Goal: Check status: Check status

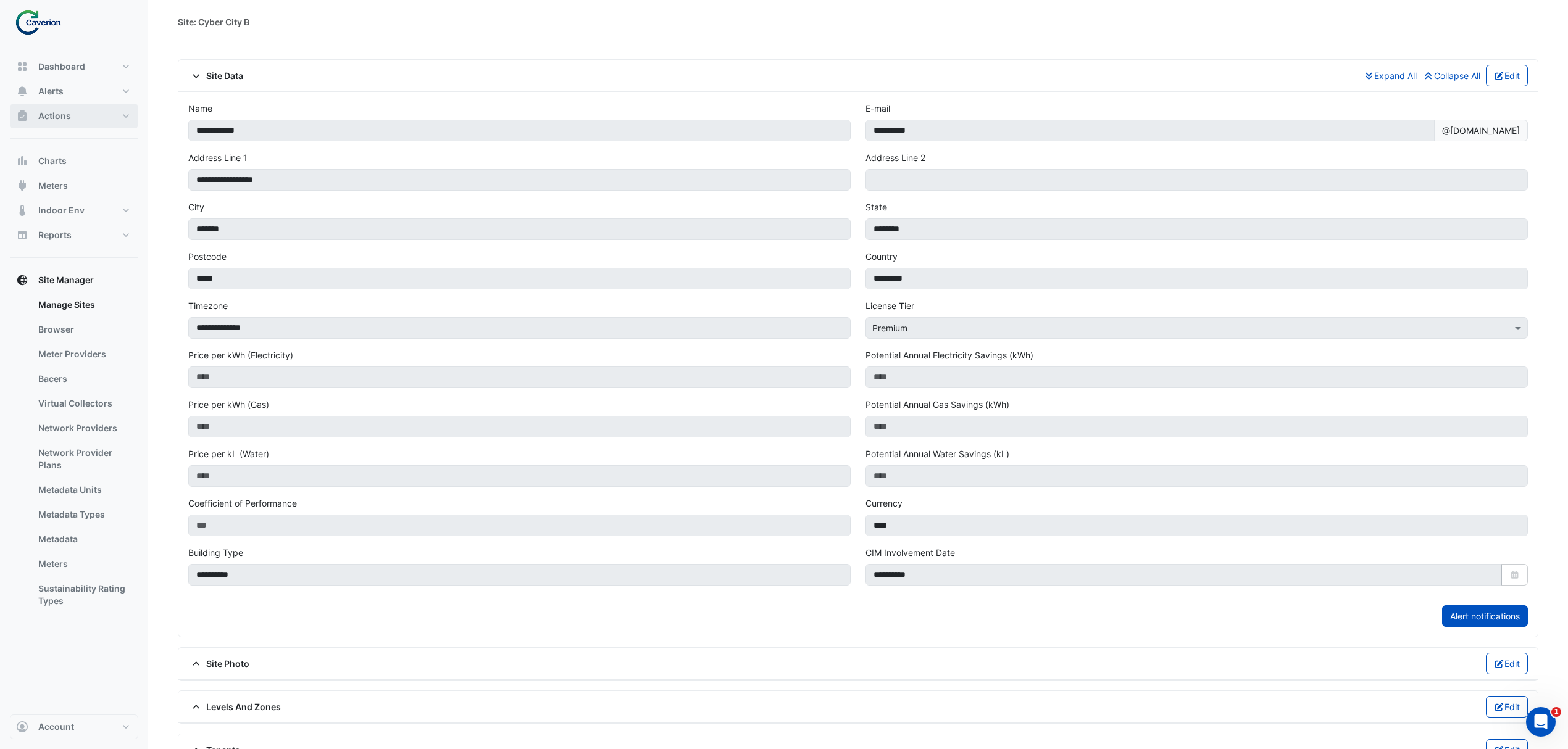
click at [71, 125] on button "Actions" at bounding box center [75, 115] width 129 height 24
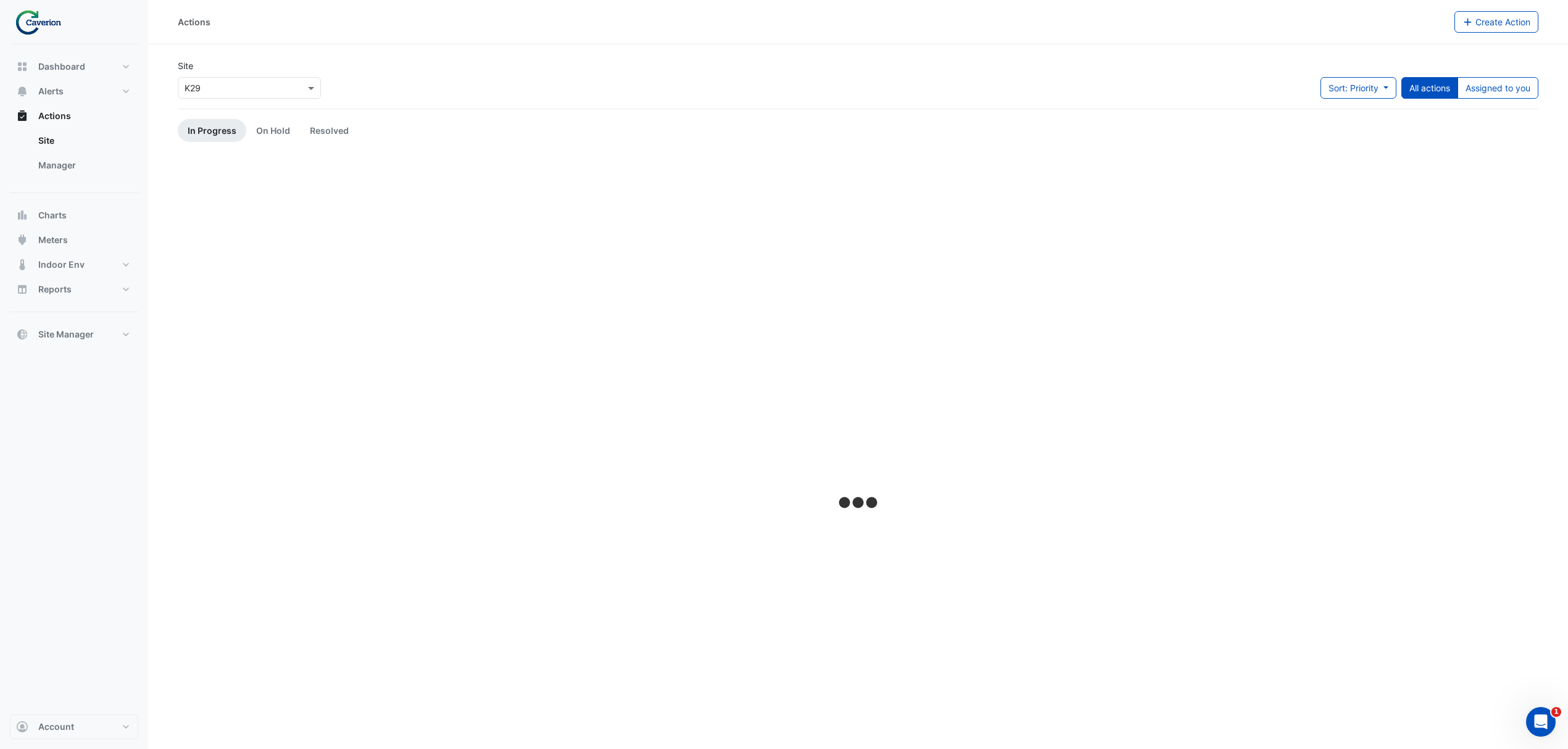
click at [222, 92] on input "text" at bounding box center [237, 89] width 105 height 13
click at [415, 129] on ul "In Progress On Hold Resolved" at bounding box center [858, 130] width 1360 height 23
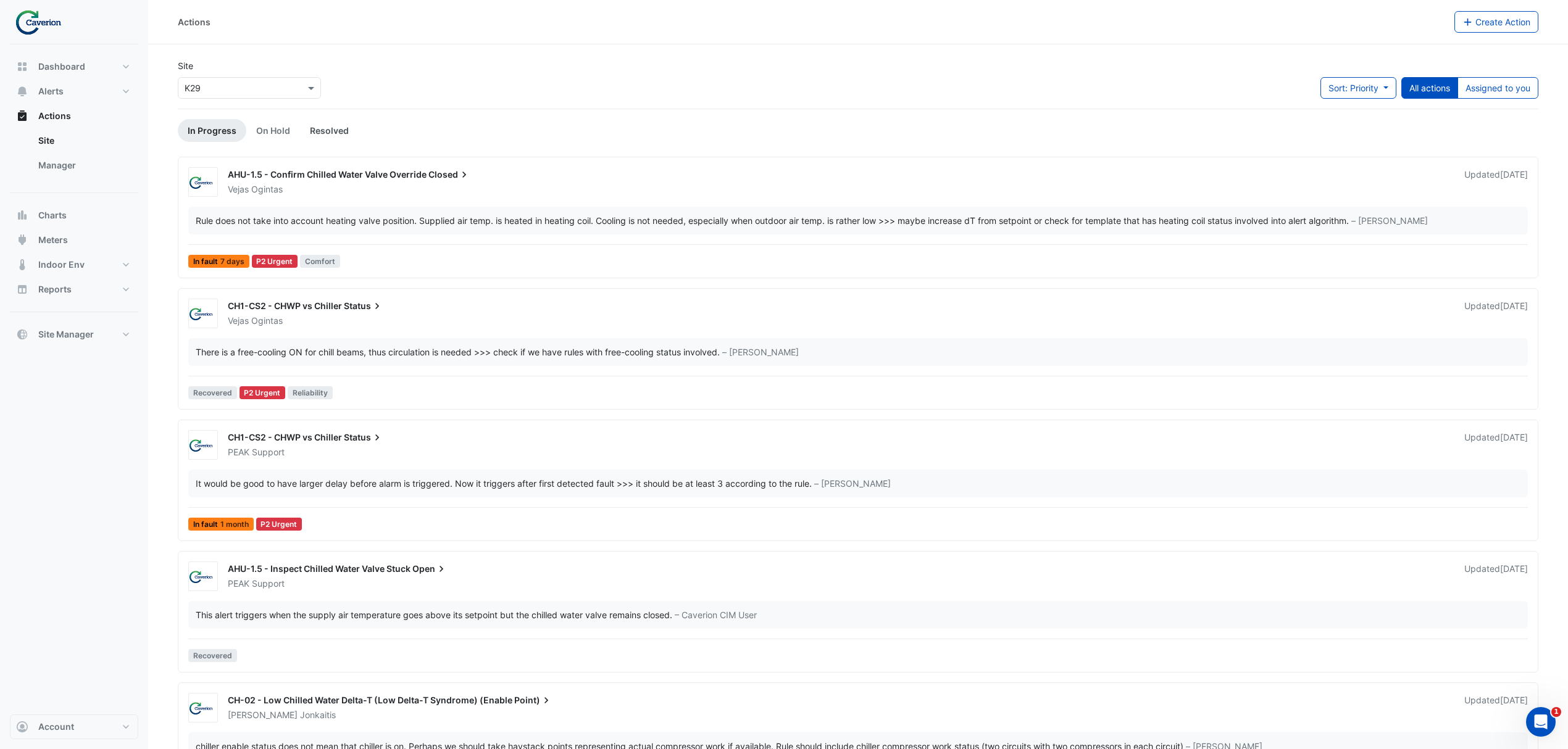
click at [309, 132] on link "Resolved" at bounding box center [329, 130] width 59 height 23
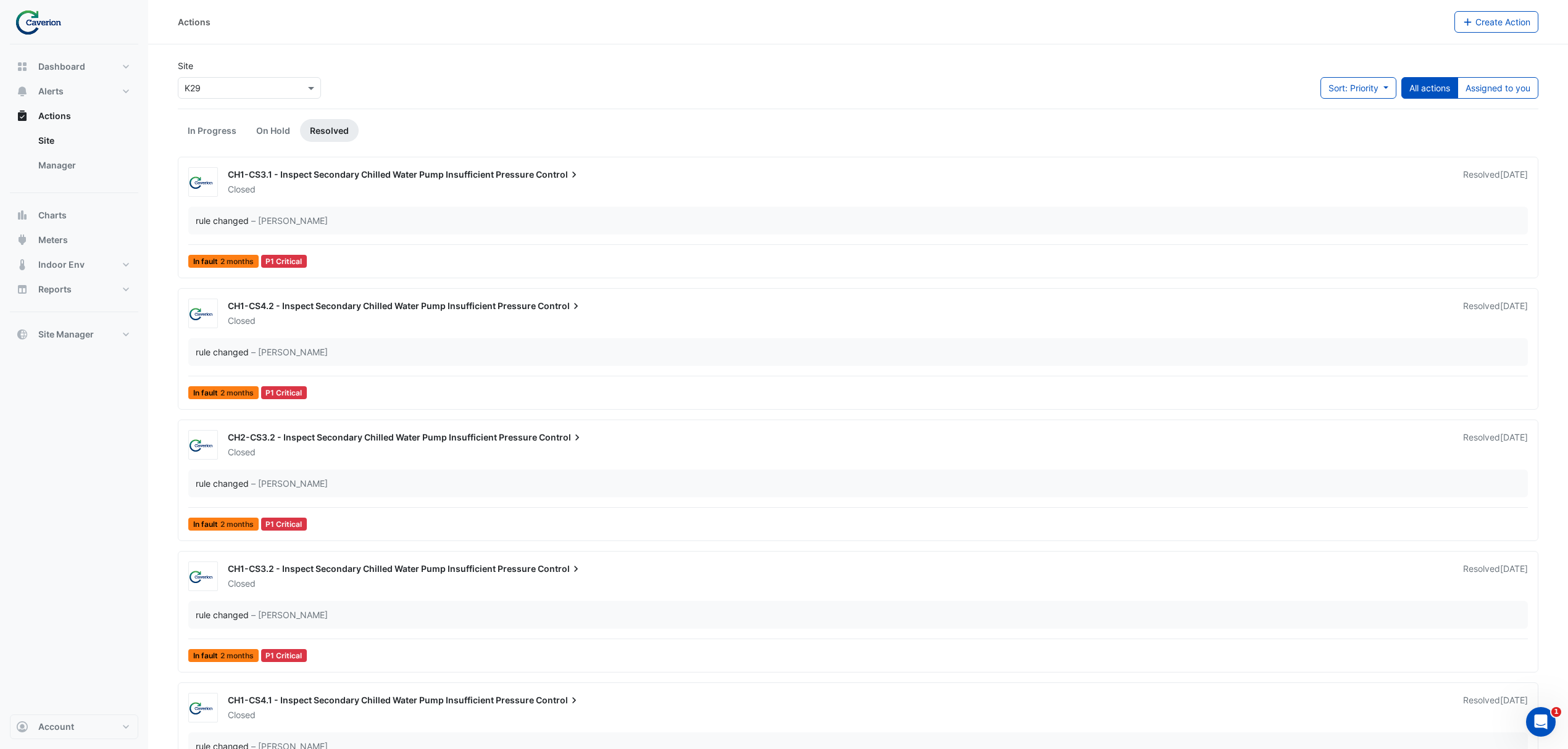
click at [270, 225] on span "– Tomas Jonkaitis" at bounding box center [289, 220] width 77 height 13
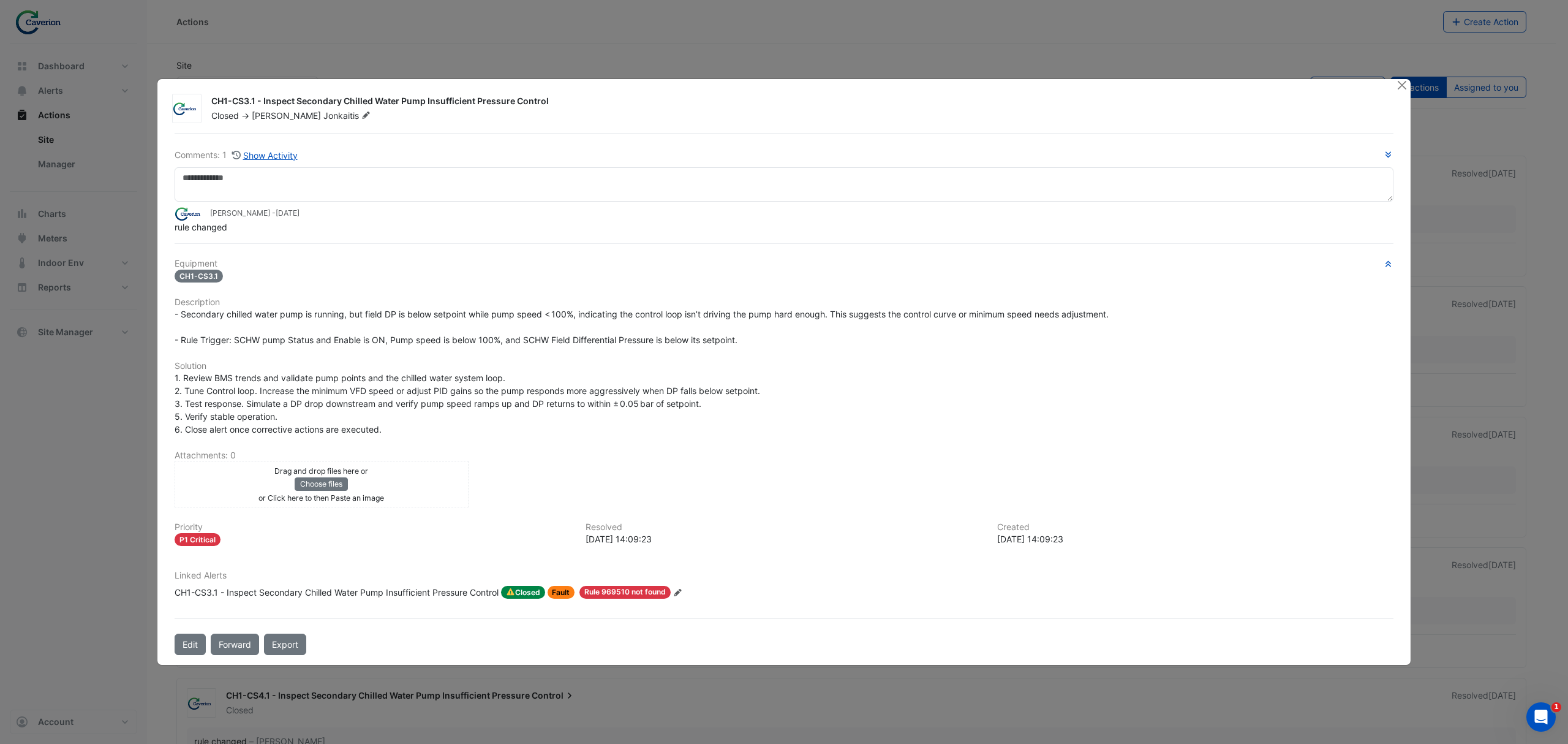
click at [156, 359] on ngb-modal-window "CH1-CS3.1 - Inspect Secondary Chilled Water Pump Insufficient Pressure Control …" at bounding box center [784, 372] width 1568 height 744
drag, startPoint x: 1417, startPoint y: 99, endPoint x: 1408, endPoint y: 97, distance: 9.2
click at [1408, 97] on ngb-modal-window "CH1-CS3.1 - Inspect Secondary Chilled Water Pump Insufficient Pressure Control …" at bounding box center [784, 372] width 1568 height 744
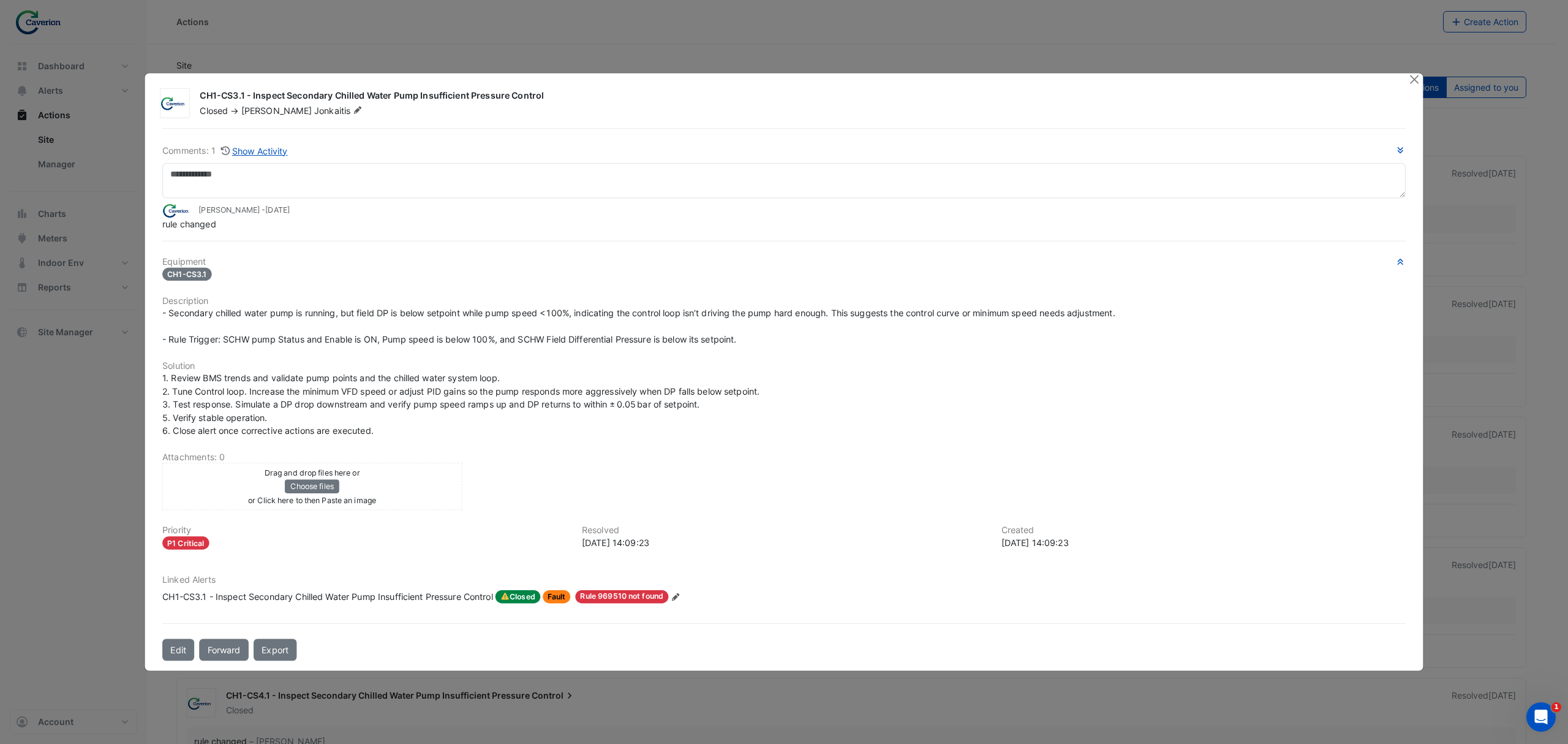
click at [1404, 96] on div at bounding box center [1408, 103] width 15 height 27
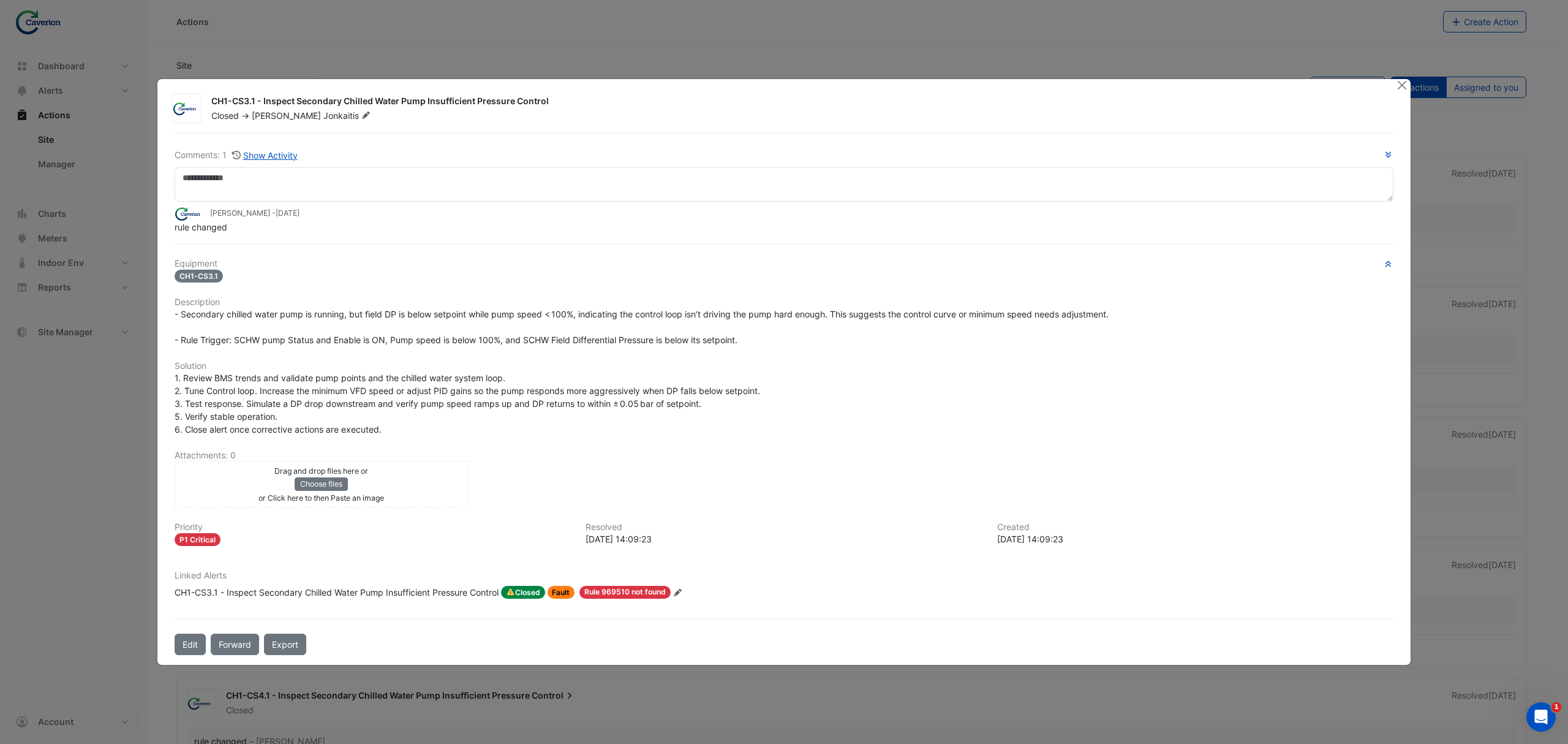
click at [1401, 93] on div "CH1-CS3.1 - Inspect Secondary Chilled Water Pump Insufficient Pressure Control …" at bounding box center [803, 106] width 1200 height 32
click at [1401, 90] on button "Close" at bounding box center [1401, 86] width 13 height 13
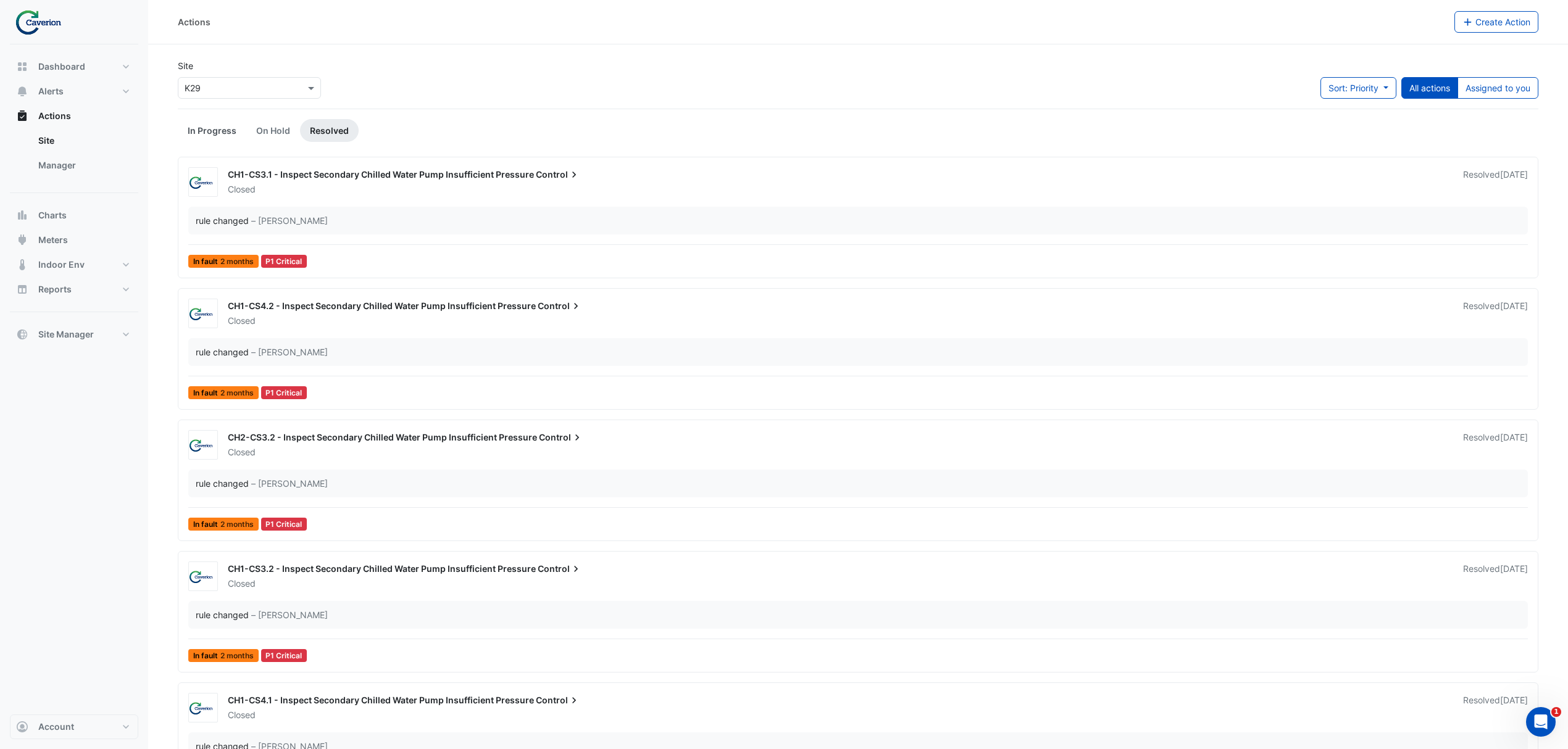
click at [206, 134] on link "In Progress" at bounding box center [212, 130] width 68 height 23
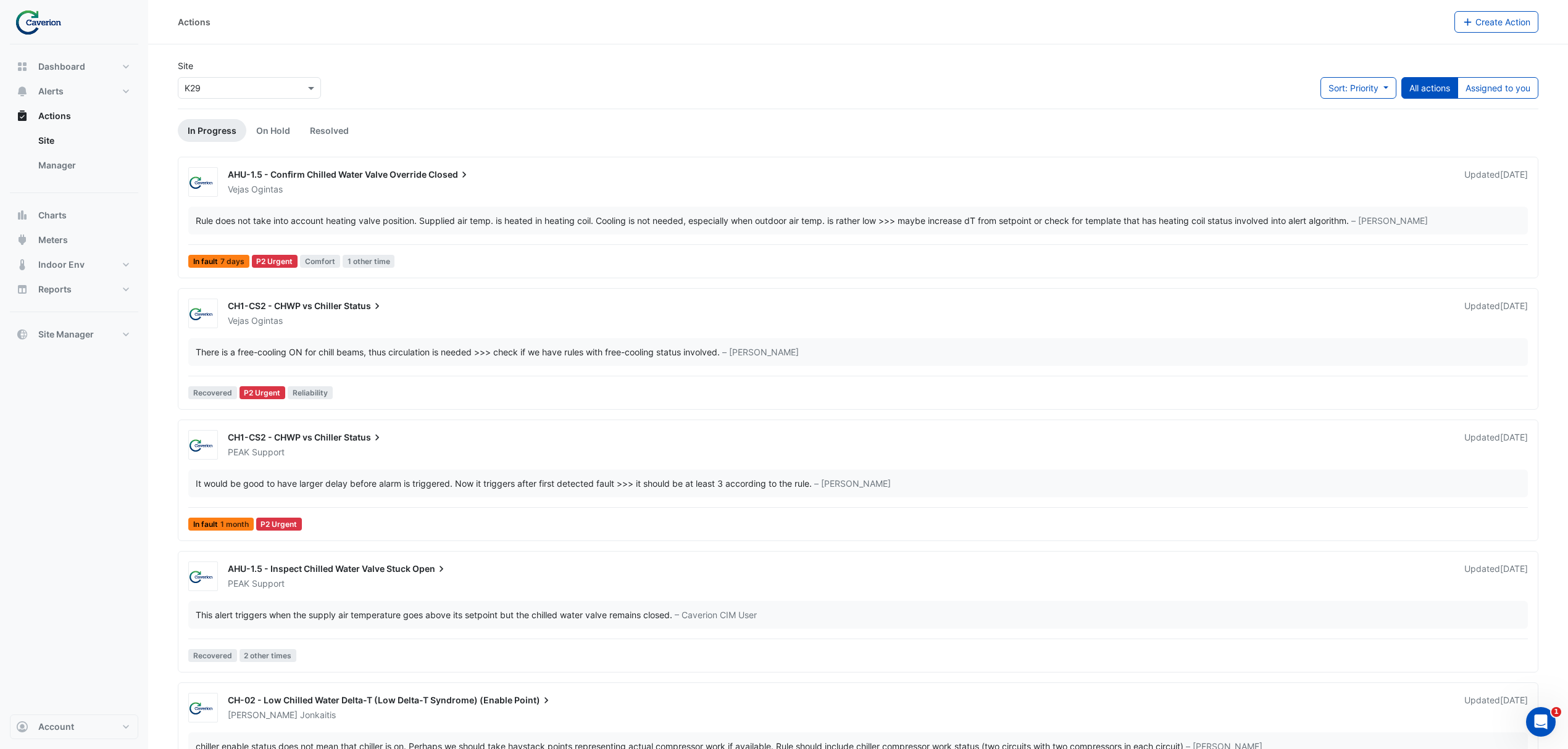
click at [1490, 100] on div "Sort: Priority Priority Updated All actions Assigned to you" at bounding box center [1429, 93] width 218 height 31
click at [1499, 88] on button "Assigned to you" at bounding box center [1497, 88] width 81 height 22
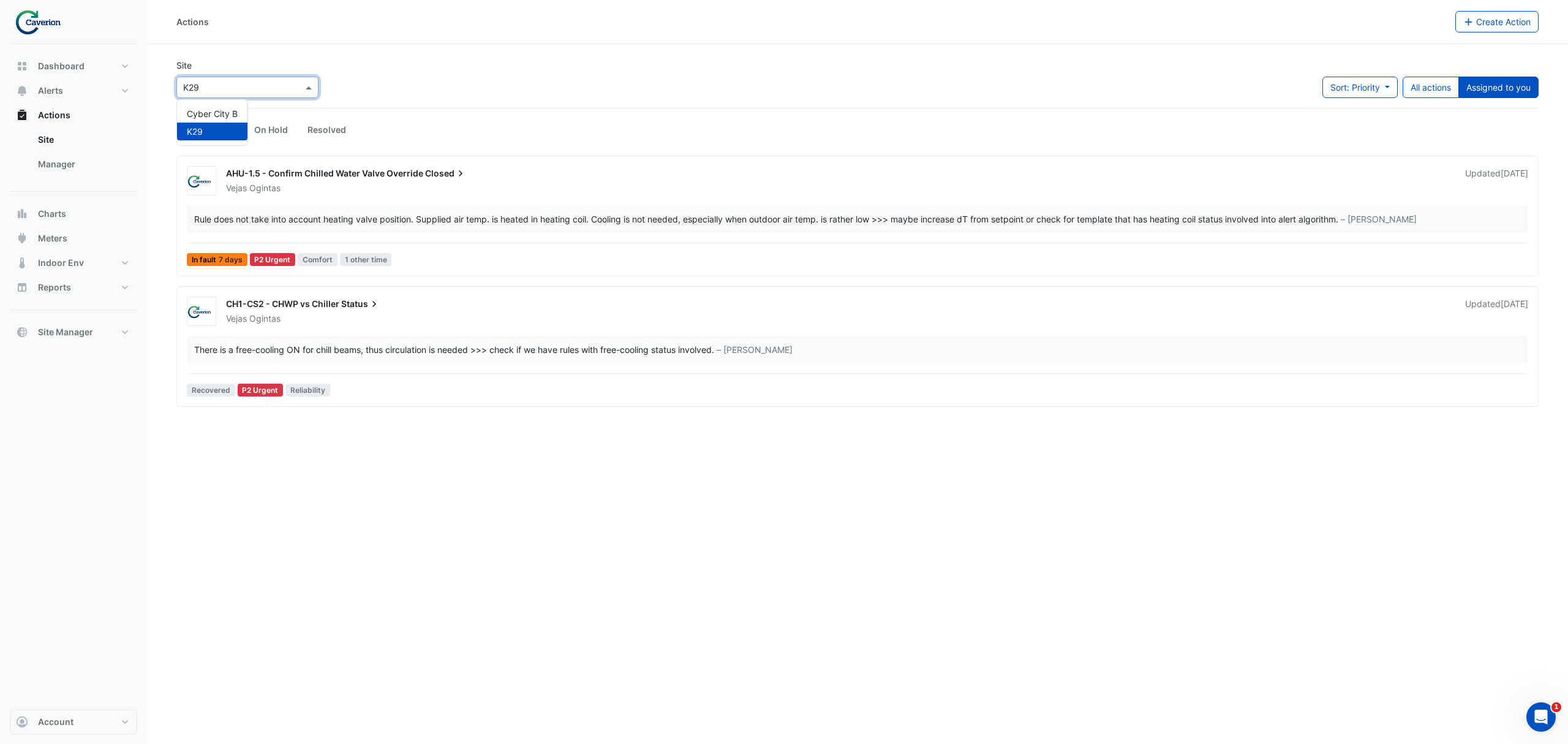
click at [258, 86] on input "text" at bounding box center [235, 88] width 104 height 13
click at [197, 126] on span "K29" at bounding box center [195, 131] width 16 height 10
click at [203, 119] on link "In Progress" at bounding box center [210, 129] width 68 height 23
click at [217, 94] on div "× K29" at bounding box center [248, 87] width 142 height 22
click at [194, 121] on div "Cyber City B" at bounding box center [212, 114] width 70 height 18
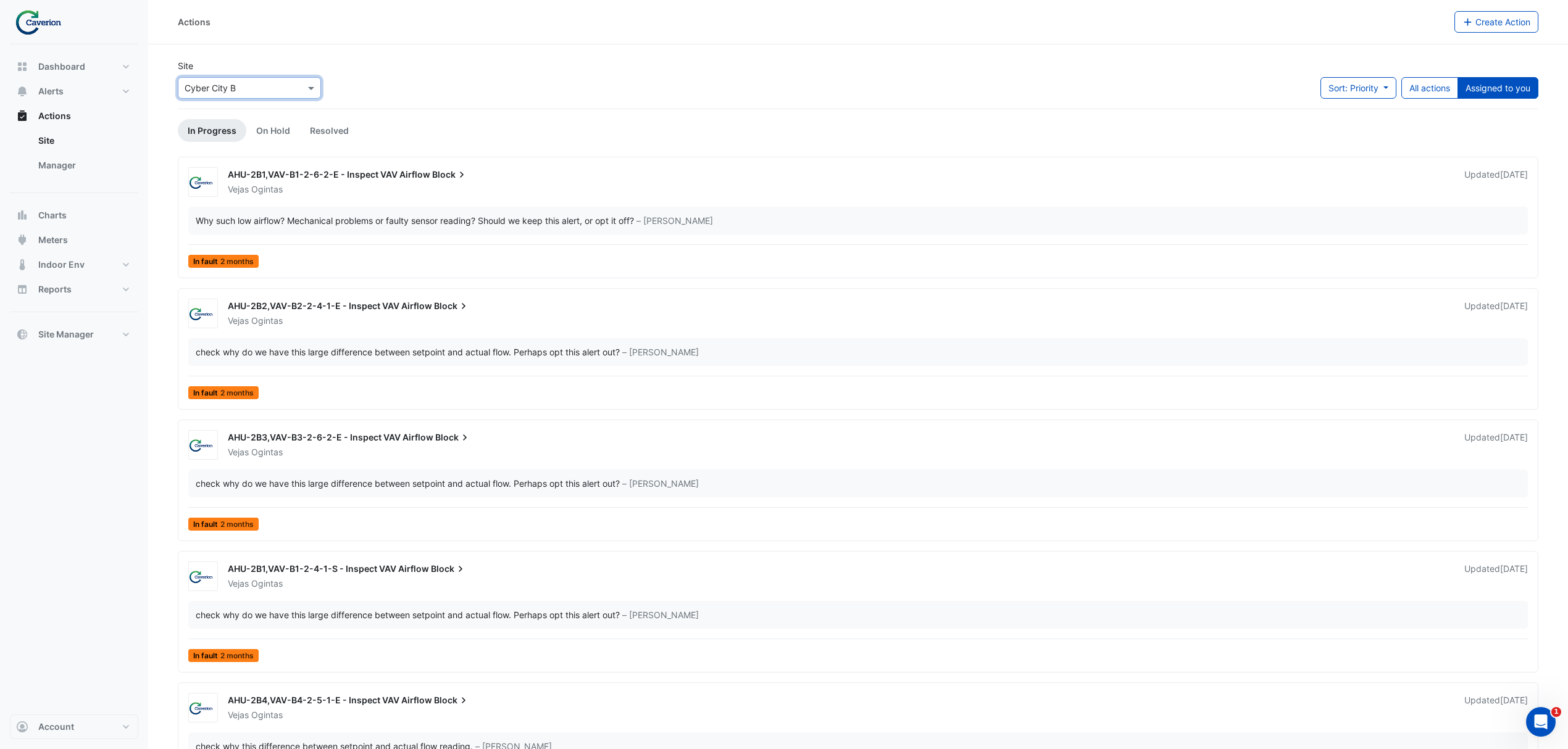
click at [1501, 90] on button "Assigned to you" at bounding box center [1497, 88] width 81 height 22
click at [286, 60] on div "Site × Cyber City B" at bounding box center [249, 79] width 144 height 39
click at [274, 79] on div "× Cyber City B" at bounding box center [249, 85] width 148 height 27
click at [274, 85] on input "text" at bounding box center [237, 89] width 105 height 13
click at [222, 126] on div "K29" at bounding box center [213, 132] width 71 height 18
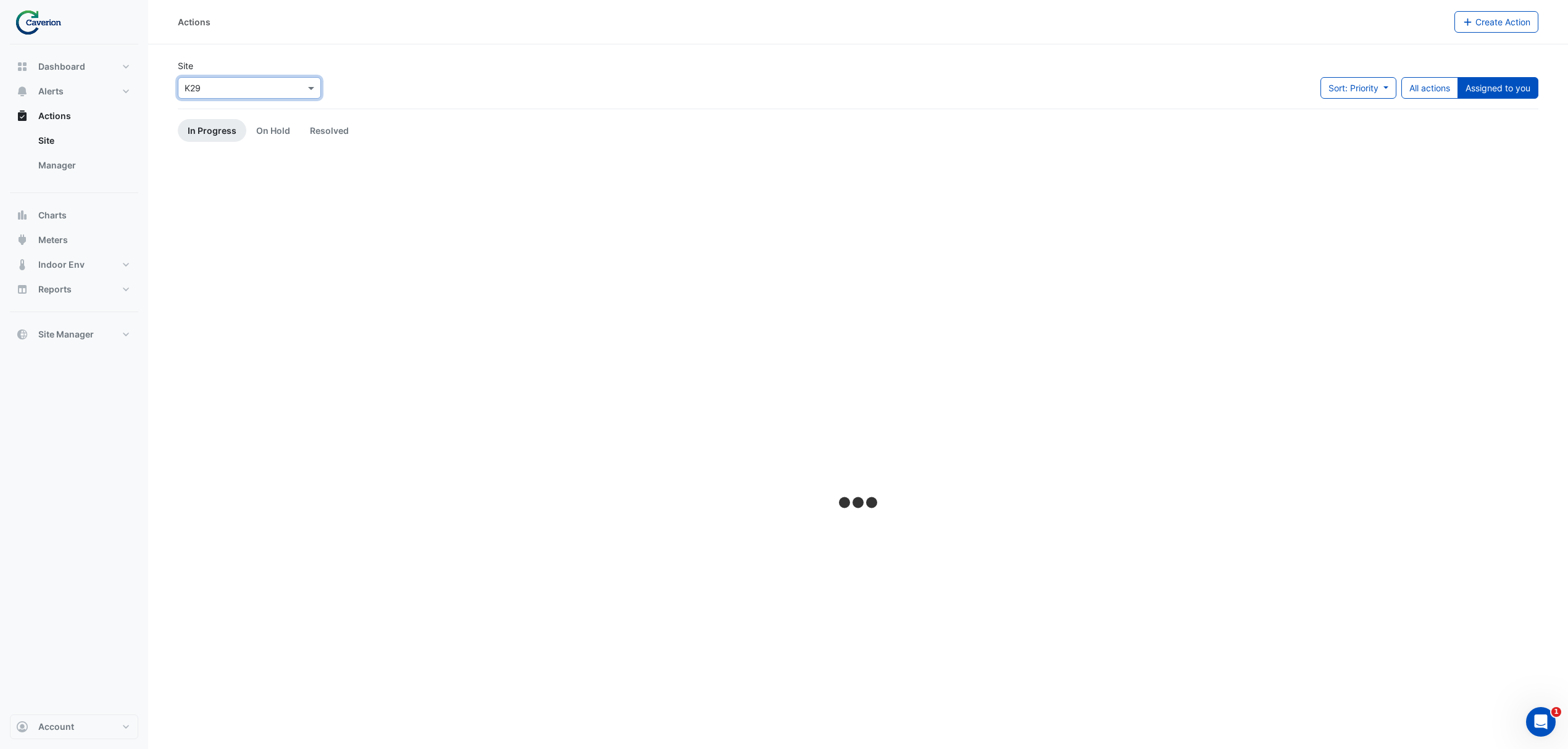
click at [1472, 89] on button "Assigned to you" at bounding box center [1497, 88] width 81 height 22
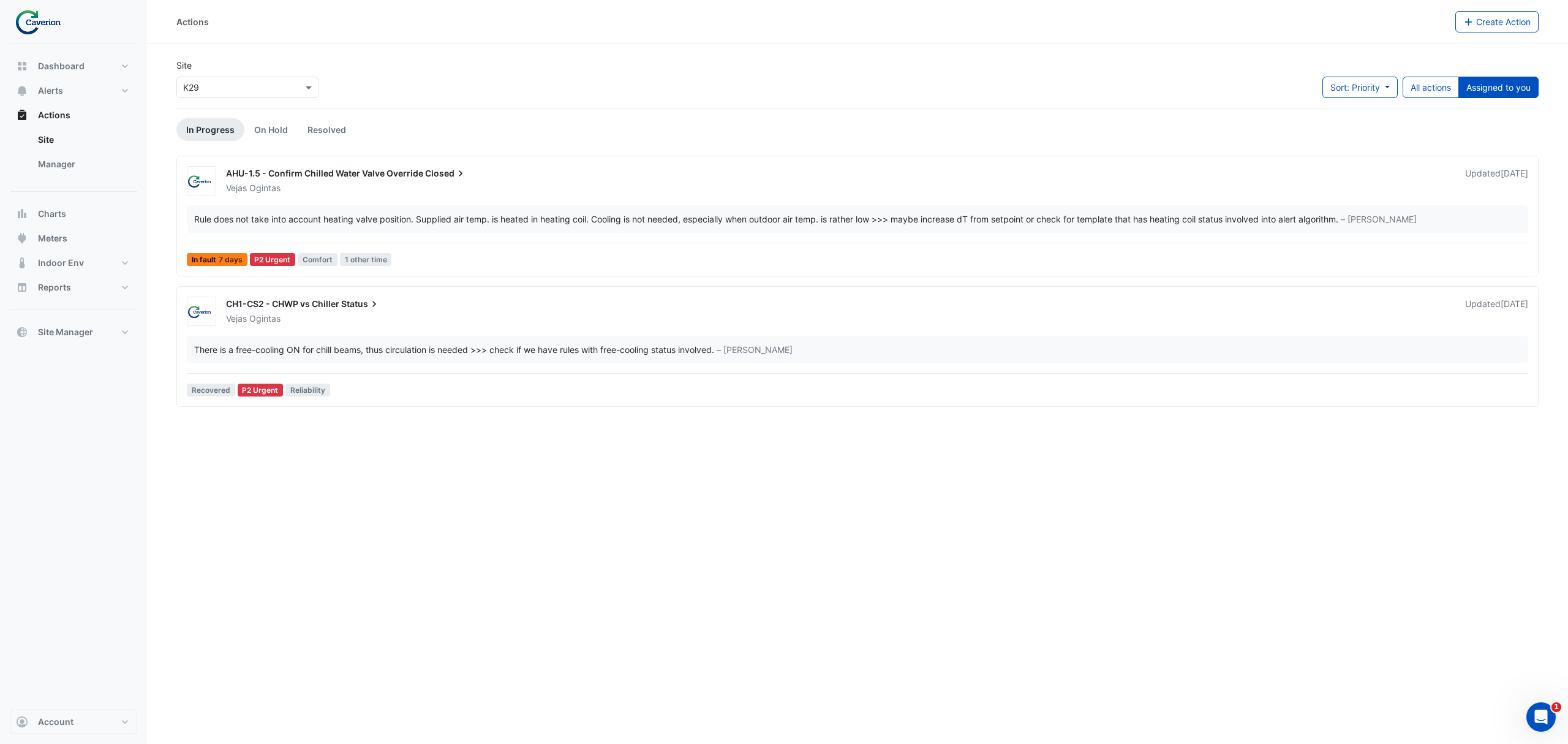
click at [390, 636] on div "Actions Create Action Site × K29 Sort: Priority Priority Updated All actions As…" at bounding box center [858, 372] width 1422 height 744
click at [434, 175] on span "Closed" at bounding box center [446, 174] width 42 height 12
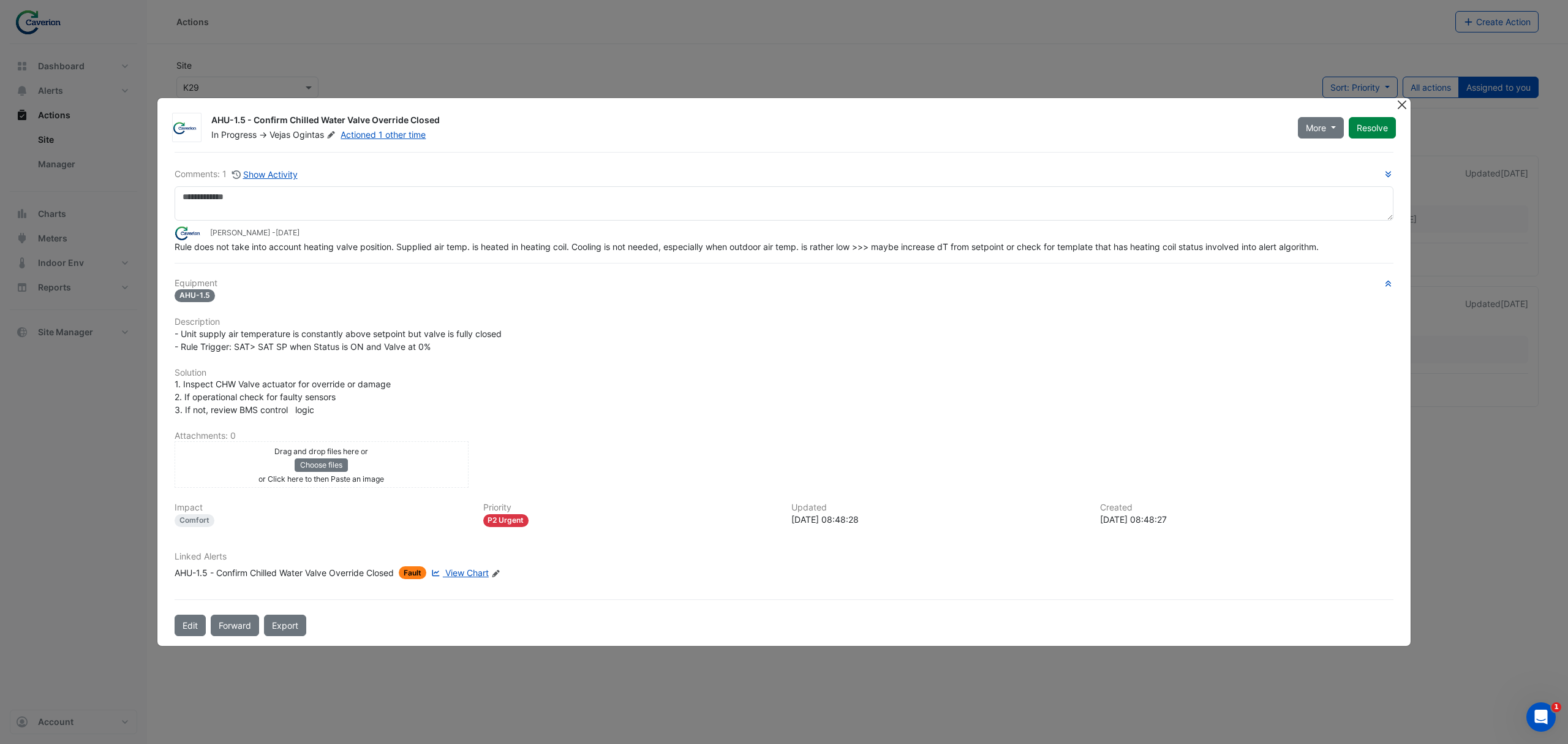
click at [1398, 108] on app-escalated-ticket-details-modal "AHU-1.5 - Confirm Chilled Water Valve Override Closed In Progress -> Vejas Ogin…" at bounding box center [784, 372] width 1253 height 548
click at [1400, 108] on button "Close" at bounding box center [1401, 104] width 13 height 13
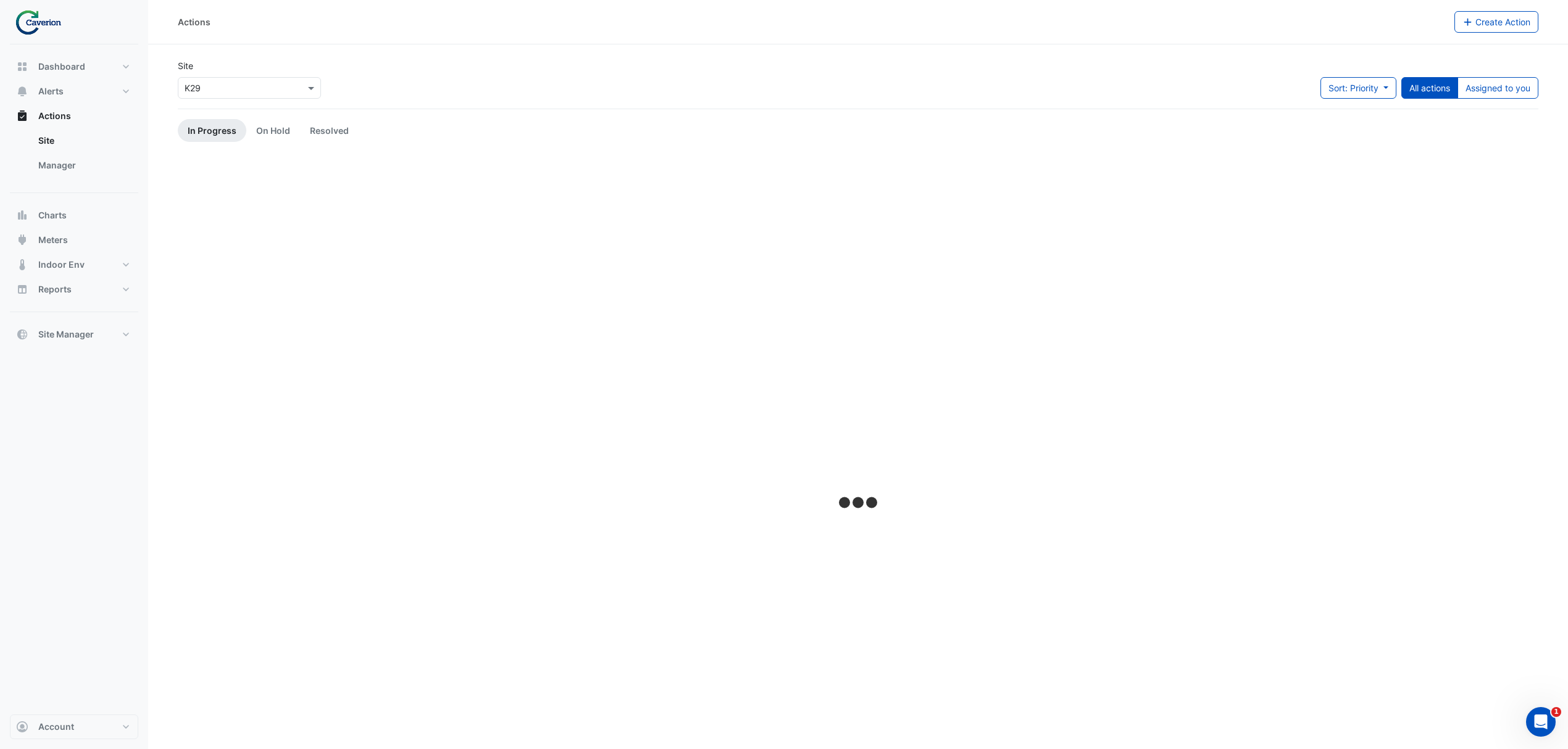
click at [374, 380] on div at bounding box center [858, 504] width 1360 height 695
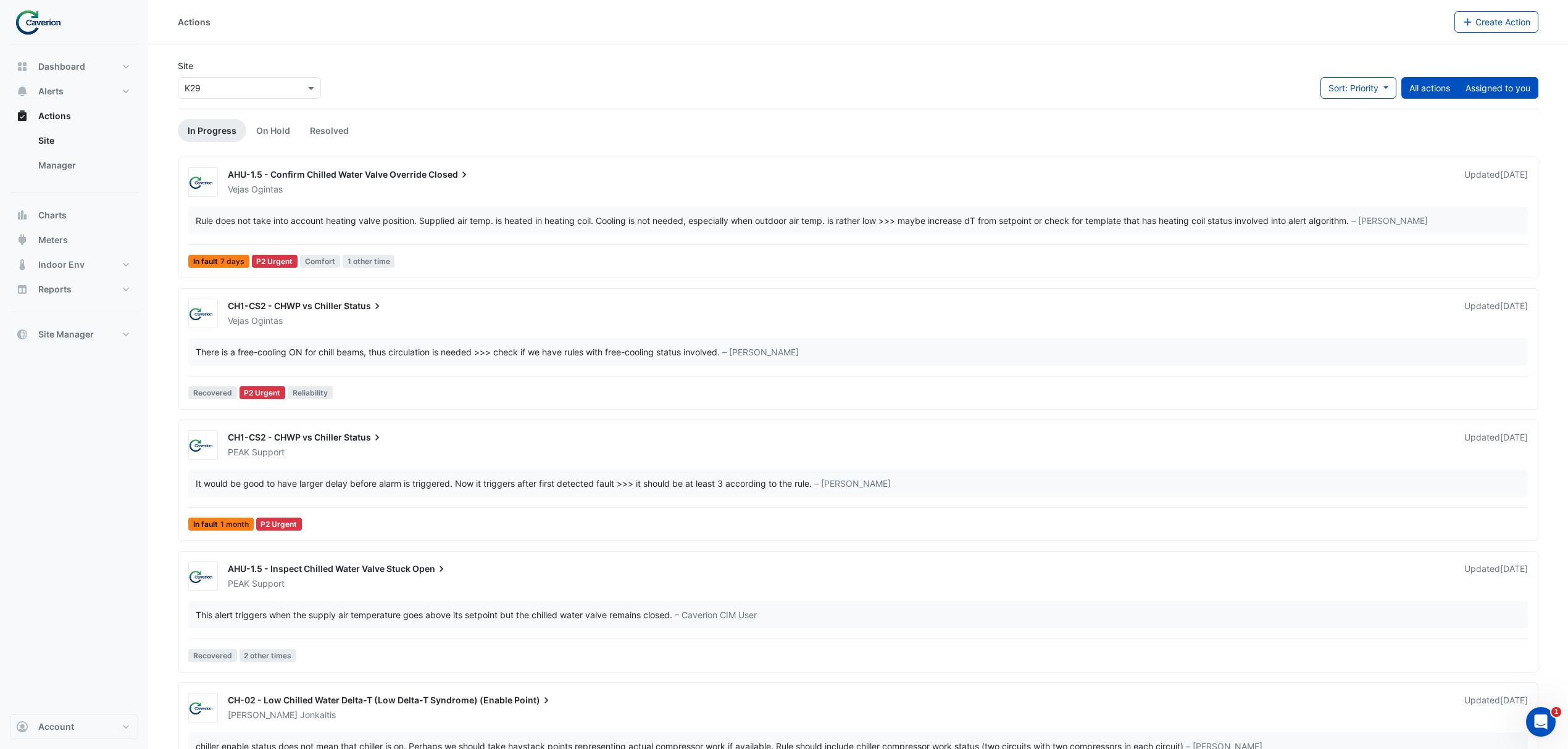
click at [1463, 89] on button "Assigned to you" at bounding box center [1497, 88] width 81 height 22
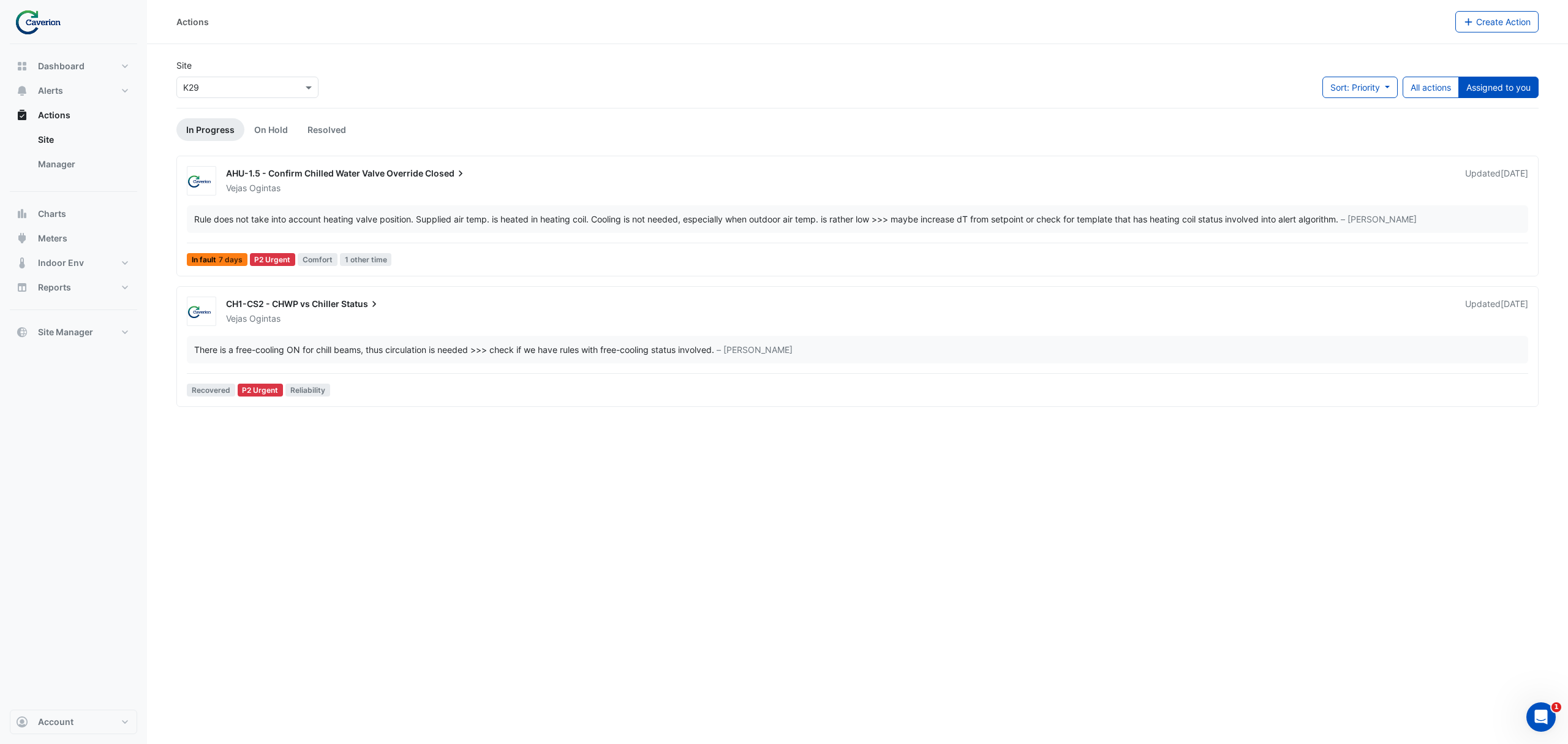
click at [384, 355] on div "There is a free-cooling ON for chill beams, thus circulation is needed >>> chec…" at bounding box center [454, 350] width 520 height 13
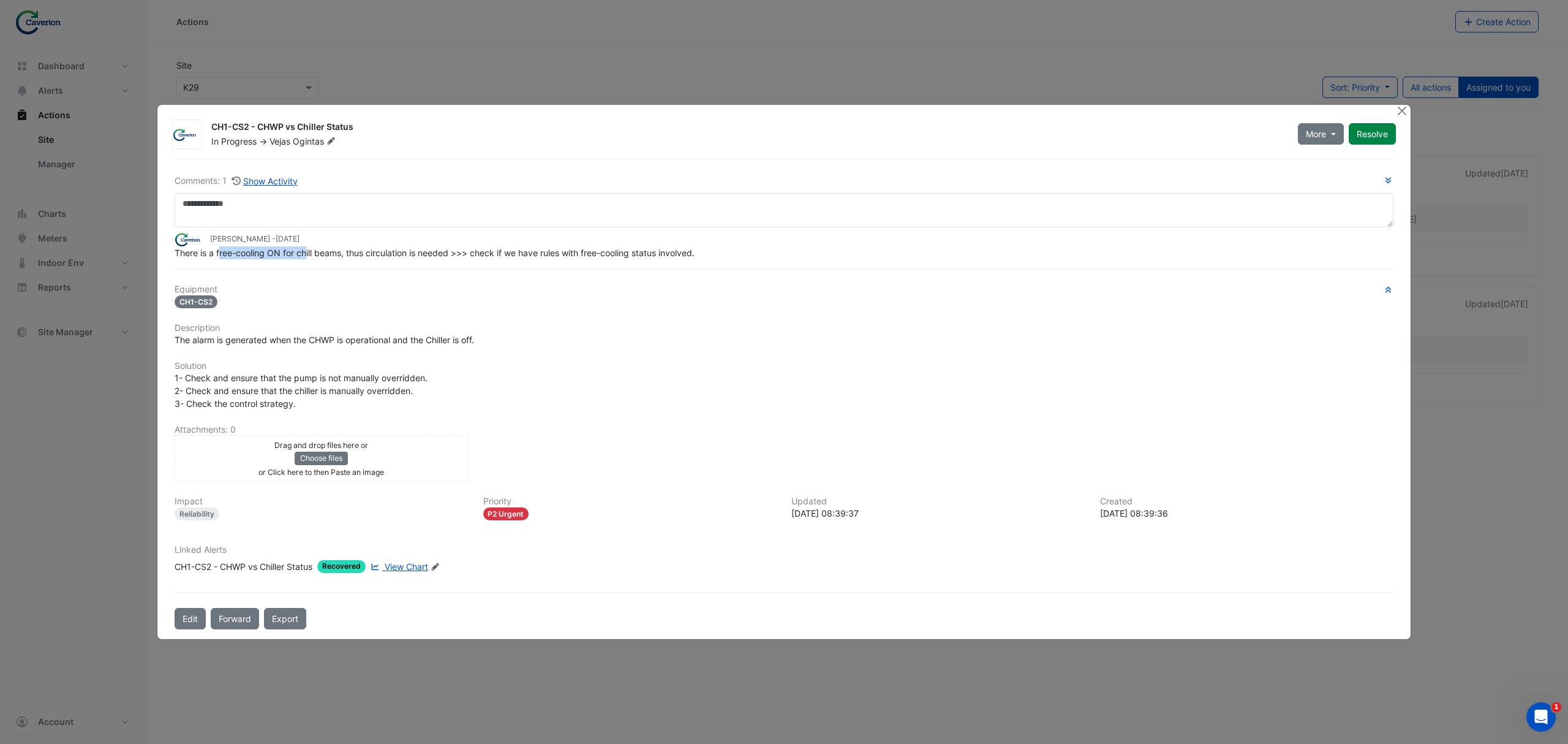
drag, startPoint x: 220, startPoint y: 253, endPoint x: 315, endPoint y: 249, distance: 95.1
click at [315, 249] on div "There is a free-cooling ON for chill beams, thus circulation is needed >>> chec…" at bounding box center [784, 252] width 1219 height 13
click at [316, 249] on span "There is a free-cooling ON for chill beams, thus circulation is needed >>> chec…" at bounding box center [434, 252] width 520 height 10
drag, startPoint x: 283, startPoint y: 252, endPoint x: 385, endPoint y: 243, distance: 102.4
click at [385, 248] on span "There is a free-cooling ON for chill beams, thus circulation is needed >>> chec…" at bounding box center [434, 252] width 520 height 10
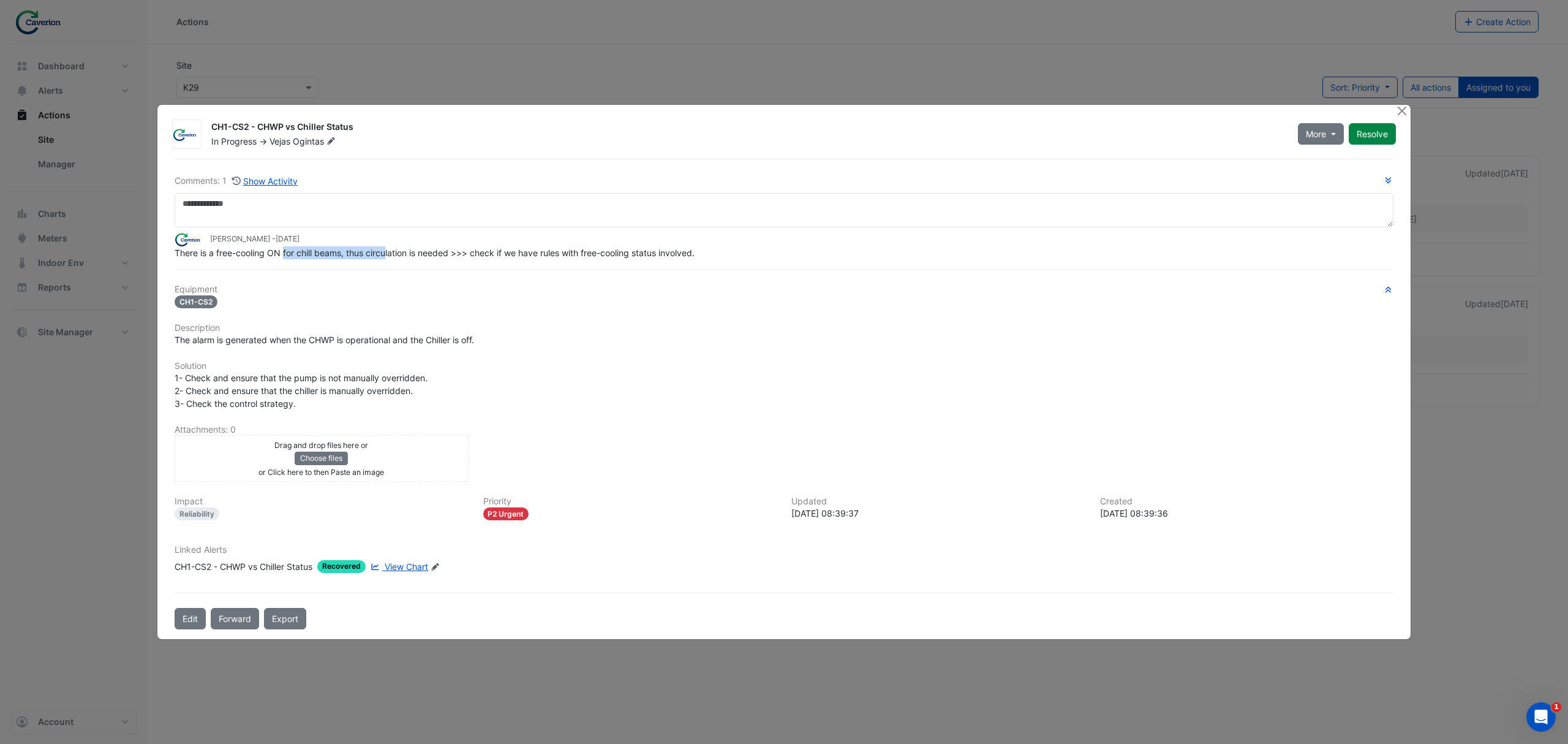
click at [388, 248] on span "There is a free-cooling ON for chill beams, thus circulation is needed >>> chec…" at bounding box center [434, 252] width 520 height 10
drag, startPoint x: 287, startPoint y: 252, endPoint x: 469, endPoint y: 248, distance: 182.0
click at [469, 246] on div "There is a free-cooling ON for chill beams, thus circulation is needed >>> chec…" at bounding box center [784, 252] width 1219 height 13
click at [469, 248] on span "There is a free-cooling ON for chill beams, thus circulation is needed >>> chec…" at bounding box center [434, 252] width 520 height 10
drag, startPoint x: 305, startPoint y: 251, endPoint x: 464, endPoint y: 240, distance: 159.4
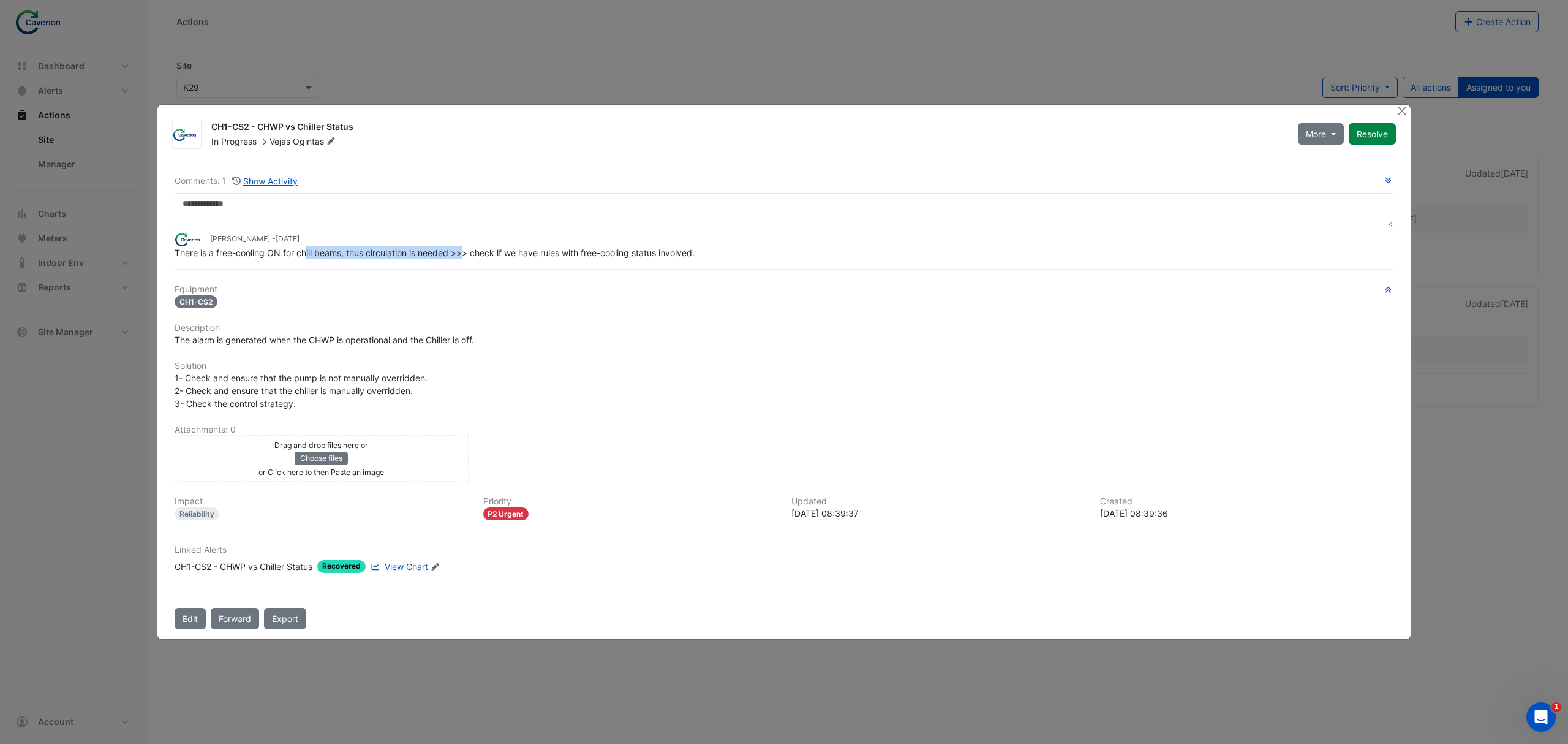
click at [464, 246] on div "There is a free-cooling ON for chill beams, thus circulation is needed >>> chec…" at bounding box center [784, 252] width 1219 height 13
drag, startPoint x: 389, startPoint y: 251, endPoint x: 493, endPoint y: 245, distance: 104.2
click at [490, 248] on span "There is a free-cooling ON for chill beams, thus circulation is needed >>> chec…" at bounding box center [434, 252] width 520 height 10
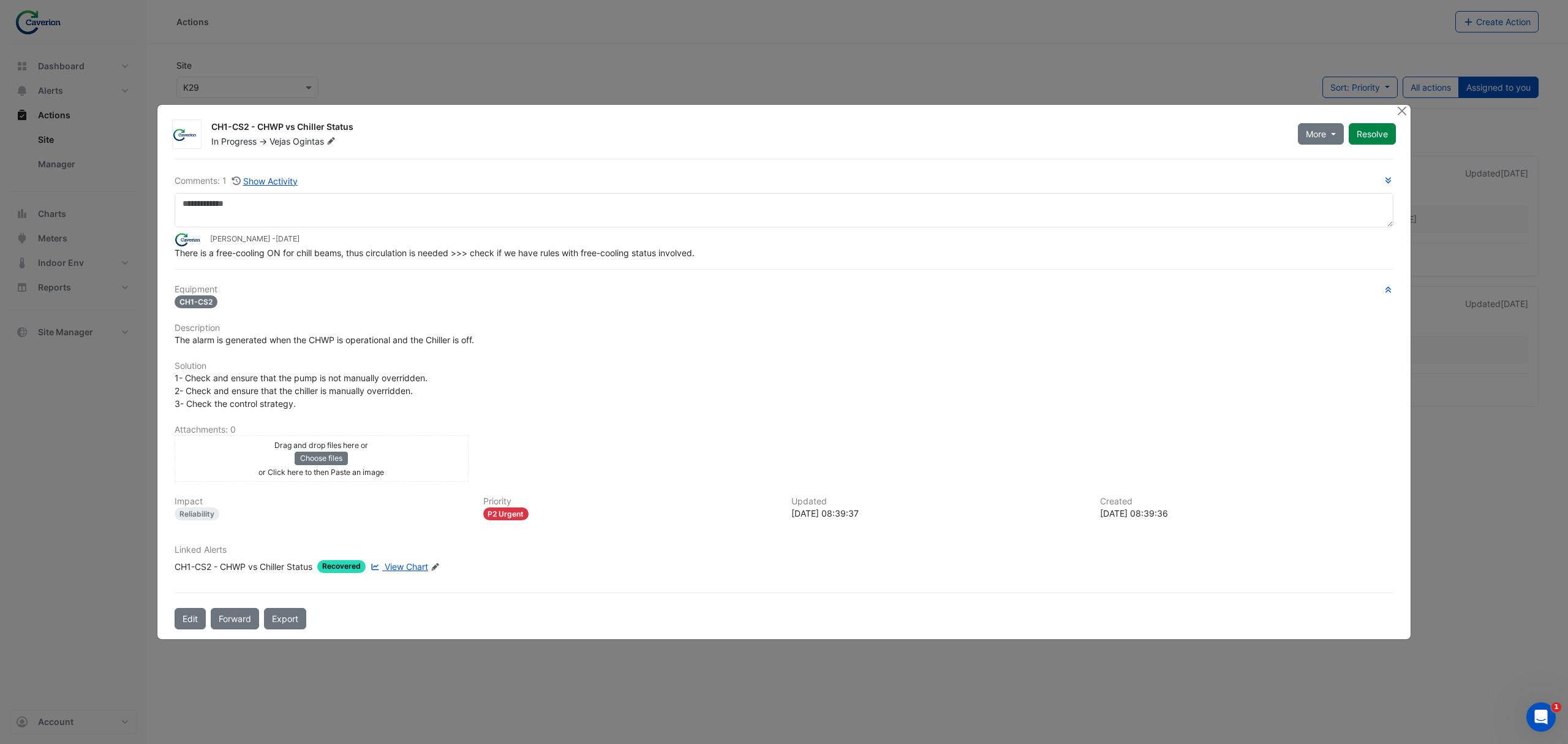
click at [493, 248] on span "There is a free-cooling ON for chill beams, thus circulation is needed >>> chec…" at bounding box center [434, 252] width 520 height 10
drag, startPoint x: 427, startPoint y: 256, endPoint x: 616, endPoint y: 252, distance: 189.0
click at [616, 252] on div "Comments: 1 Show Activity Tomas Jonkaitis - 2 weeks and 2 days ago There is a f…" at bounding box center [784, 394] width 1234 height 471
click at [616, 252] on div "There is a free-cooling ON for chill beams, thus circulation is needed >>> chec…" at bounding box center [784, 252] width 1219 height 13
drag, startPoint x: 527, startPoint y: 253, endPoint x: 708, endPoint y: 246, distance: 181.1
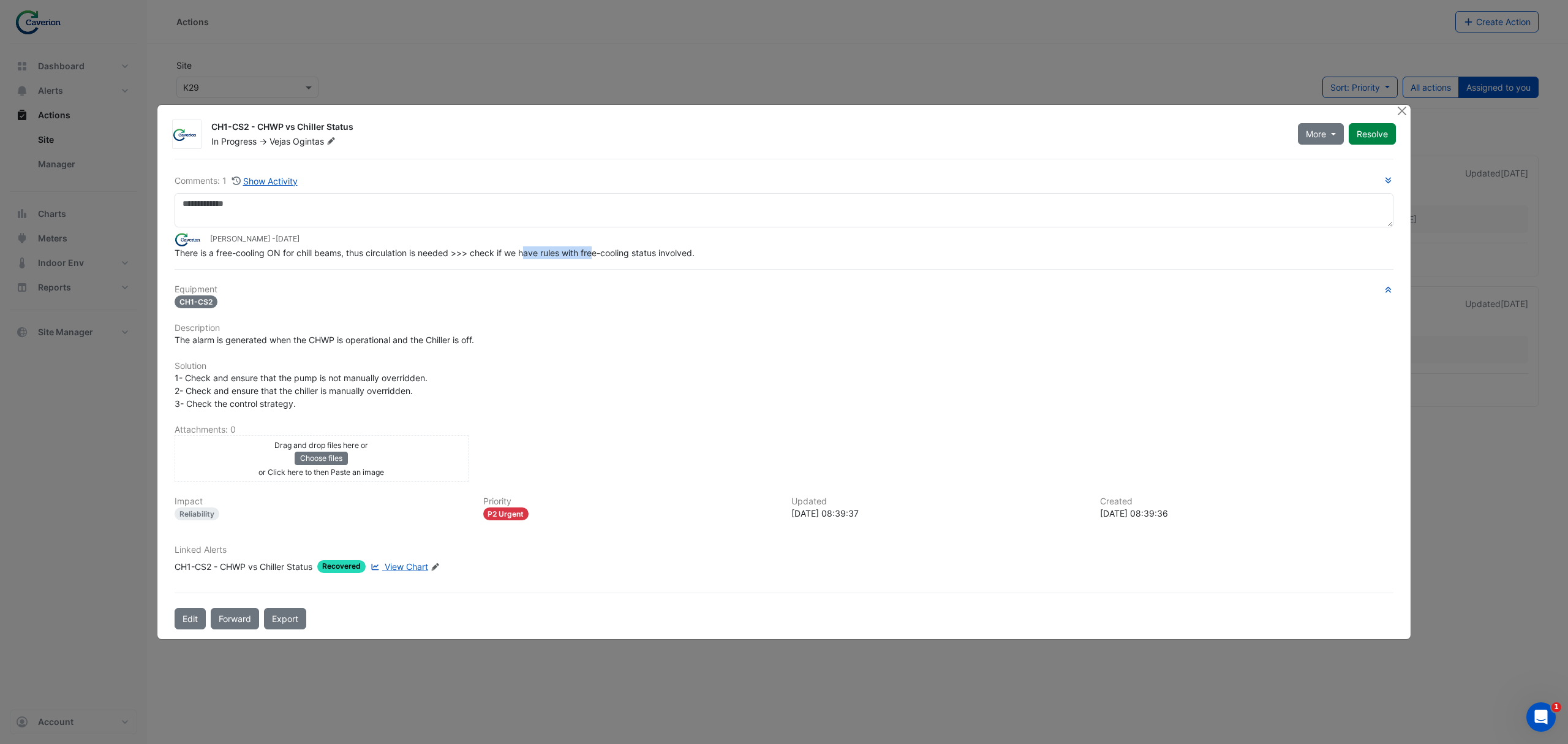
click at [698, 246] on div "There is a free-cooling ON for chill beams, thus circulation is needed >>> chec…" at bounding box center [784, 252] width 1219 height 13
click at [709, 248] on div "There is a free-cooling ON for chill beams, thus circulation is needed >>> chec…" at bounding box center [784, 252] width 1219 height 13
drag, startPoint x: 189, startPoint y: 250, endPoint x: 350, endPoint y: 250, distance: 161.0
click at [350, 250] on span "There is a free-cooling ON for chill beams, thus circulation is needed >>> chec…" at bounding box center [434, 252] width 520 height 10
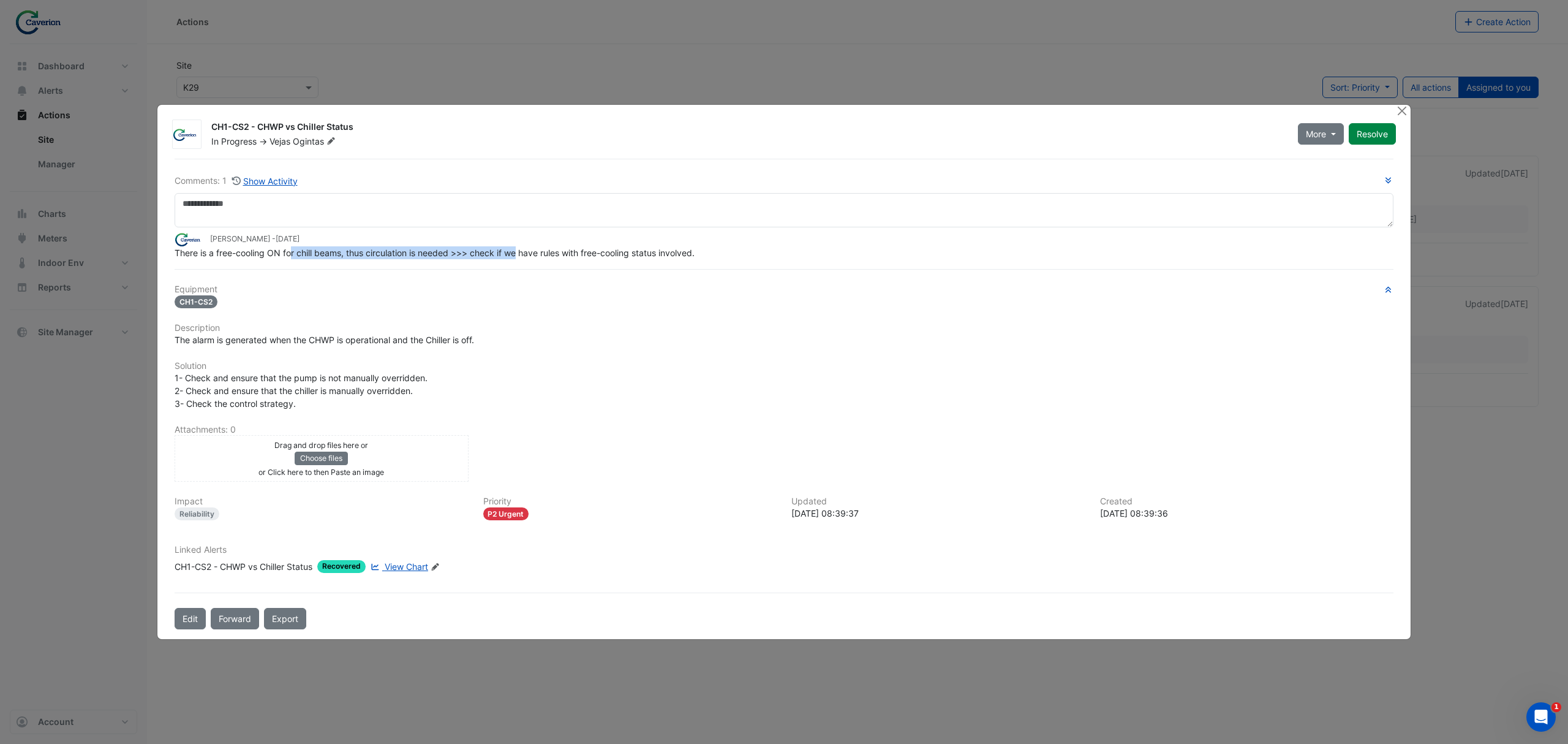
drag, startPoint x: 290, startPoint y: 248, endPoint x: 522, endPoint y: 241, distance: 232.1
click at [522, 248] on span "There is a free-cooling ON for chill beams, thus circulation is needed >>> chec…" at bounding box center [434, 252] width 520 height 10
drag, startPoint x: 179, startPoint y: 244, endPoint x: 433, endPoint y: 239, distance: 254.0
click at [433, 239] on app-ticket-comment "Tomas Jonkaitis - 2 weeks and 2 days ago There is a free-cooling ON for chill b…" at bounding box center [784, 245] width 1219 height 27
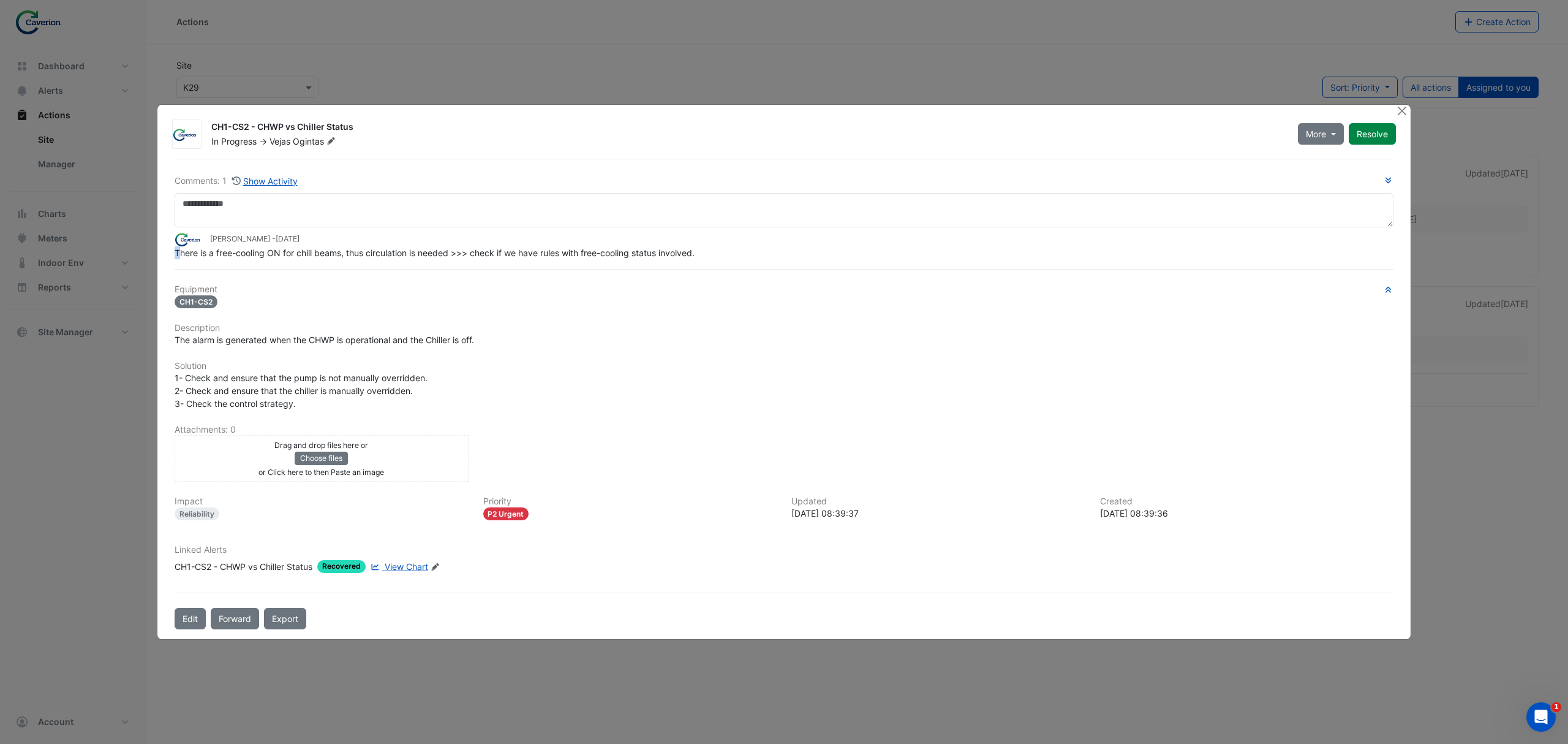
click at [433, 239] on div "Tomas Jonkaitis - 2 weeks and 2 days ago" at bounding box center [784, 239] width 1219 height 14
drag, startPoint x: 329, startPoint y: 250, endPoint x: 410, endPoint y: 246, distance: 81.1
click at [410, 246] on div "There is a free-cooling ON for chill beams, thus circulation is needed >>> chec…" at bounding box center [784, 252] width 1219 height 13
click at [410, 248] on span "There is a free-cooling ON for chill beams, thus circulation is needed >>> chec…" at bounding box center [434, 252] width 520 height 10
drag, startPoint x: 342, startPoint y: 252, endPoint x: 455, endPoint y: 248, distance: 113.1
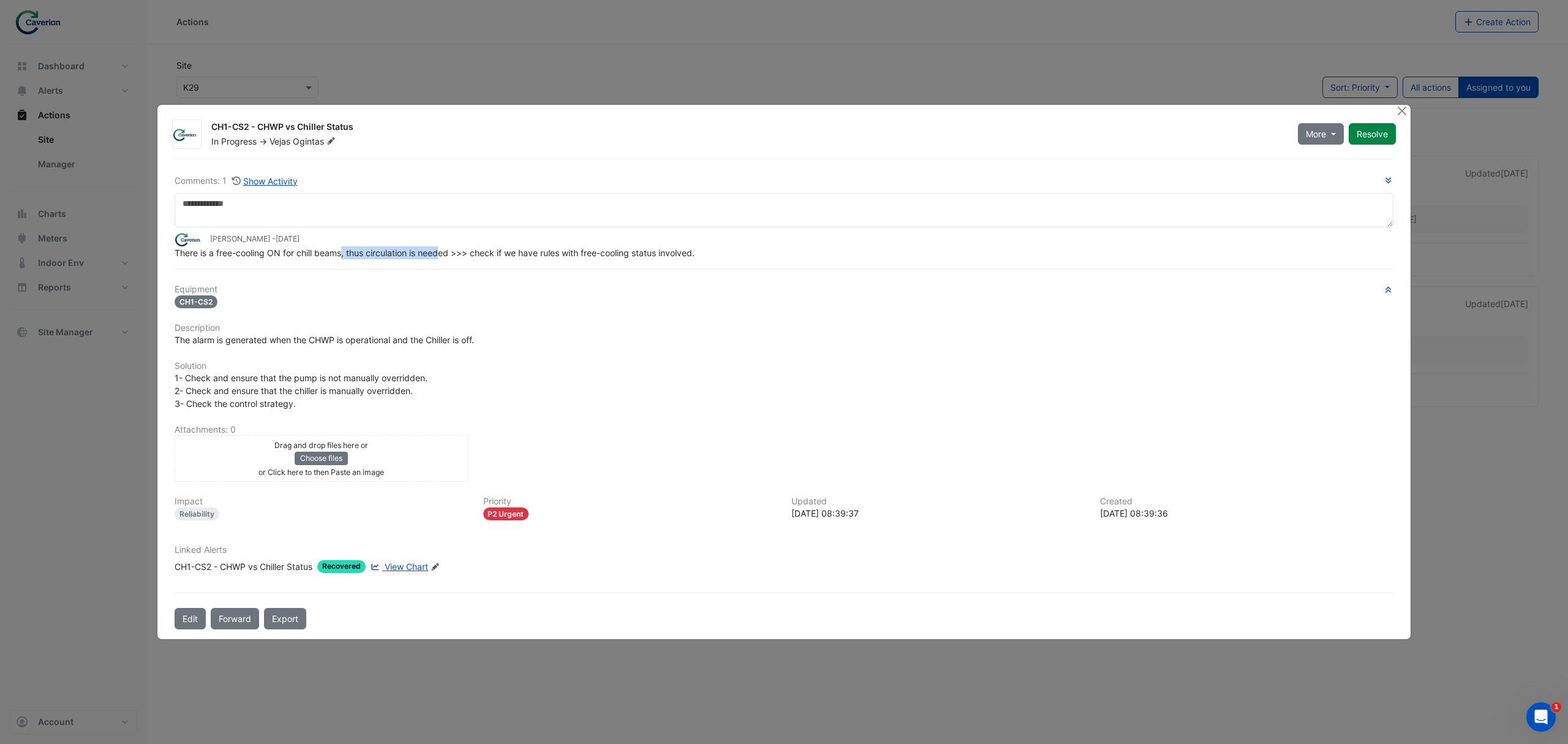
click at [455, 248] on div "There is a free-cooling ON for chill beams, thus circulation is needed >>> chec…" at bounding box center [784, 252] width 1219 height 13
click at [455, 248] on span "There is a free-cooling ON for chill beams, thus circulation is needed >>> chec…" at bounding box center [434, 252] width 520 height 10
drag, startPoint x: 386, startPoint y: 251, endPoint x: 599, endPoint y: 246, distance: 213.1
click at [599, 248] on span "There is a free-cooling ON for chill beams, thus circulation is needed >>> chec…" at bounding box center [434, 252] width 520 height 10
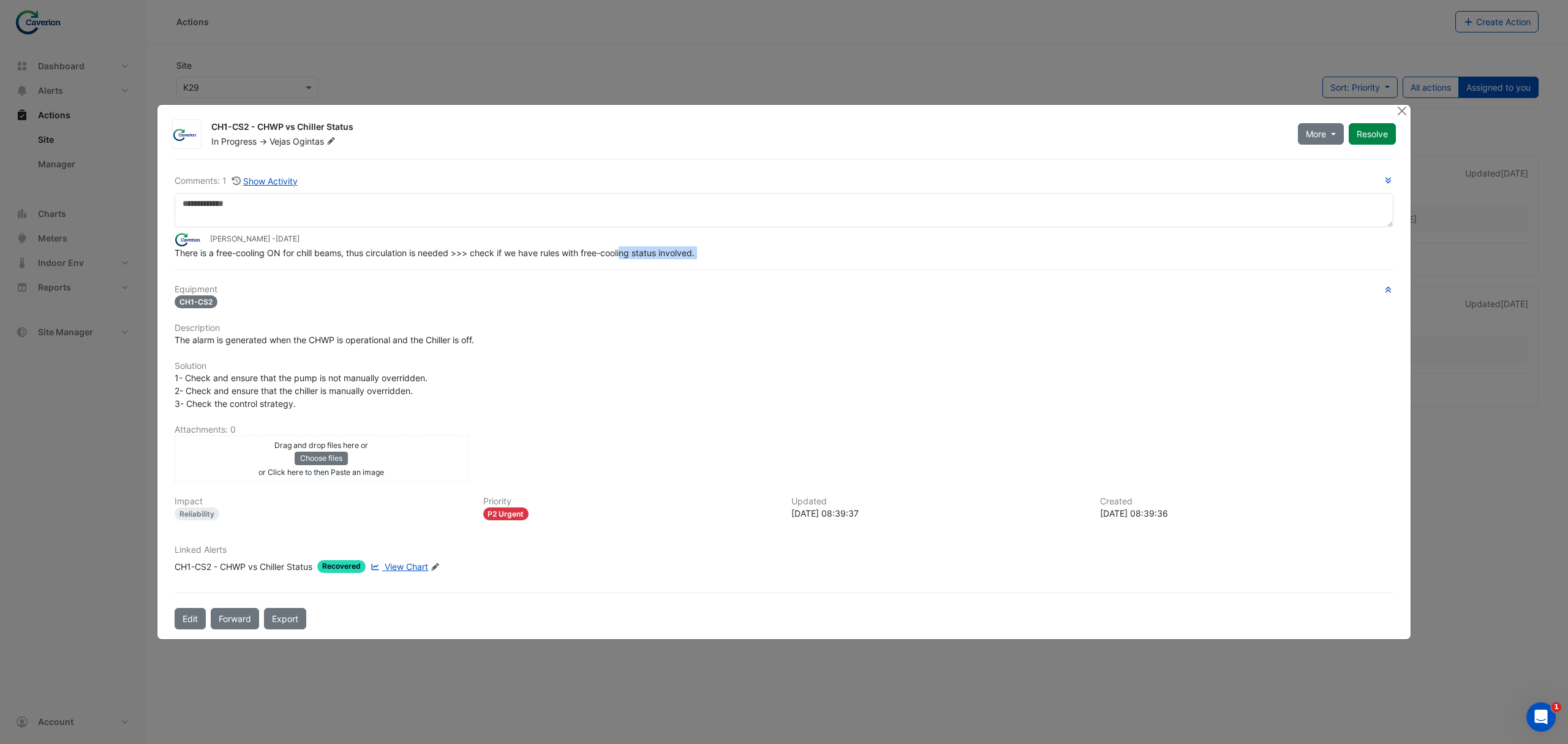
drag, startPoint x: 501, startPoint y: 256, endPoint x: 677, endPoint y: 249, distance: 176.1
click at [666, 249] on div "Comments: 1 Show Activity Tomas Jonkaitis - 2 weeks and 2 days ago There is a f…" at bounding box center [784, 394] width 1234 height 471
click at [677, 249] on span "There is a free-cooling ON for chill beams, thus circulation is needed >>> chec…" at bounding box center [434, 252] width 520 height 10
click at [670, 249] on span "There is a free-cooling ON for chill beams, thus circulation is needed >>> chec…" at bounding box center [434, 252] width 520 height 10
click at [410, 569] on span "View Chart" at bounding box center [406, 566] width 44 height 10
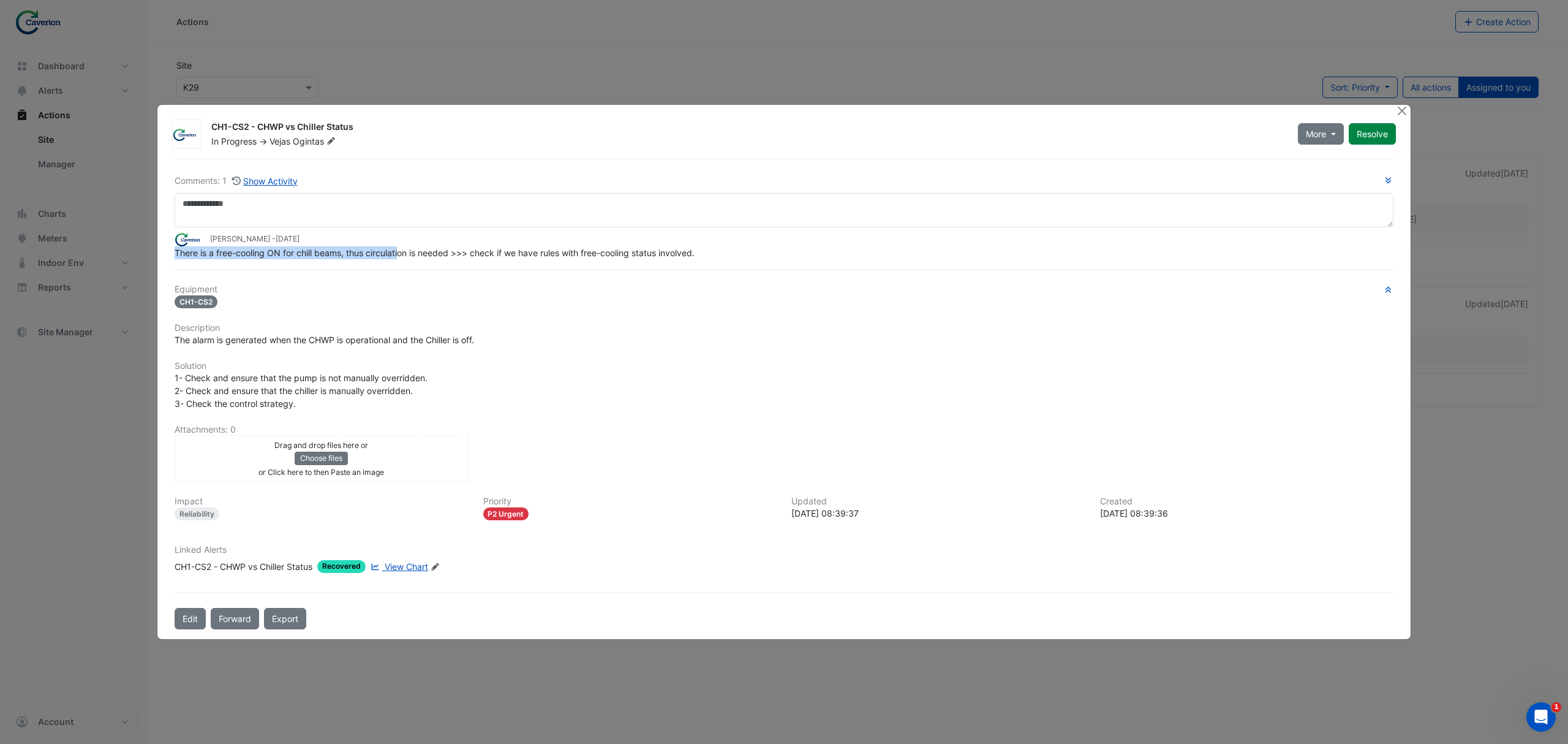
drag, startPoint x: 172, startPoint y: 242, endPoint x: 400, endPoint y: 244, distance: 228.0
click at [400, 244] on div "Comments: 1 Show Activity Tomas Jonkaitis - 2 weeks and 2 days ago There is a f…" at bounding box center [784, 394] width 1234 height 471
click at [400, 248] on span "There is a free-cooling ON for chill beams, thus circulation is needed >>> chec…" at bounding box center [434, 252] width 520 height 10
drag, startPoint x: 326, startPoint y: 244, endPoint x: 488, endPoint y: 244, distance: 162.0
click at [488, 248] on span "There is a free-cooling ON for chill beams, thus circulation is needed >>> chec…" at bounding box center [434, 252] width 520 height 10
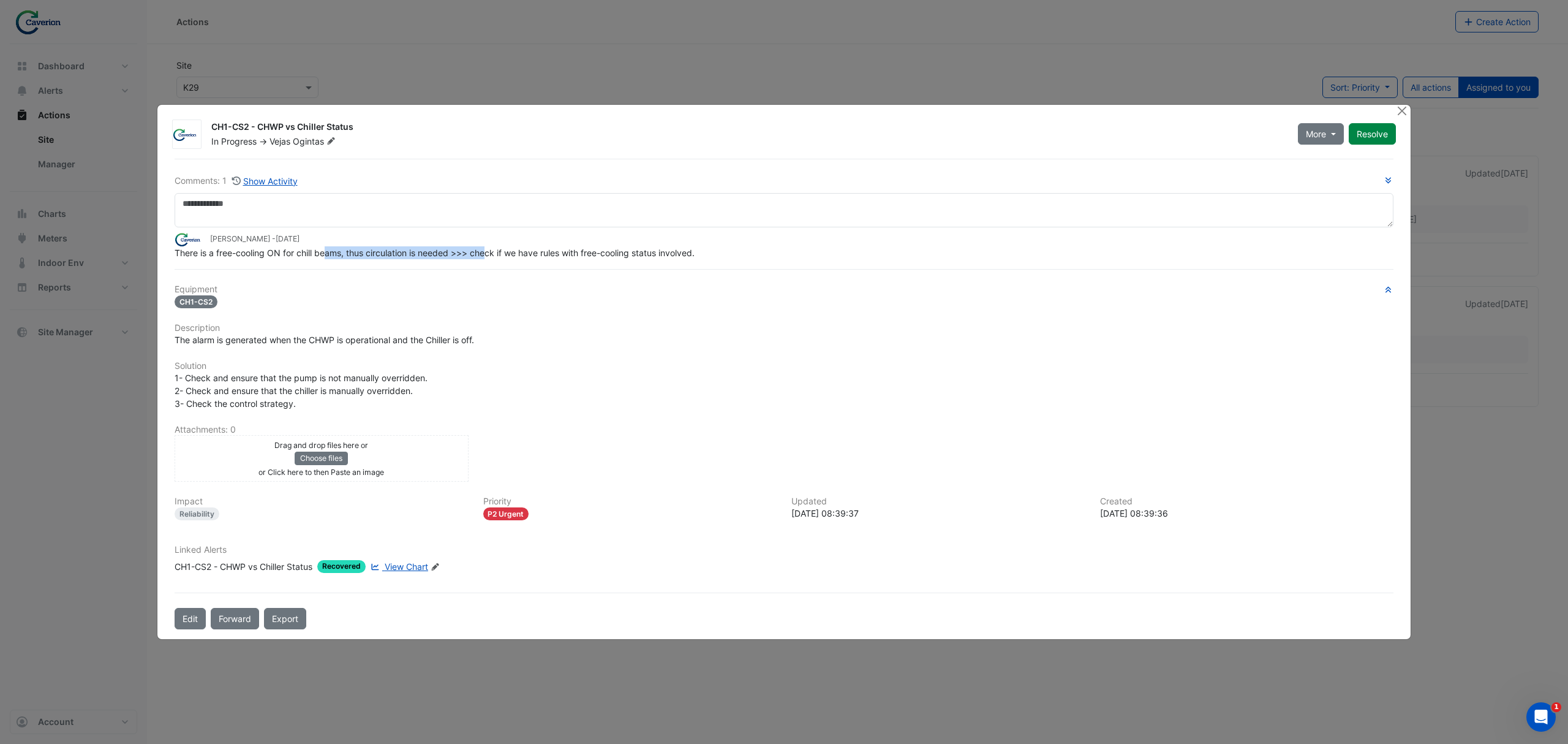
click at [488, 248] on span "There is a free-cooling ON for chill beams, thus circulation is needed >>> chec…" at bounding box center [434, 252] width 520 height 10
drag, startPoint x: 388, startPoint y: 246, endPoint x: 592, endPoint y: 256, distance: 204.2
click at [591, 256] on div "Comments: 1 Show Activity Tomas Jonkaitis - 2 weeks and 2 days ago There is a f…" at bounding box center [784, 394] width 1234 height 471
click at [592, 256] on div "Comments: 1 Show Activity Tomas Jonkaitis - 2 weeks and 2 days ago There is a f…" at bounding box center [784, 394] width 1234 height 471
drag, startPoint x: 197, startPoint y: 250, endPoint x: 478, endPoint y: 252, distance: 281.0
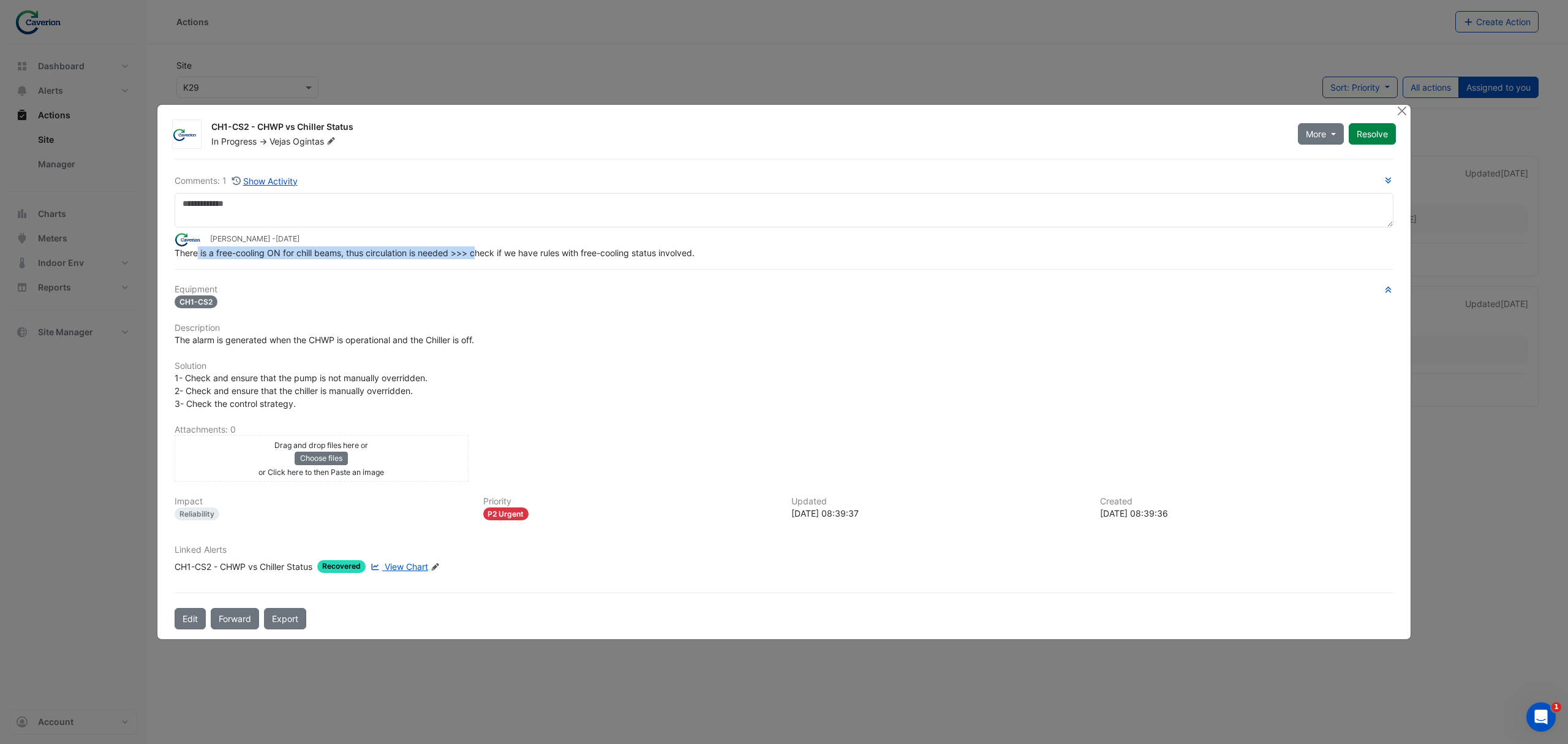
click at [478, 252] on span "There is a free-cooling ON for chill beams, thus circulation is needed >>> chec…" at bounding box center [434, 252] width 520 height 10
drag, startPoint x: 380, startPoint y: 249, endPoint x: 711, endPoint y: 253, distance: 331.0
click at [711, 253] on div "There is a free-cooling ON for chill beams, thus circulation is needed >>> chec…" at bounding box center [784, 252] width 1219 height 13
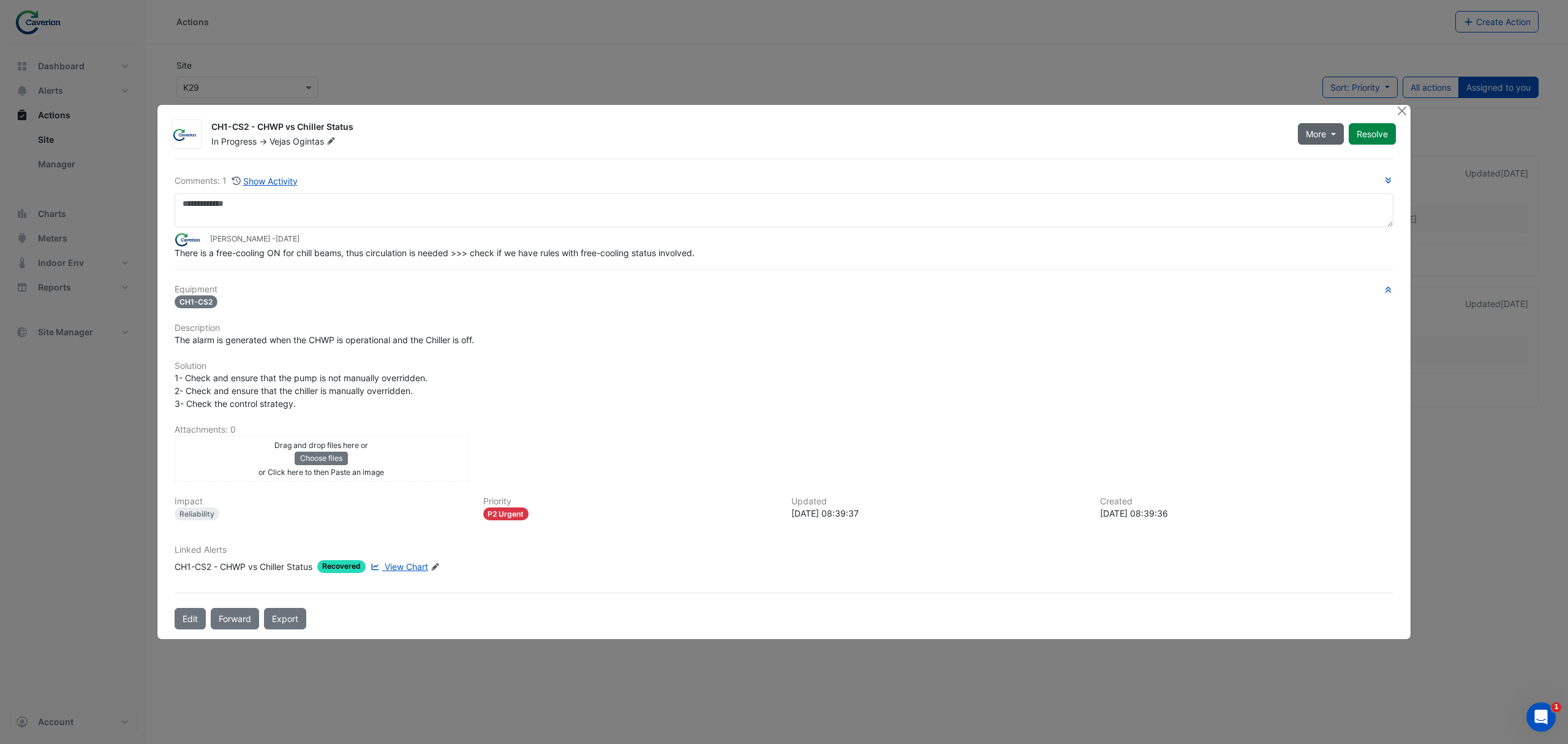
click at [1314, 131] on span "More" at bounding box center [1317, 134] width 20 height 13
click at [1334, 156] on button "On Hold" at bounding box center [1345, 154] width 97 height 18
click at [406, 194] on textarea at bounding box center [784, 210] width 1219 height 34
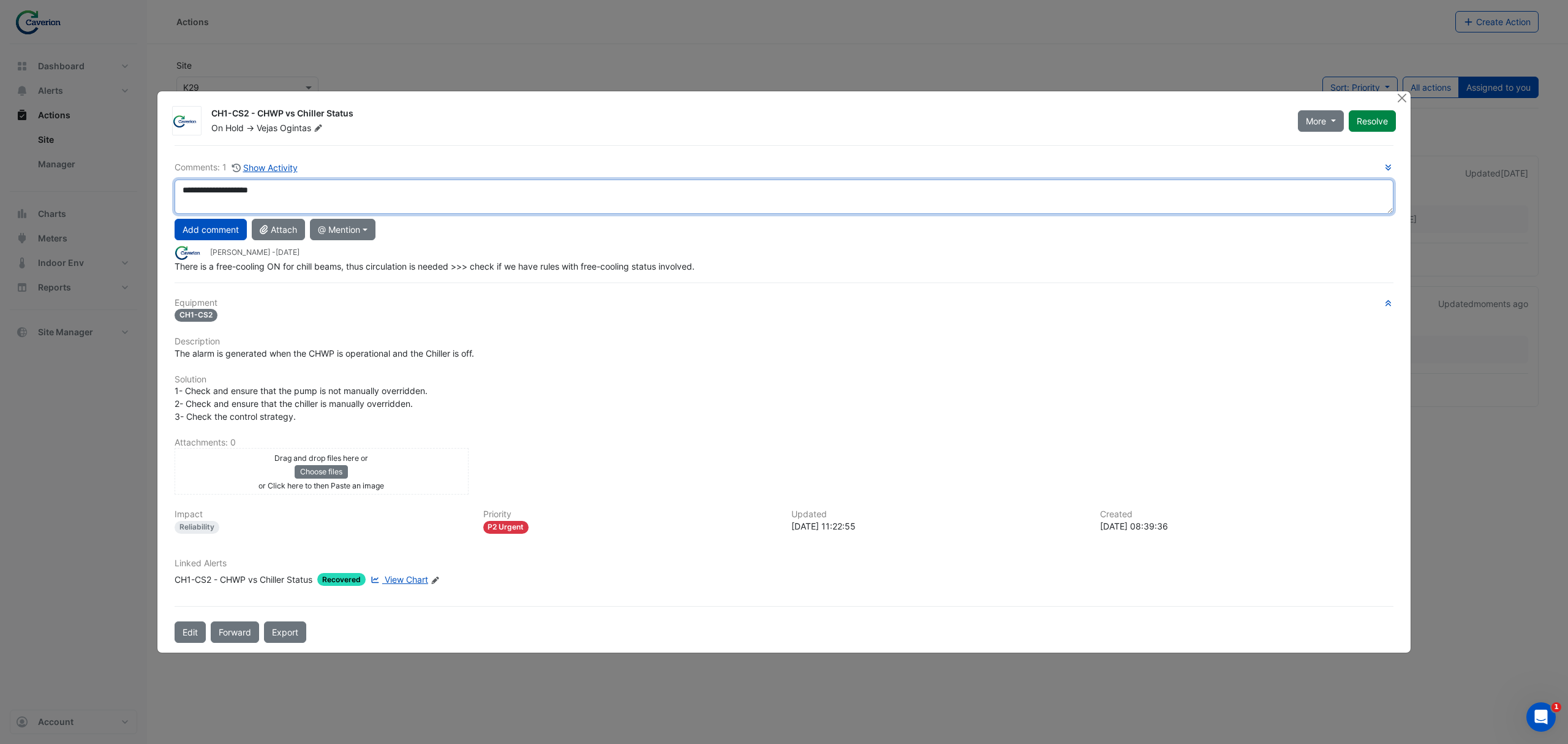
drag, startPoint x: 293, startPoint y: 197, endPoint x: 237, endPoint y: 189, distance: 56.6
click at [237, 189] on textarea "**********" at bounding box center [784, 197] width 1219 height 34
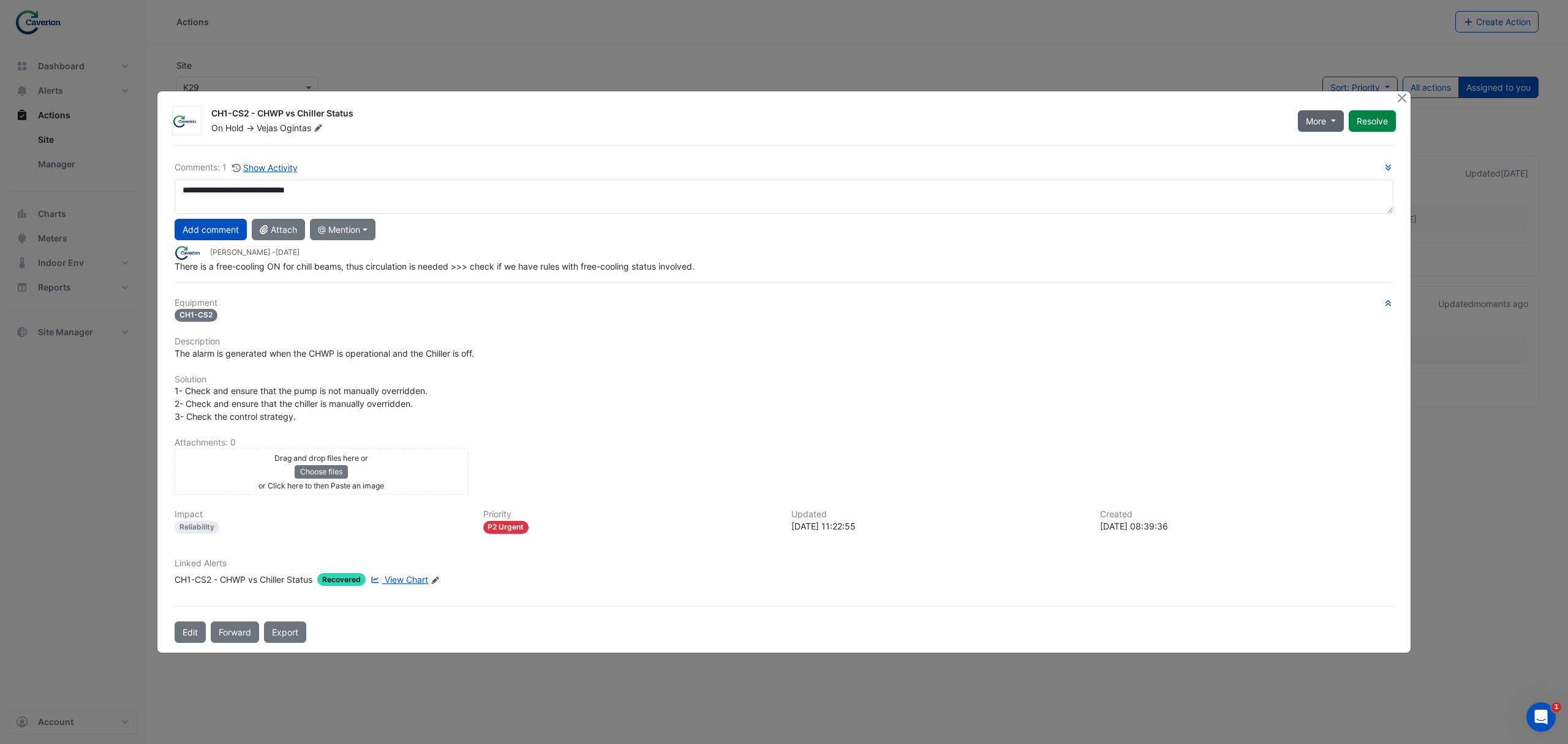
click at [1324, 118] on span "More" at bounding box center [1317, 121] width 20 height 13
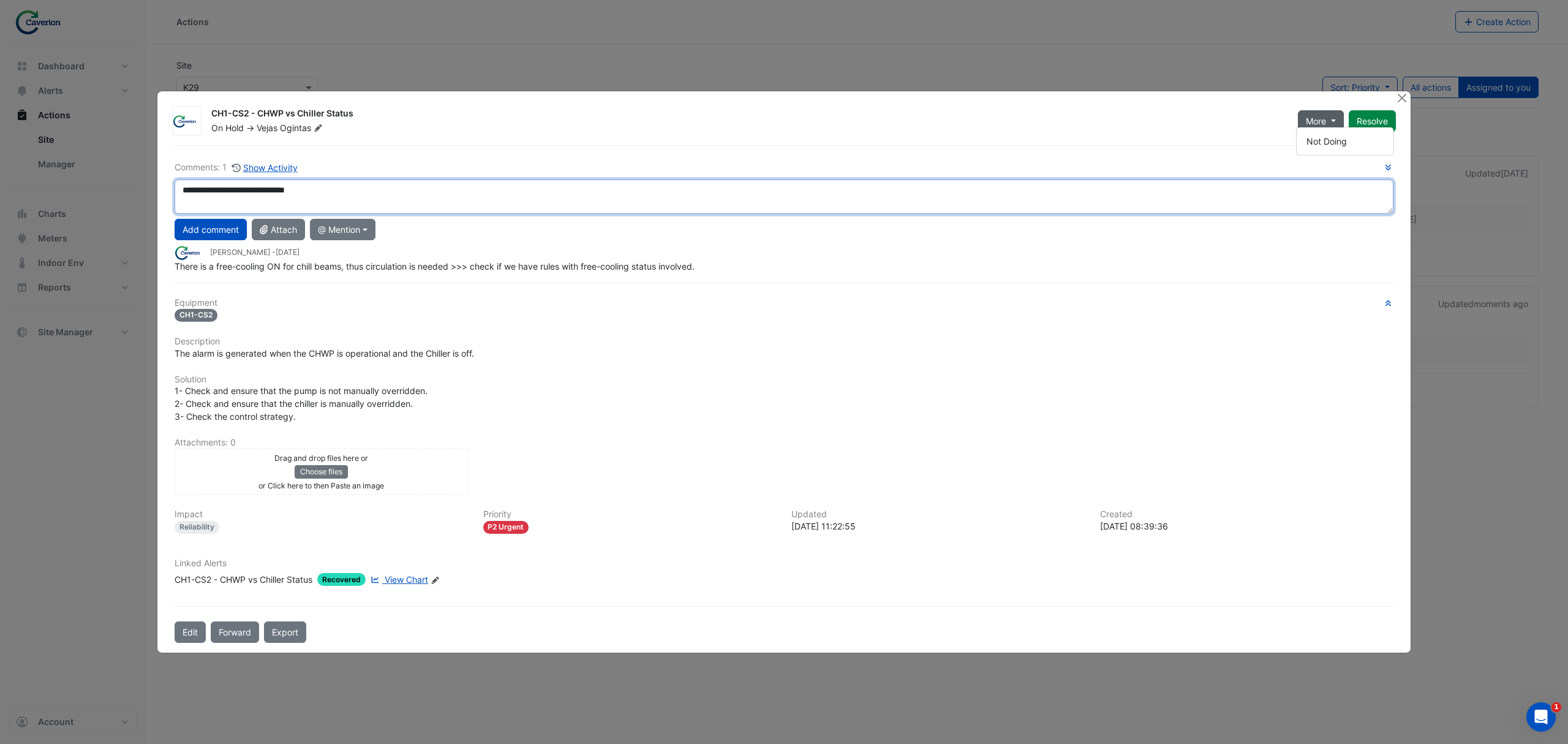
drag, startPoint x: 311, startPoint y: 191, endPoint x: 158, endPoint y: 190, distance: 153.0
click at [158, 190] on div "CH1-CS2 - CHWP vs Chiller Status On Hold -> Vejas Ogintas More Resolve Comments…" at bounding box center [784, 372] width 1253 height 562
click at [358, 185] on textarea "**********" at bounding box center [784, 197] width 1219 height 34
drag, startPoint x: 358, startPoint y: 185, endPoint x: 8, endPoint y: 192, distance: 350.1
click at [8, 192] on ngb-modal-window "CH1-CS2 - CHWP vs Chiller Status On Hold -> Vejas Ogintas More Not Doing Resolve" at bounding box center [784, 372] width 1568 height 744
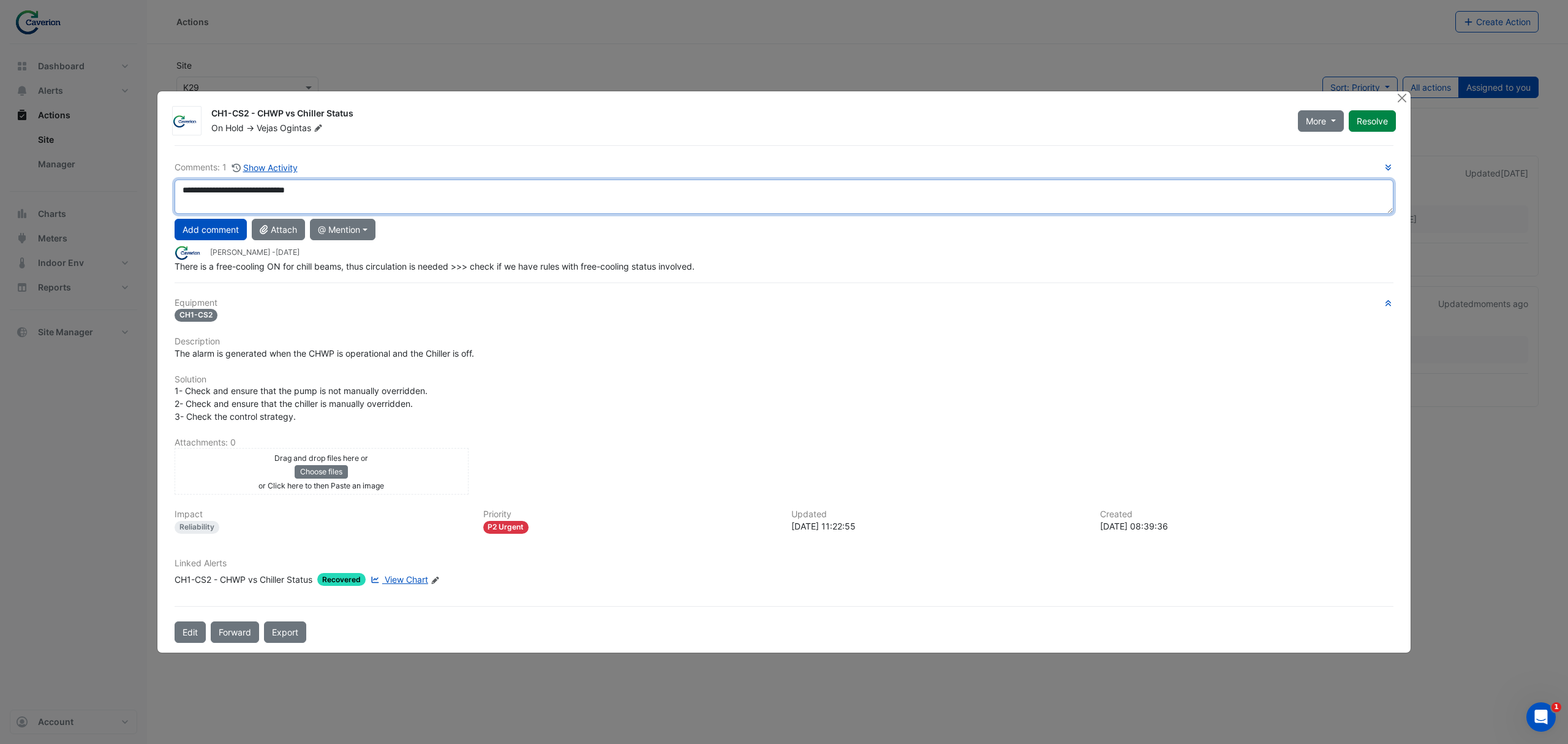
paste textarea
type textarea "**********"
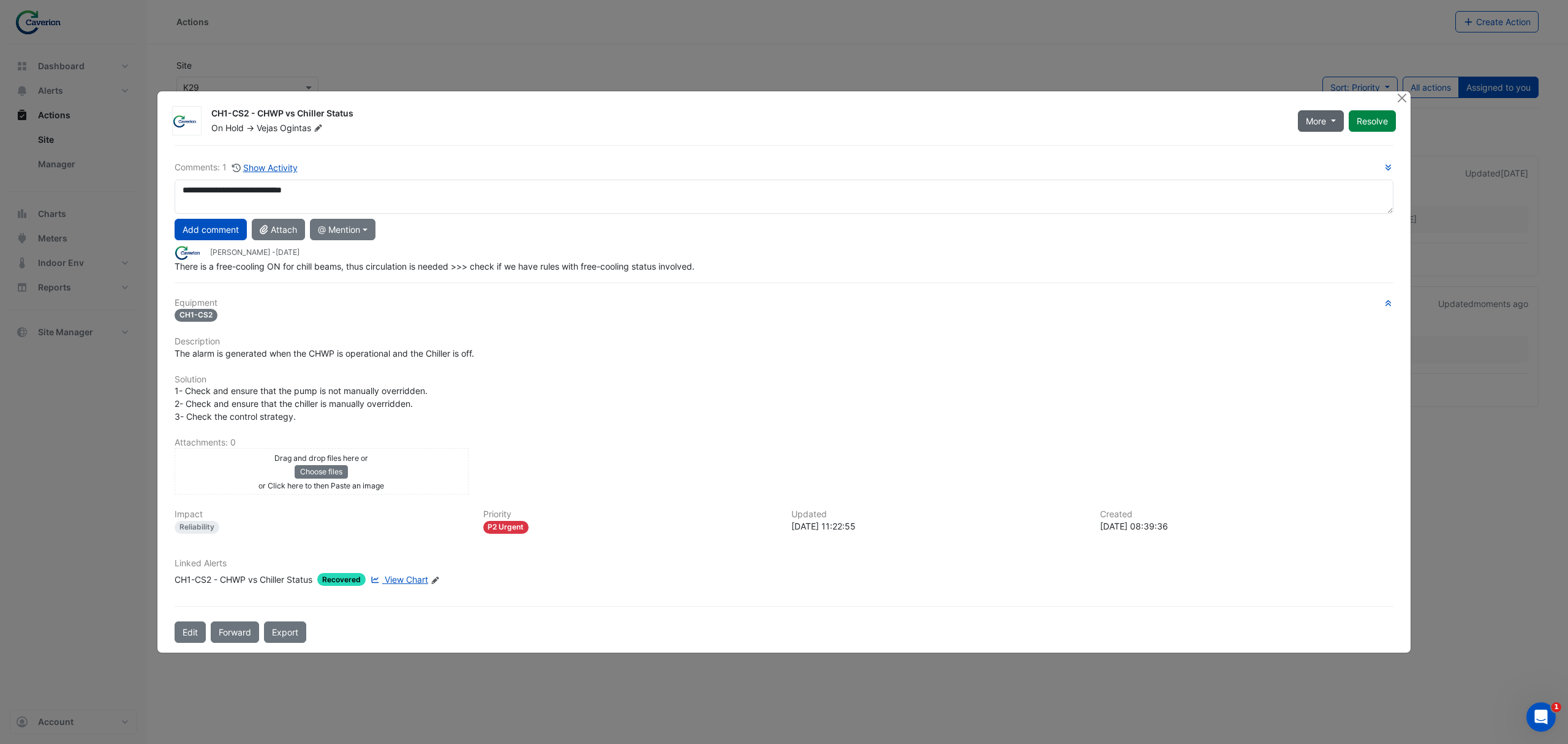
click at [1314, 115] on span "More" at bounding box center [1317, 121] width 20 height 13
click at [185, 227] on button "Add comment" at bounding box center [210, 230] width 72 height 22
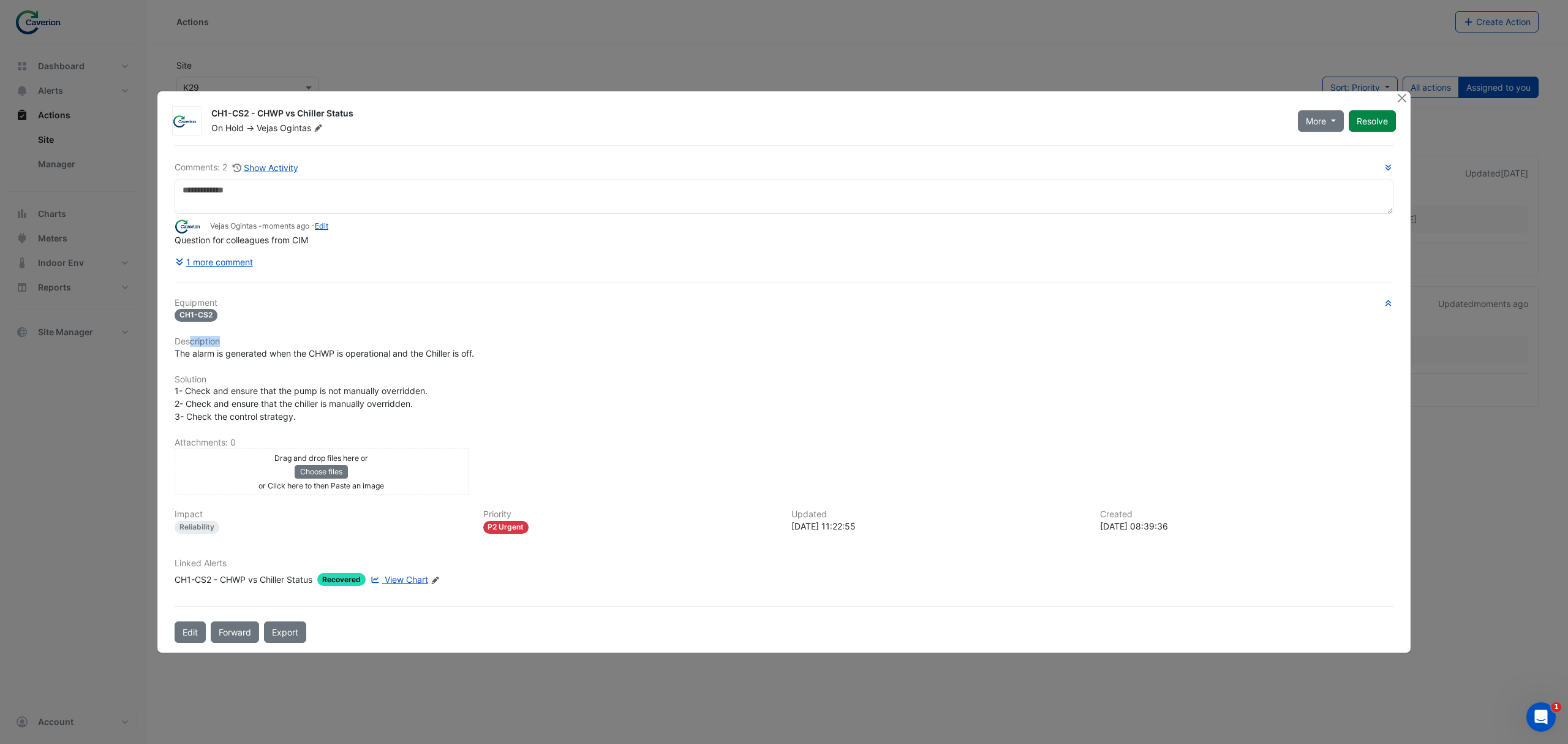
drag, startPoint x: 192, startPoint y: 333, endPoint x: 378, endPoint y: 337, distance: 186.0
click at [378, 337] on h6 "Description" at bounding box center [784, 341] width 1219 height 10
drag, startPoint x: 241, startPoint y: 386, endPoint x: 365, endPoint y: 389, distance: 124.0
click at [365, 389] on span "1- Check and ensure that the pump is not manually overridden. 2- Check and ensu…" at bounding box center [301, 404] width 253 height 36
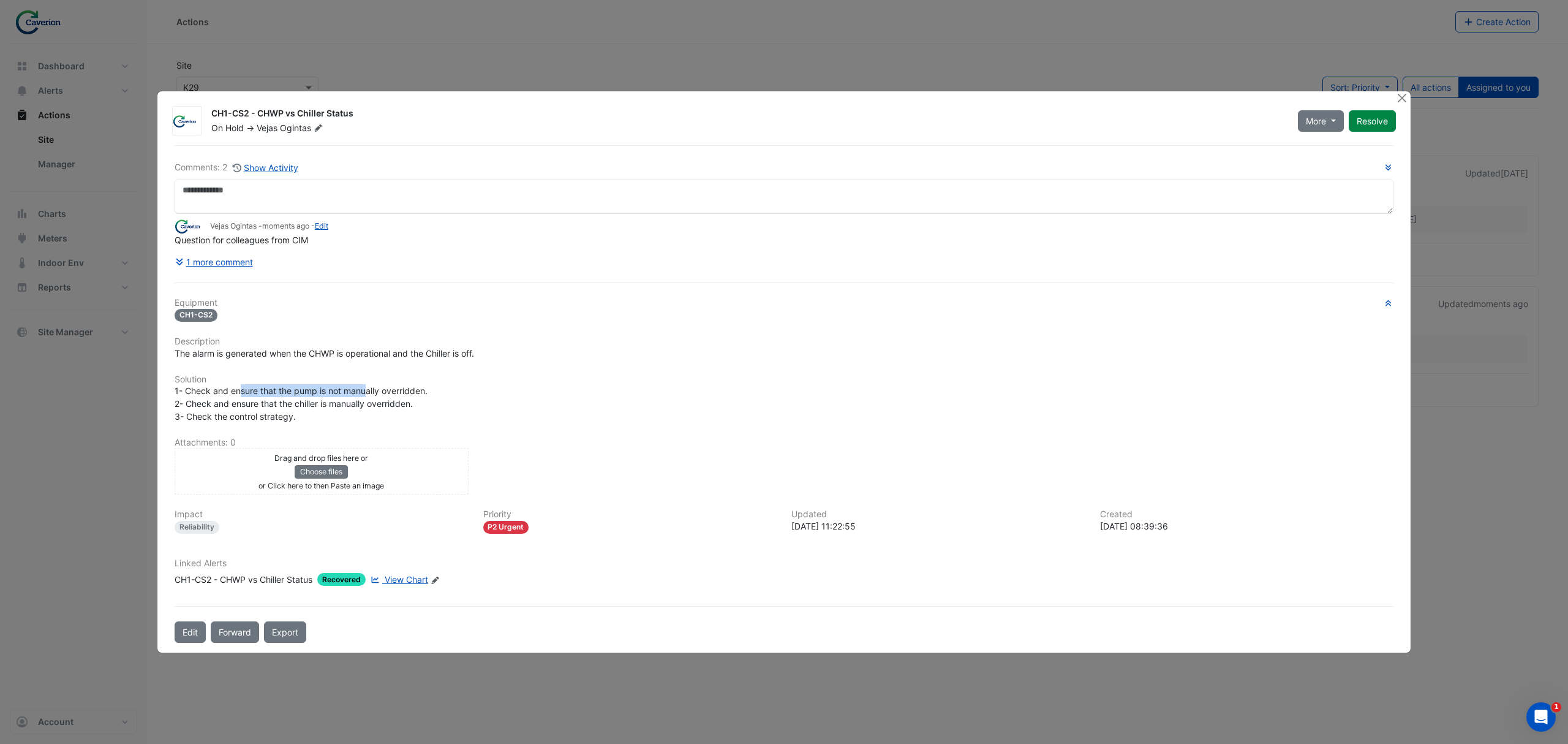
click at [365, 389] on span "1- Check and ensure that the pump is not manually overridden. 2- Check and ensu…" at bounding box center [301, 404] width 253 height 36
drag, startPoint x: 301, startPoint y: 402, endPoint x: 361, endPoint y: 402, distance: 60.0
click at [352, 402] on span "1- Check and ensure that the pump is not manually overridden. 2- Check and ensu…" at bounding box center [301, 404] width 253 height 36
click at [361, 402] on span "1- Check and ensure that the pump is not manually overridden. 2- Check and ensu…" at bounding box center [301, 404] width 253 height 36
click at [331, 434] on div "Equipment CH1-CS2 Description The alarm is generated when the CHWP is operation…" at bounding box center [784, 446] width 1219 height 298
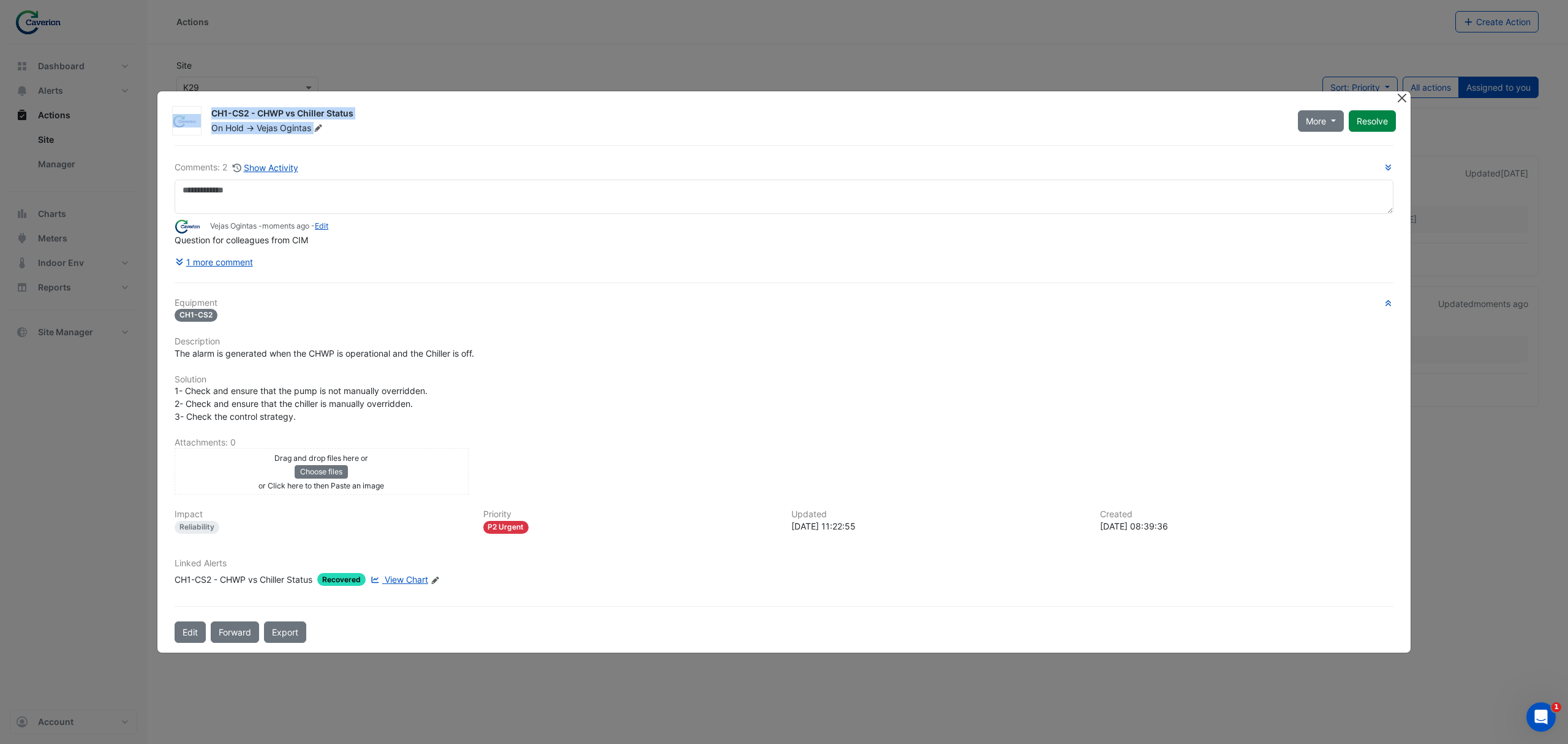
click at [1399, 90] on ngb-modal-window "CH1-CS2 - CHWP vs Chiller Status On Hold -> Vejas Ogintas More Not Doing Resolve" at bounding box center [784, 372] width 1568 height 744
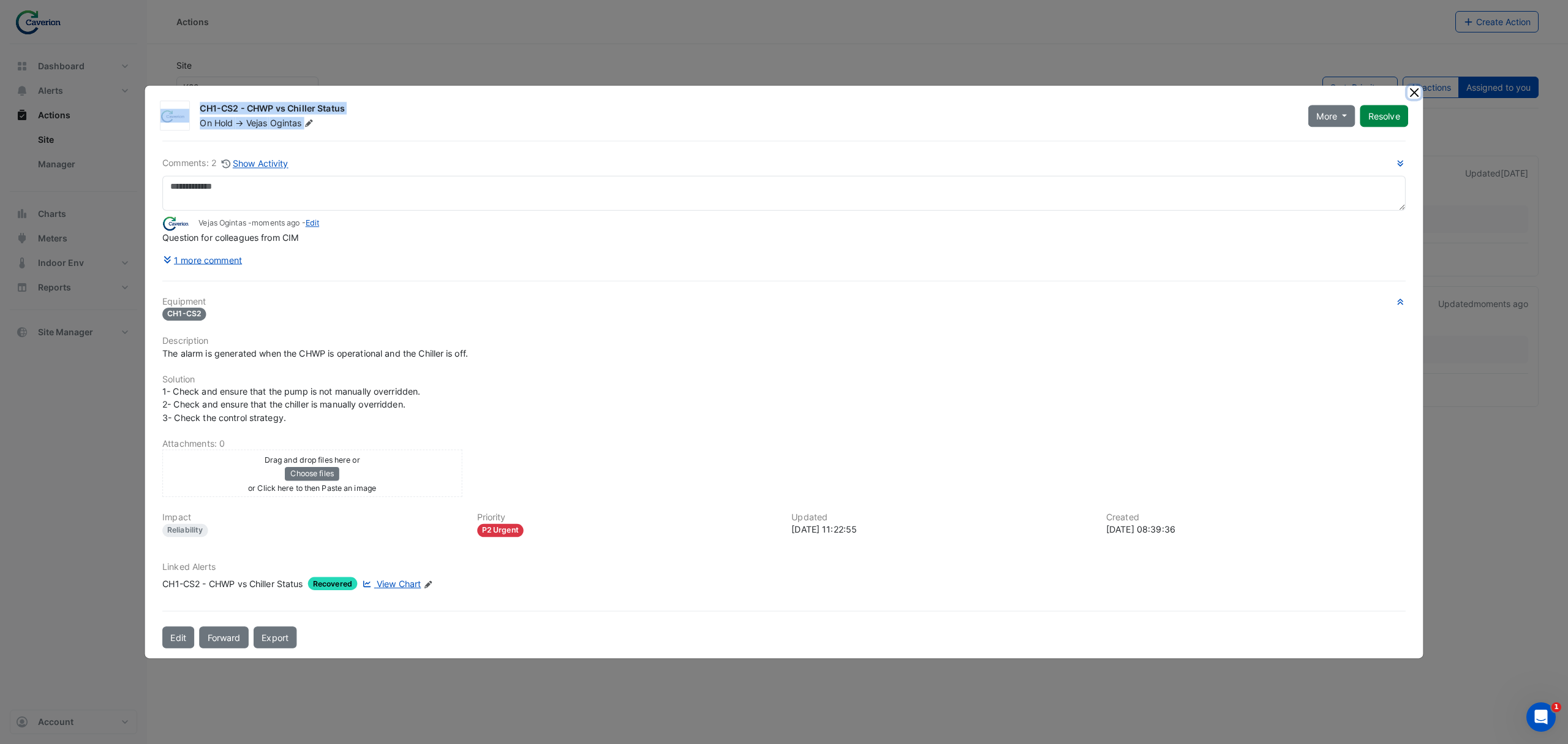
click at [1408, 92] on button "Close" at bounding box center [1414, 92] width 13 height 13
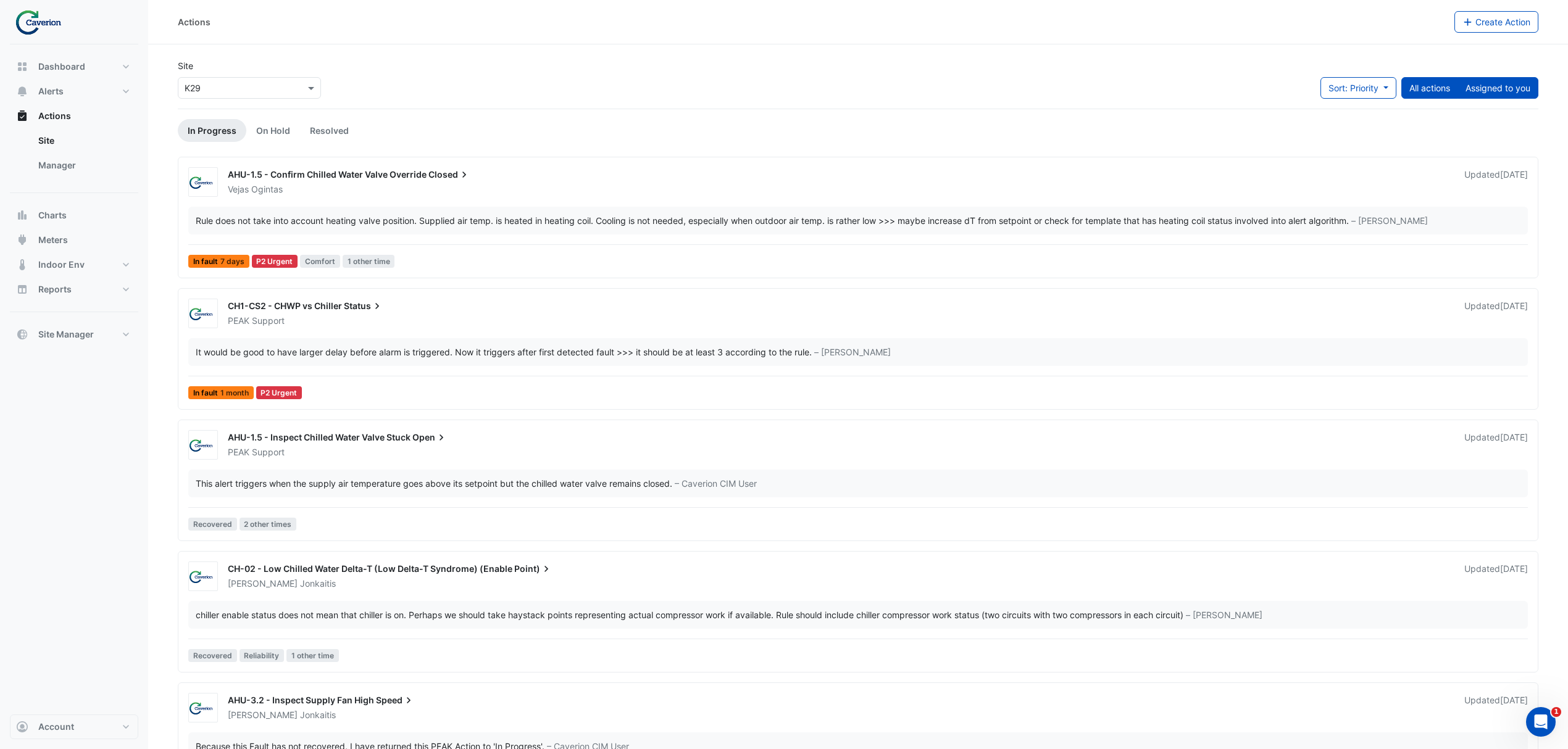
click at [1478, 92] on button "Assigned to you" at bounding box center [1497, 88] width 81 height 22
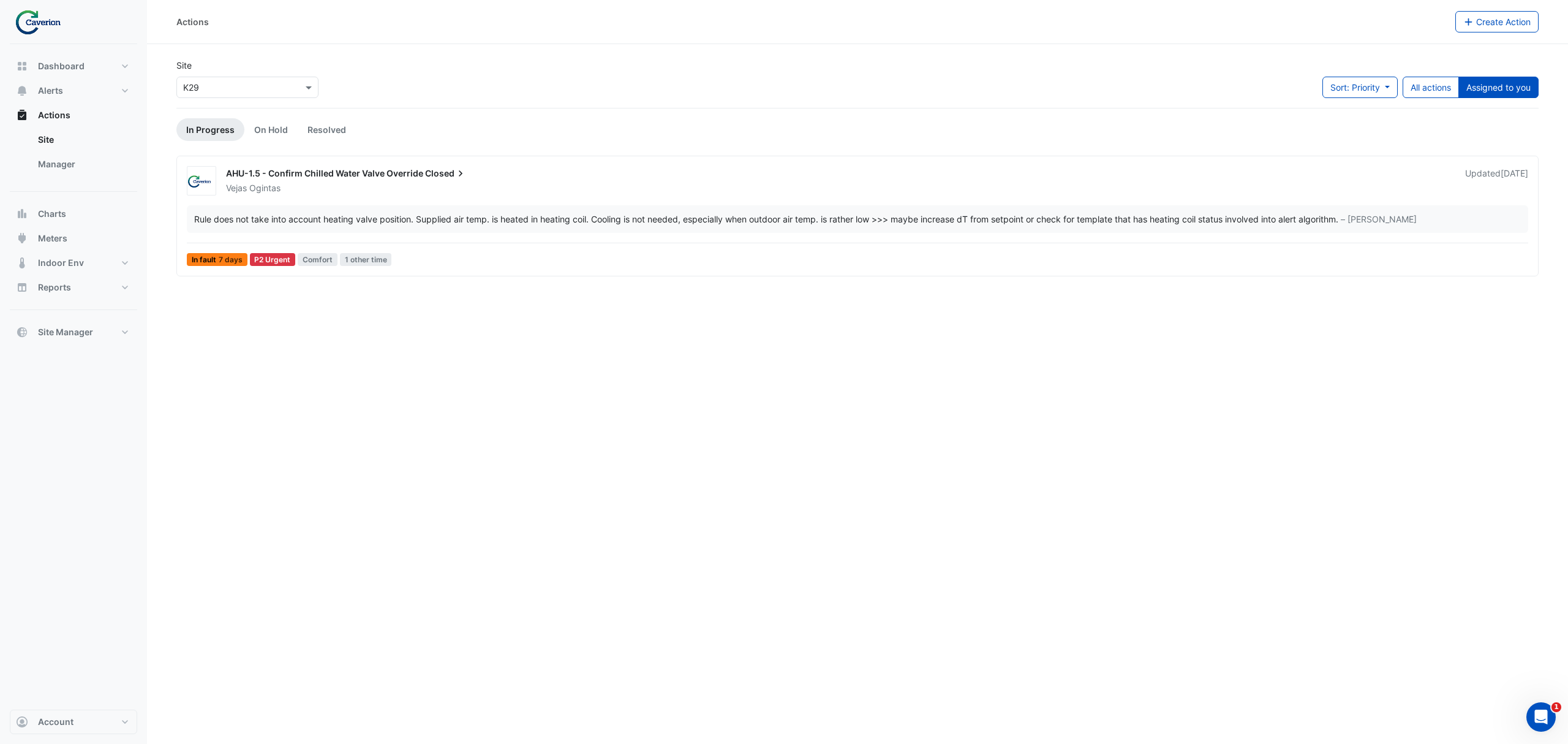
click at [297, 210] on div "Rule does not take into account heating valve position. Supplied air temp. is h…" at bounding box center [857, 219] width 1341 height 27
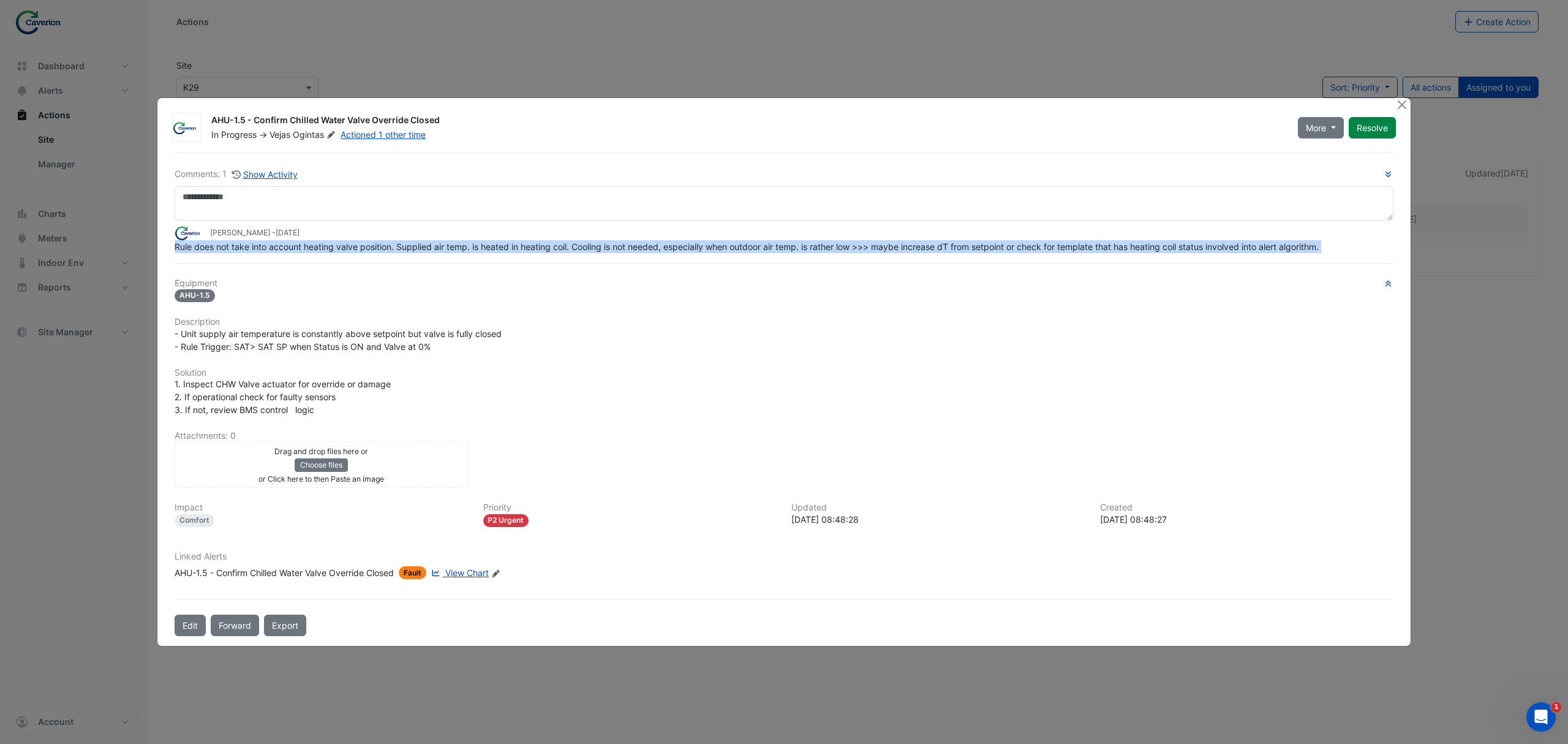
drag, startPoint x: 631, startPoint y: 240, endPoint x: 1004, endPoint y: 263, distance: 373.7
click at [1003, 263] on div "Comments: 1 Show Activity Tomas Jonkaitis - 2 weeks and 2 days ago Rule does no…" at bounding box center [784, 394] width 1234 height 485
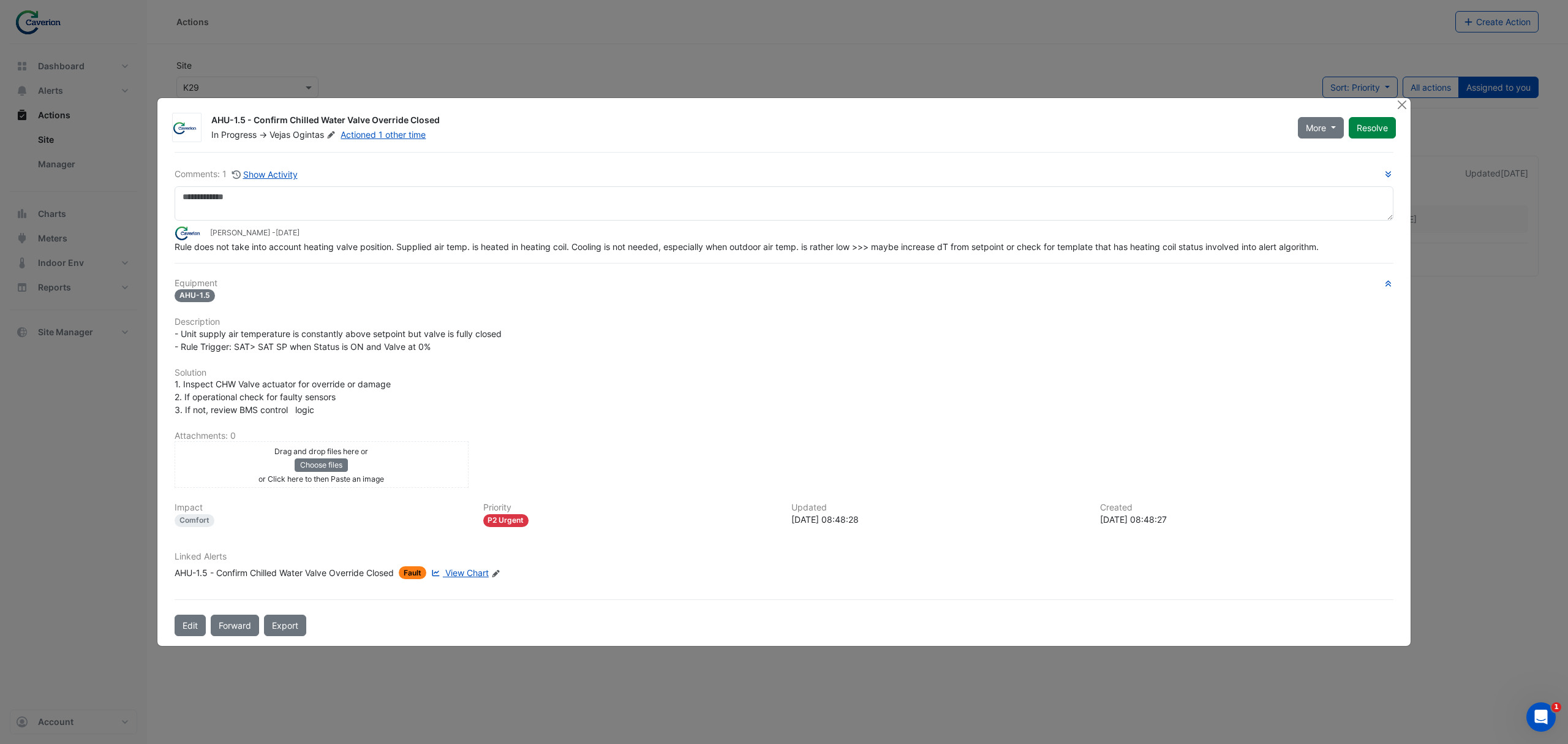
click at [1004, 263] on hr at bounding box center [784, 263] width 1219 height 1
drag, startPoint x: 848, startPoint y: 240, endPoint x: 1018, endPoint y: 246, distance: 170.1
click at [1018, 246] on span "Rule does not take into account heating valve position. Supplied air temp. is h…" at bounding box center [747, 246] width 1144 height 10
drag, startPoint x: 926, startPoint y: 254, endPoint x: 1038, endPoint y: 257, distance: 112.0
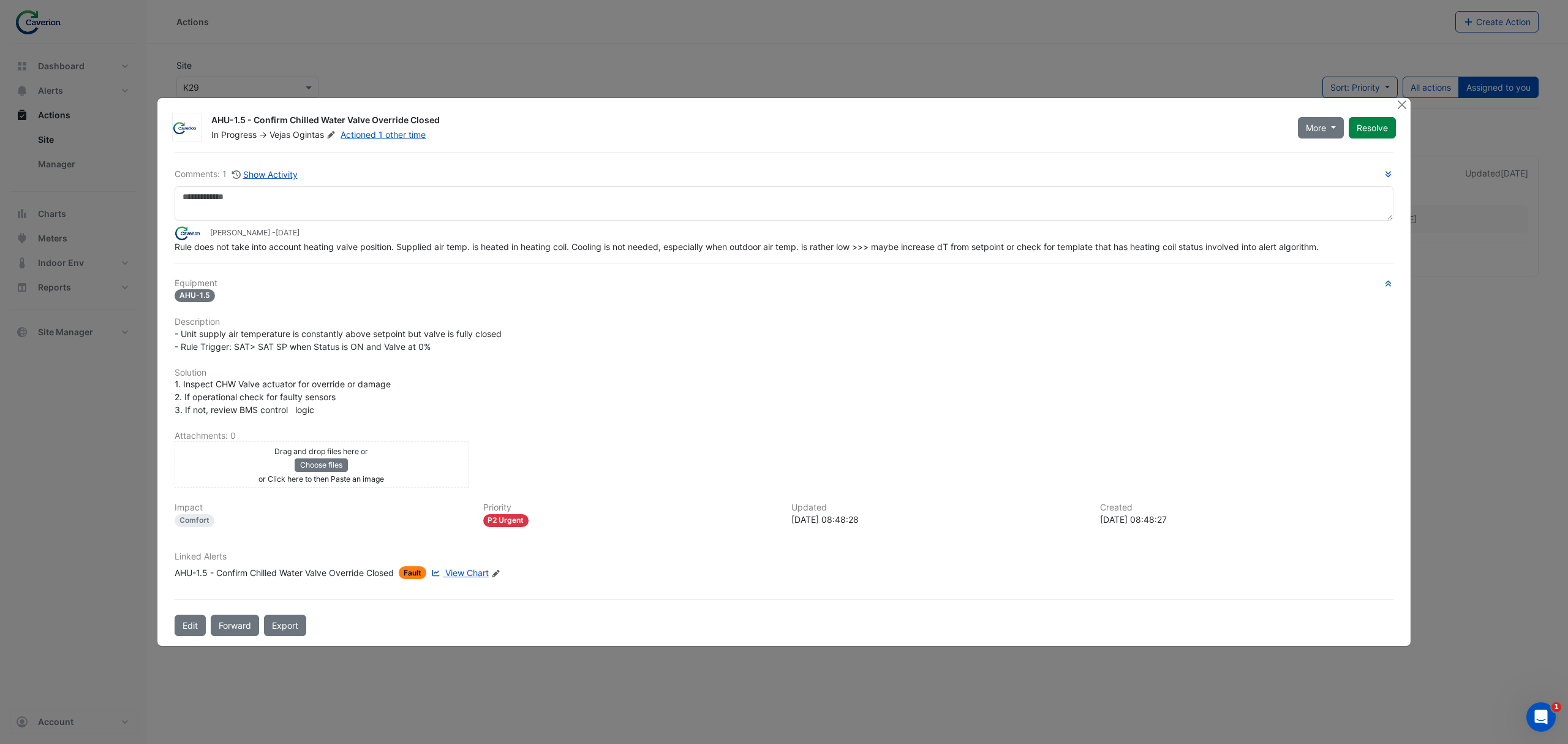
click at [1038, 257] on div "Comments: 1 Show Activity Tomas Jonkaitis - 2 weeks and 2 days ago Rule does no…" at bounding box center [784, 394] width 1234 height 485
click at [1039, 257] on div "Comments: 1 Show Activity Tomas Jonkaitis - 2 weeks and 2 days ago Rule does no…" at bounding box center [784, 394] width 1234 height 485
drag, startPoint x: 1028, startPoint y: 257, endPoint x: 1137, endPoint y: 254, distance: 109.0
click at [1137, 254] on div "Comments: 1 Show Activity Tomas Jonkaitis - 2 weeks and 2 days ago Rule does no…" at bounding box center [784, 394] width 1234 height 485
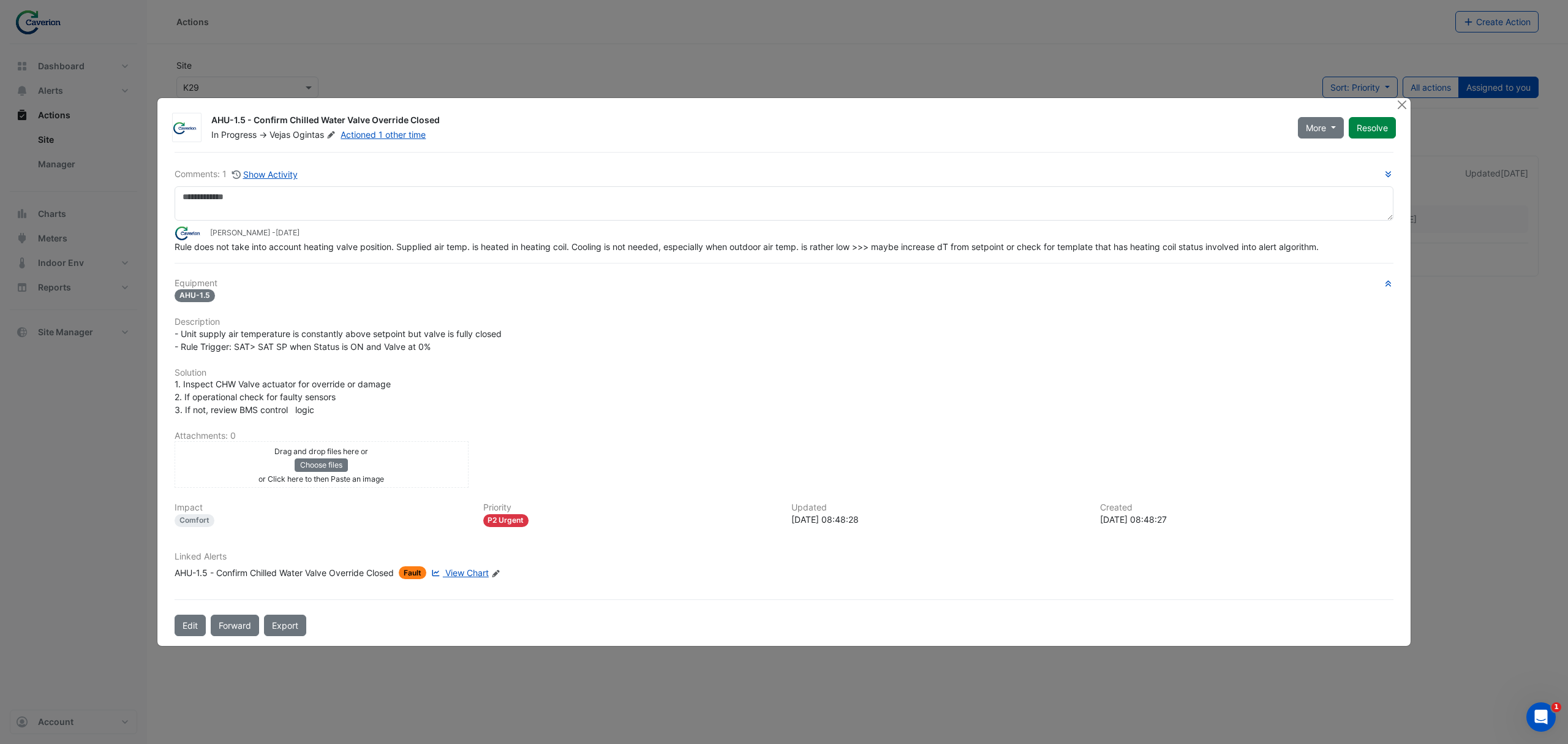
drag, startPoint x: 1117, startPoint y: 255, endPoint x: 1204, endPoint y: 254, distance: 87.0
click at [1204, 254] on div "Comments: 1 Show Activity Tomas Jonkaitis - 2 weeks and 2 days ago Rule does no…" at bounding box center [784, 394] width 1234 height 485
click at [1211, 253] on div "Rule does not take into account heating valve position. Supplied air temp. is h…" at bounding box center [784, 246] width 1219 height 13
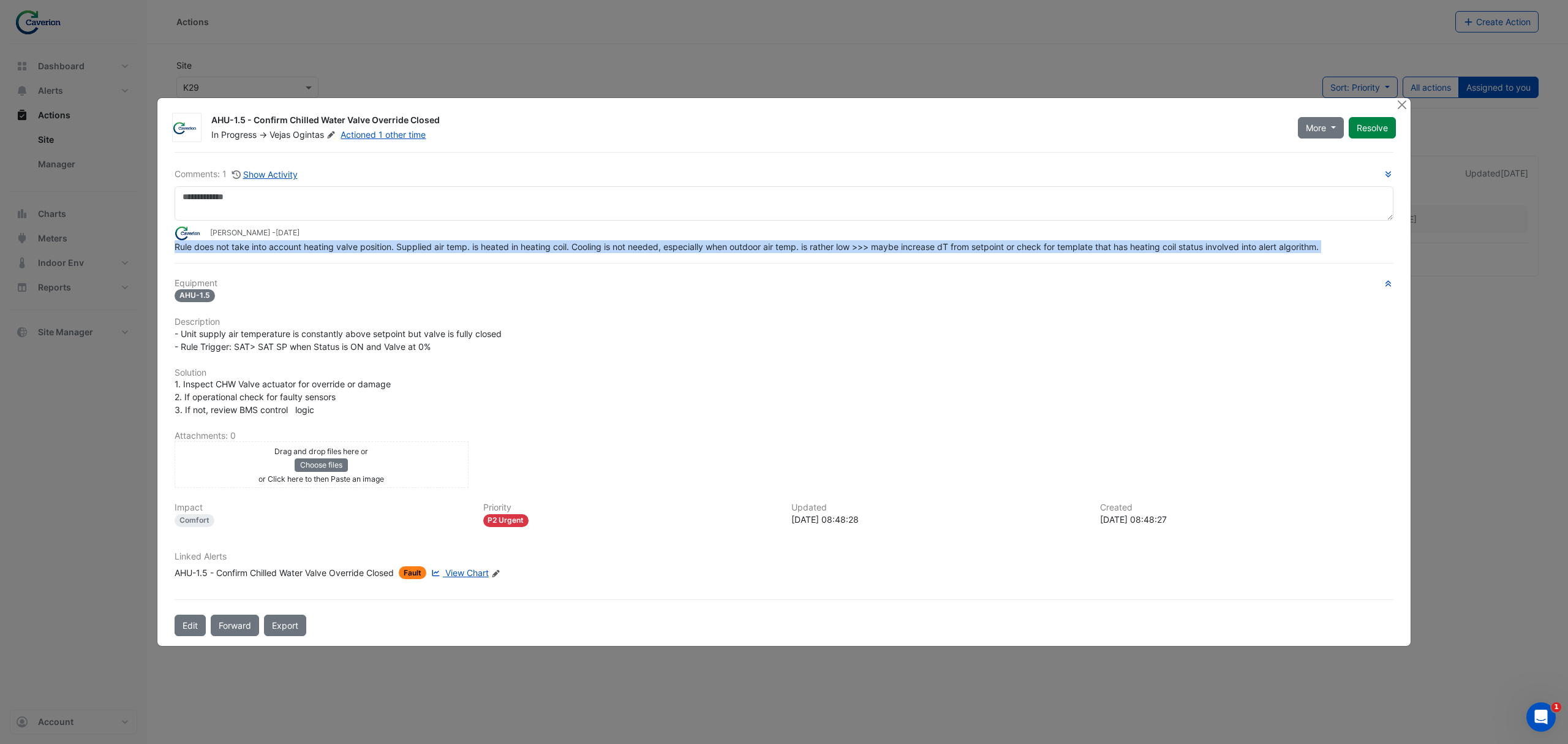
click at [1211, 253] on div "Rule does not take into account heating valve position. Supplied air temp. is h…" at bounding box center [784, 246] width 1219 height 13
click at [1182, 273] on div "Comments: 1 Show Activity Tomas Jonkaitis - 2 weeks and 2 days ago Rule does no…" at bounding box center [784, 394] width 1234 height 485
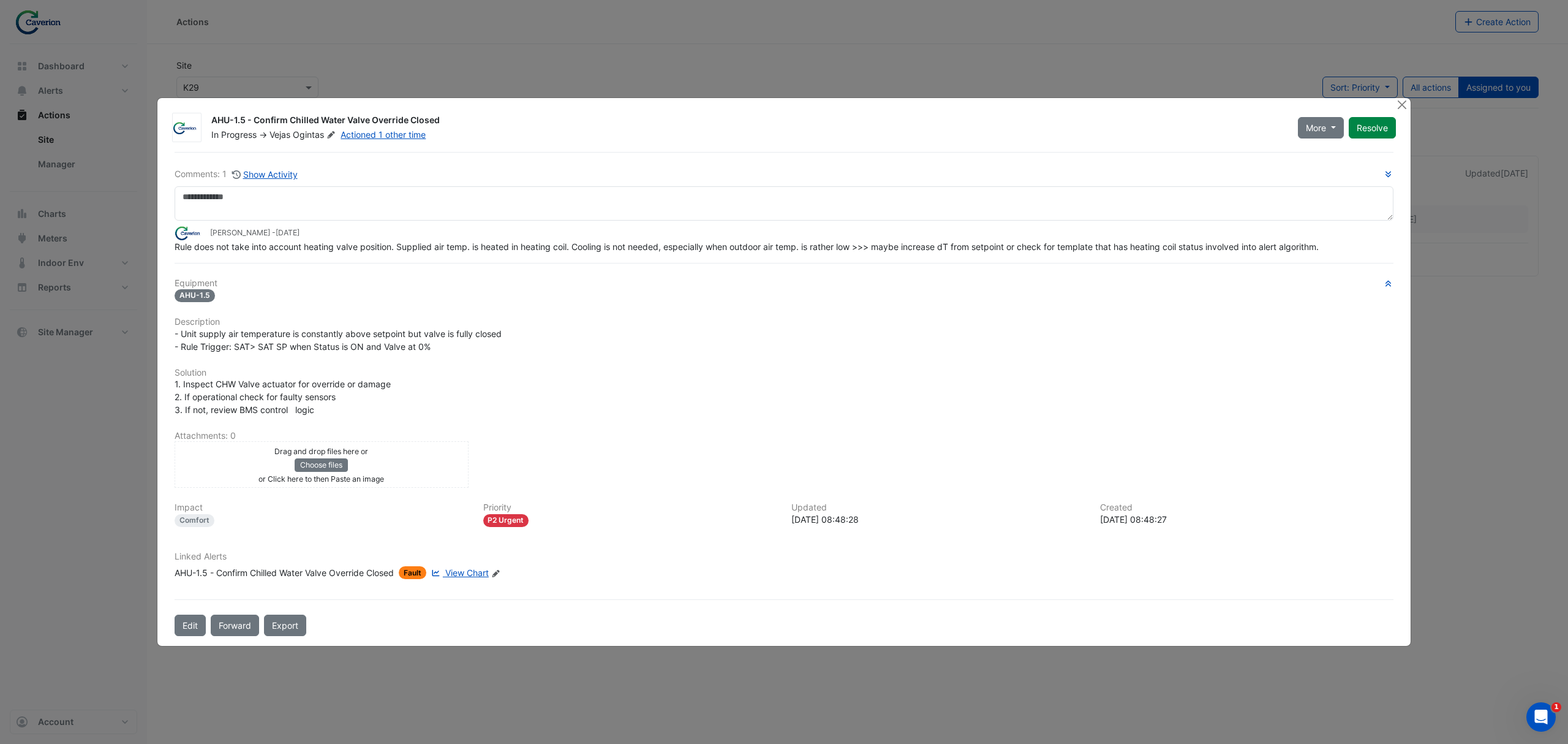
click at [470, 569] on span "View Chart" at bounding box center [467, 573] width 44 height 10
drag, startPoint x: 216, startPoint y: 244, endPoint x: 518, endPoint y: 253, distance: 302.1
click at [518, 253] on div "Rule does not take into account heating valve position. Supplied air temp. is h…" at bounding box center [784, 246] width 1219 height 13
drag, startPoint x: 317, startPoint y: 243, endPoint x: 523, endPoint y: 238, distance: 206.1
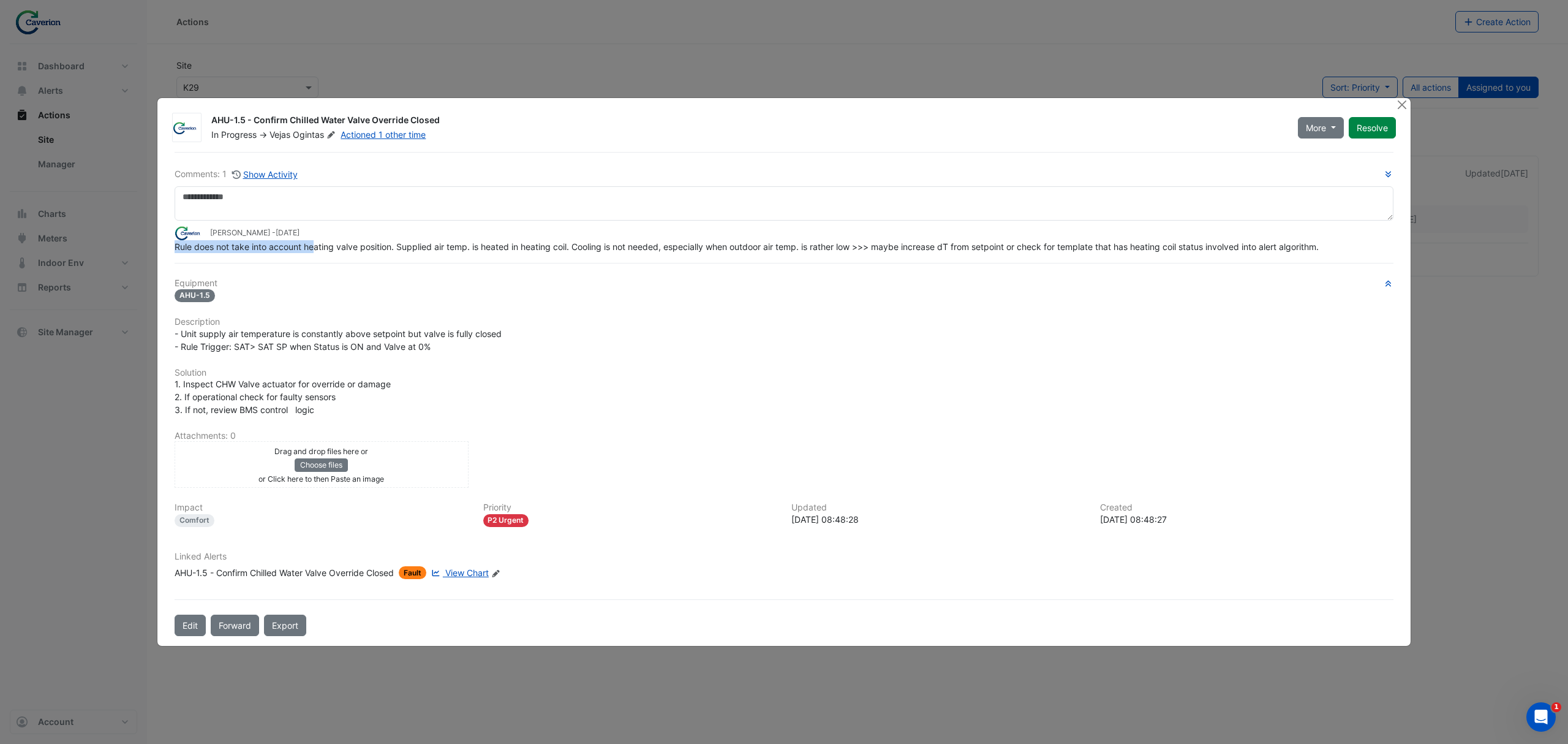
click at [523, 238] on app-ticket-comment "Tomas Jonkaitis - 2 weeks and 2 days ago Rule does not take into account heatin…" at bounding box center [784, 239] width 1219 height 27
click at [525, 238] on div "Tomas Jonkaitis - 2 weeks and 2 days ago" at bounding box center [784, 233] width 1219 height 14
drag, startPoint x: 468, startPoint y: 246, endPoint x: 648, endPoint y: 254, distance: 180.2
click at [648, 254] on div "Comments: 1 Show Activity Tomas Jonkaitis - 2 weeks and 2 days ago Rule does no…" at bounding box center [784, 394] width 1234 height 485
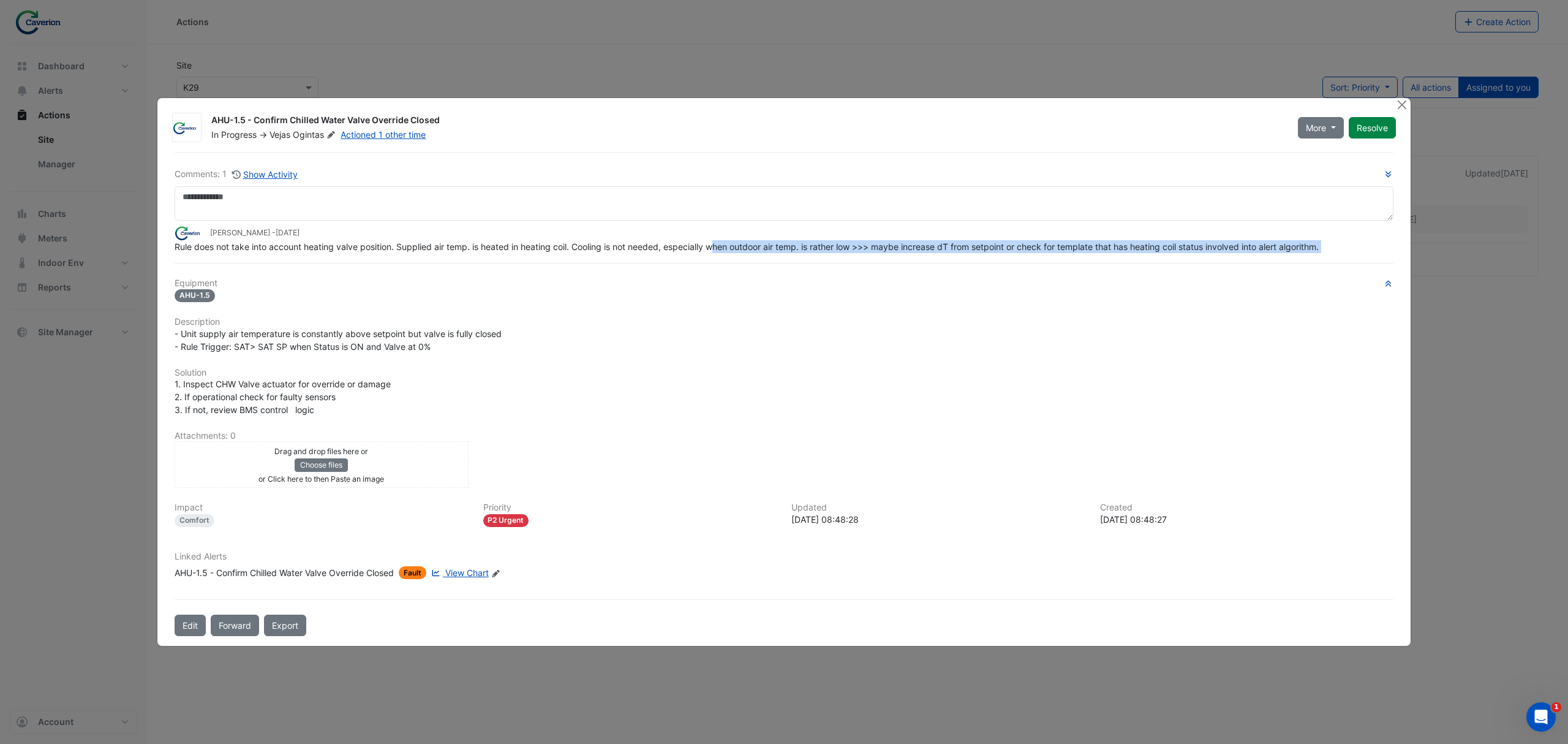
drag, startPoint x: 502, startPoint y: 255, endPoint x: 717, endPoint y: 242, distance: 215.4
click at [717, 242] on div "Comments: 1 Show Activity Tomas Jonkaitis - 2 weeks and 2 days ago Rule does no…" at bounding box center [784, 394] width 1234 height 485
click at [717, 242] on span "Rule does not take into account heating valve position. Supplied air temp. is h…" at bounding box center [747, 246] width 1144 height 10
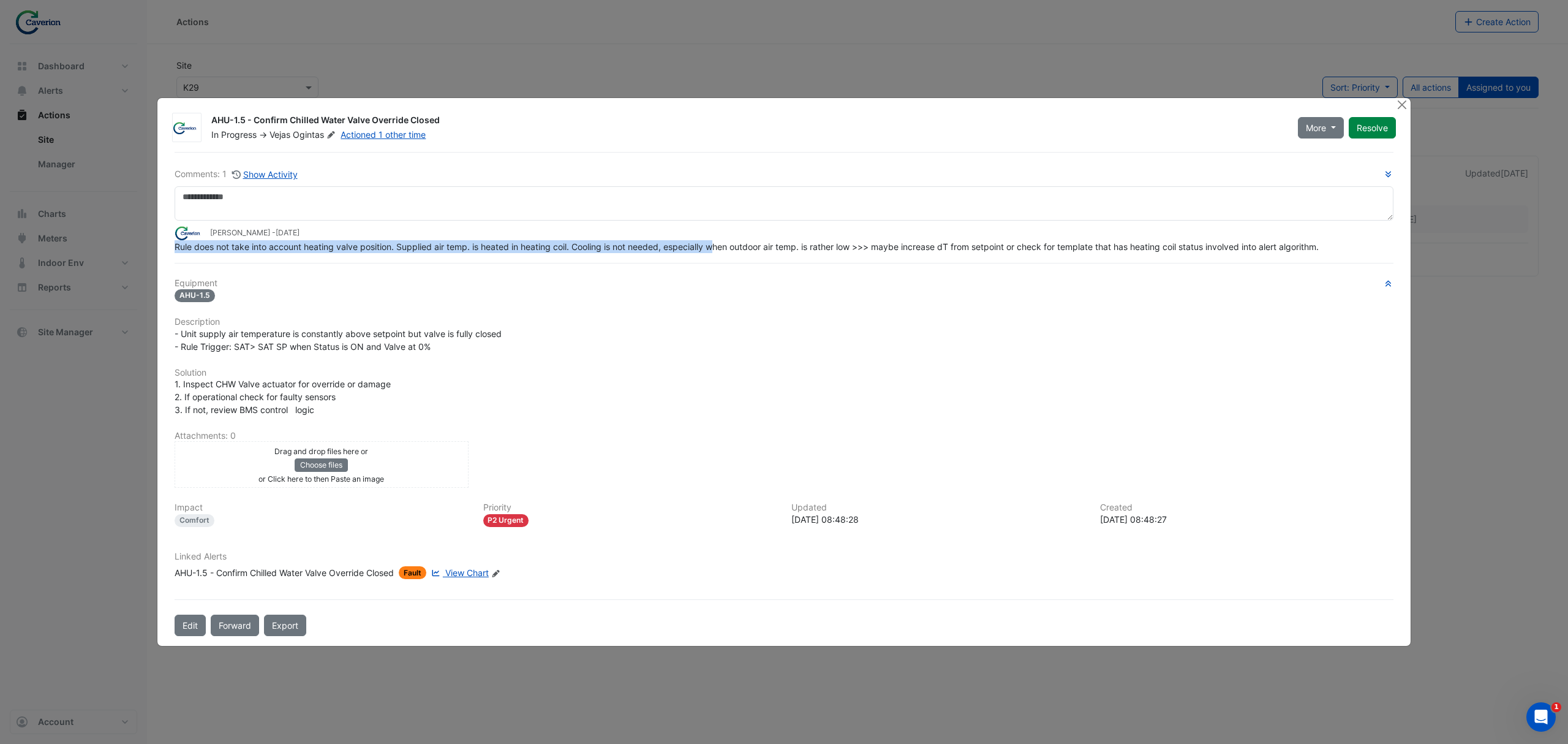
drag, startPoint x: 586, startPoint y: 233, endPoint x: 749, endPoint y: 251, distance: 164.0
click at [749, 251] on app-ticket-comment "Tomas Jonkaitis - 2 weeks and 2 days ago Rule does not take into account heatin…" at bounding box center [784, 239] width 1219 height 27
click at [749, 251] on span "Rule does not take into account heating valve position. Supplied air temp. is h…" at bounding box center [747, 246] width 1144 height 10
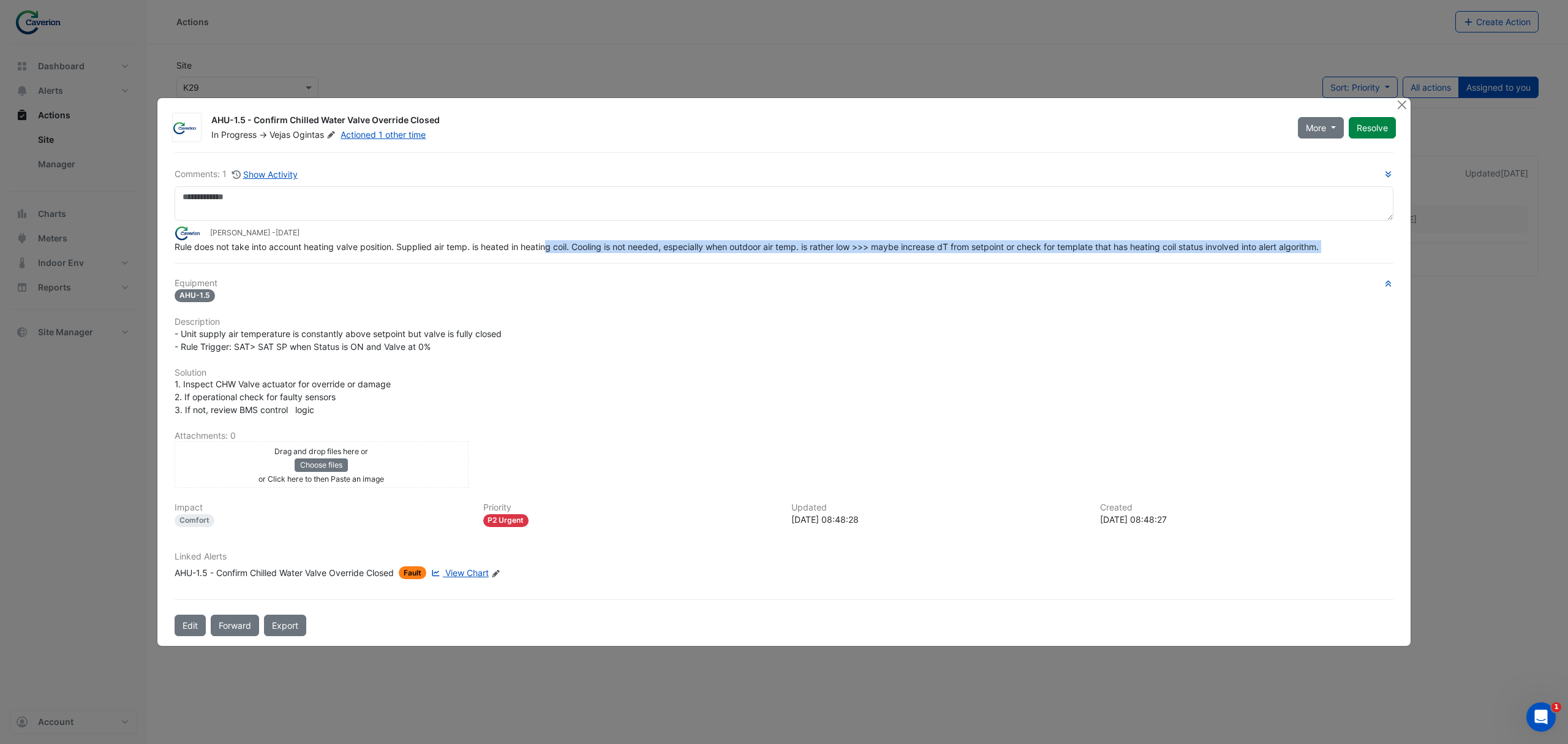
drag, startPoint x: 550, startPoint y: 251, endPoint x: 773, endPoint y: 256, distance: 223.1
click at [773, 256] on div "Comments: 1 Show Activity Tomas Jonkaitis - 2 weeks and 2 days ago Rule does no…" at bounding box center [784, 394] width 1234 height 485
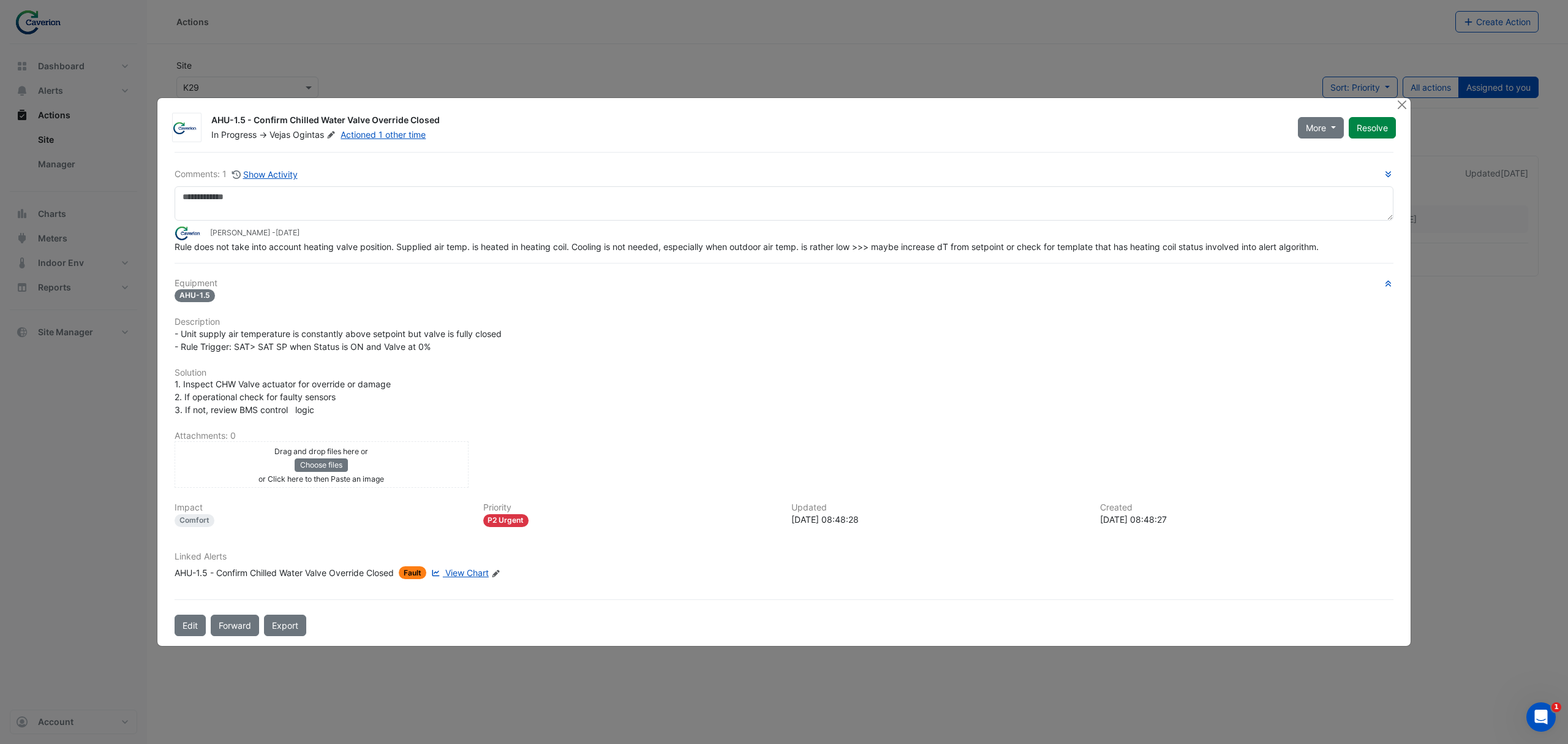
click at [773, 256] on div "Comments: 1 Show Activity Tomas Jonkaitis - 2 weeks and 2 days ago Rule does no…" at bounding box center [784, 394] width 1234 height 485
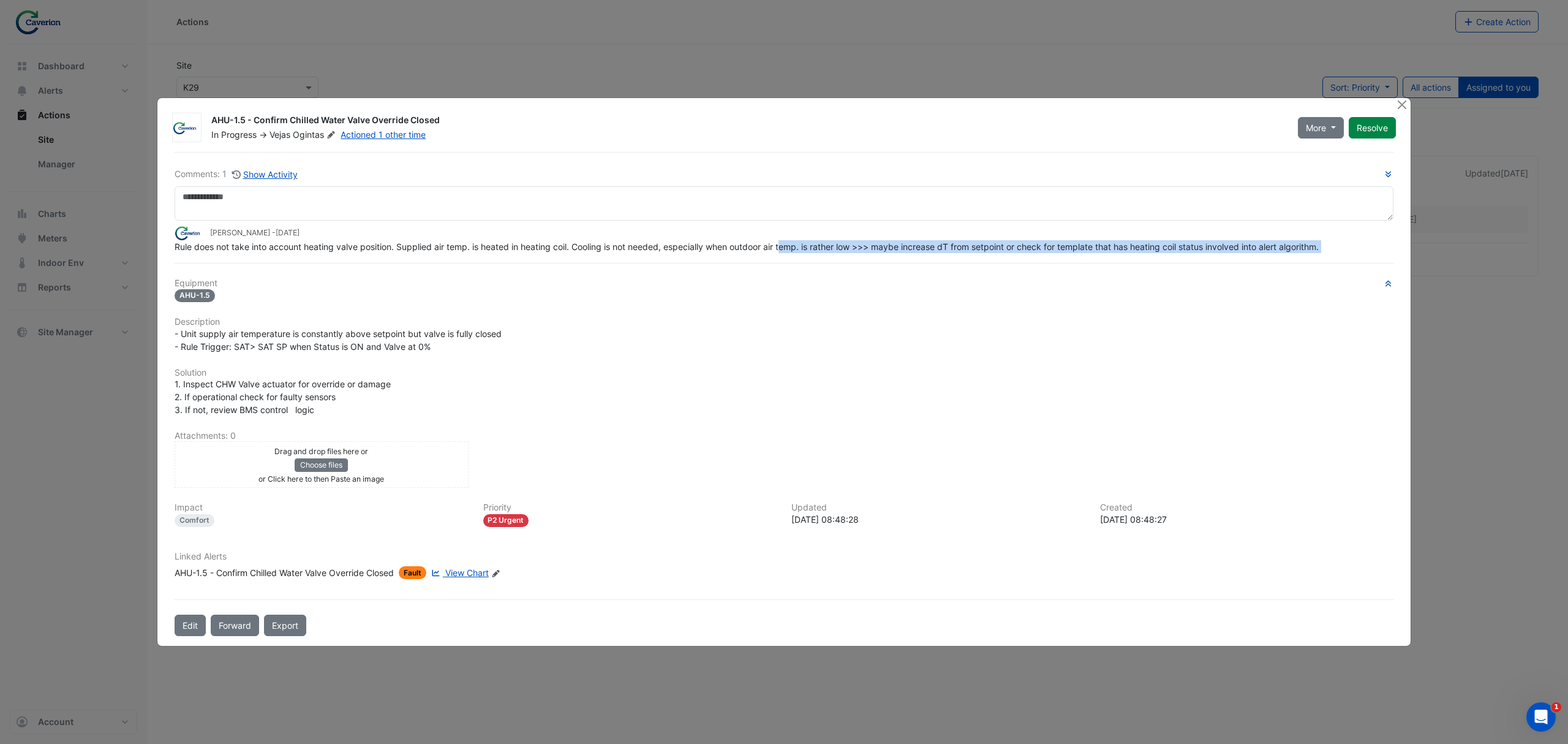
drag, startPoint x: 699, startPoint y: 256, endPoint x: 795, endPoint y: 253, distance: 96.0
click at [795, 253] on div "Comments: 1 Show Activity Tomas Jonkaitis - 2 weeks and 2 days ago Rule does no…" at bounding box center [784, 394] width 1234 height 485
click at [795, 253] on div "Rule does not take into account heating valve position. Supplied air temp. is h…" at bounding box center [784, 246] width 1219 height 13
drag, startPoint x: 736, startPoint y: 252, endPoint x: 937, endPoint y: 249, distance: 201.0
click at [937, 249] on div "Rule does not take into account heating valve position. Supplied air temp. is h…" at bounding box center [784, 246] width 1219 height 13
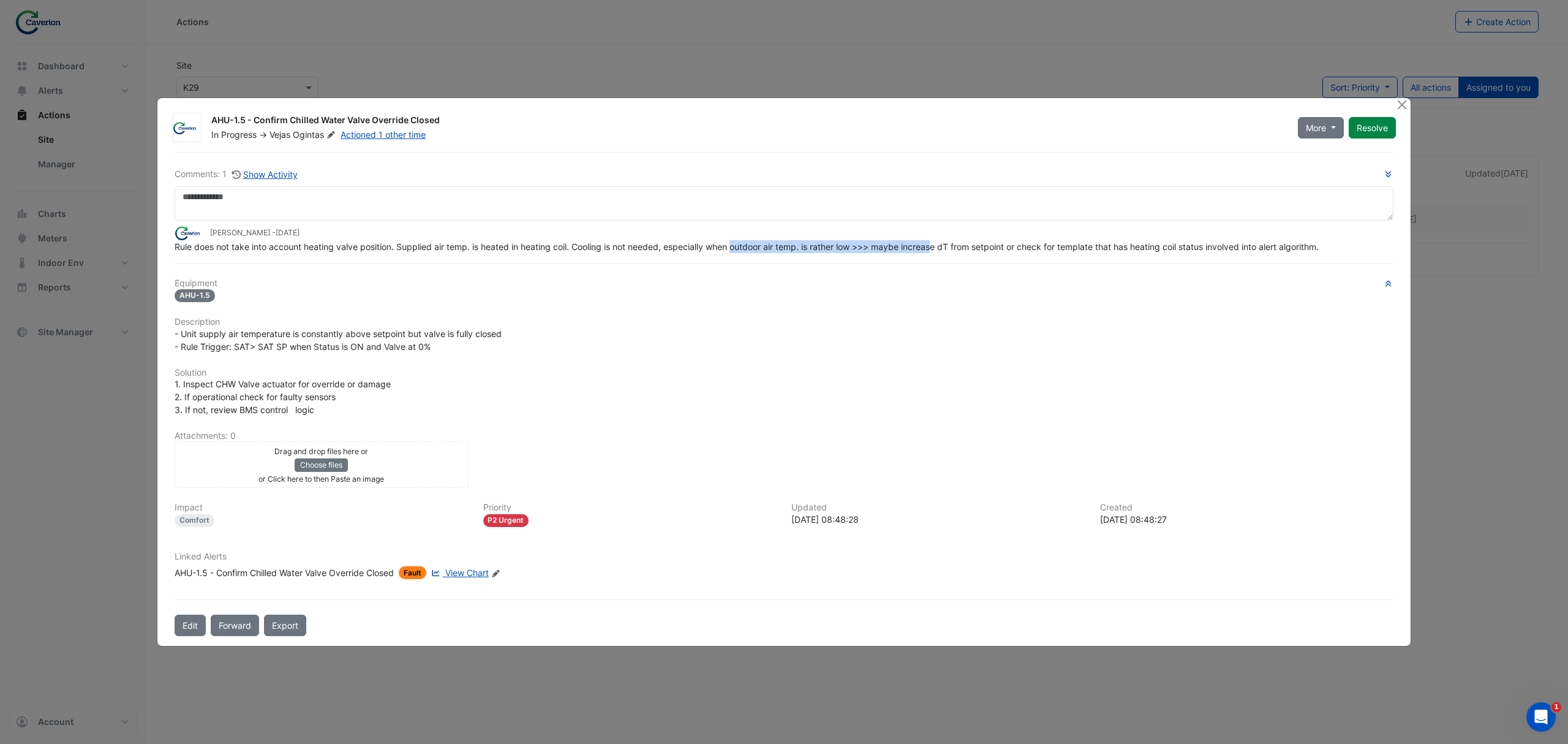
click at [937, 249] on span "Rule does not take into account heating valve position. Supplied air temp. is h…" at bounding box center [747, 246] width 1144 height 10
drag, startPoint x: 832, startPoint y: 251, endPoint x: 1067, endPoint y: 258, distance: 235.1
click at [1067, 258] on div "Comments: 1 Show Activity Tomas Jonkaitis - 2 weeks and 2 days ago Rule does no…" at bounding box center [784, 394] width 1234 height 485
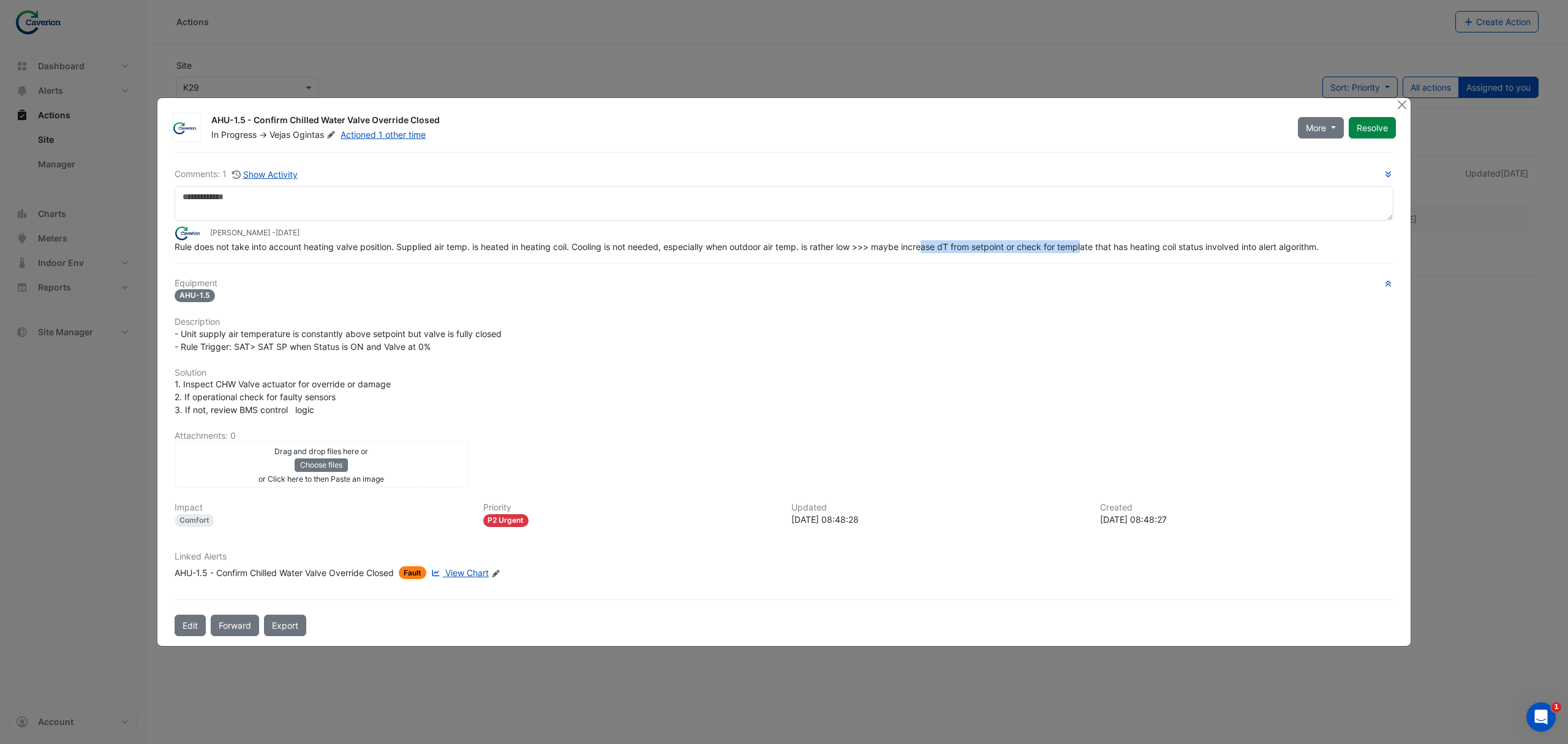
drag, startPoint x: 930, startPoint y: 242, endPoint x: 1093, endPoint y: 243, distance: 163.0
click at [1093, 243] on span "Rule does not take into account heating valve position. Supplied air temp. is h…" at bounding box center [747, 246] width 1144 height 10
drag, startPoint x: 983, startPoint y: 249, endPoint x: 1348, endPoint y: 248, distance: 365.0
click at [1348, 248] on div "Rule does not take into account heating valve position. Supplied air temp. is h…" at bounding box center [784, 246] width 1219 height 13
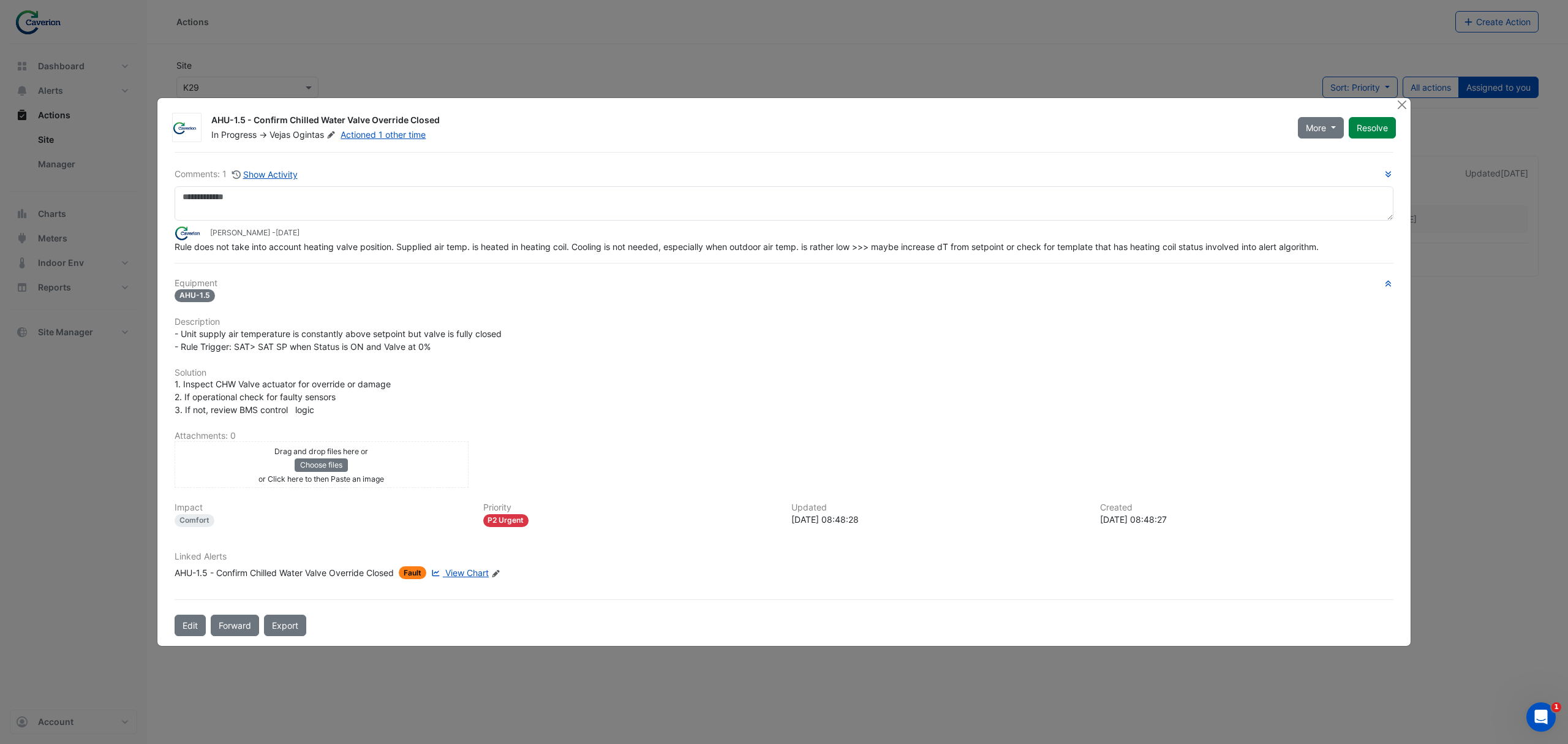
click at [652, 356] on div "Equipment AHU-1.5 Description - Unit supply air temperature is constantly above…" at bounding box center [784, 434] width 1219 height 312
click at [459, 572] on span "View Chart" at bounding box center [467, 573] width 44 height 10
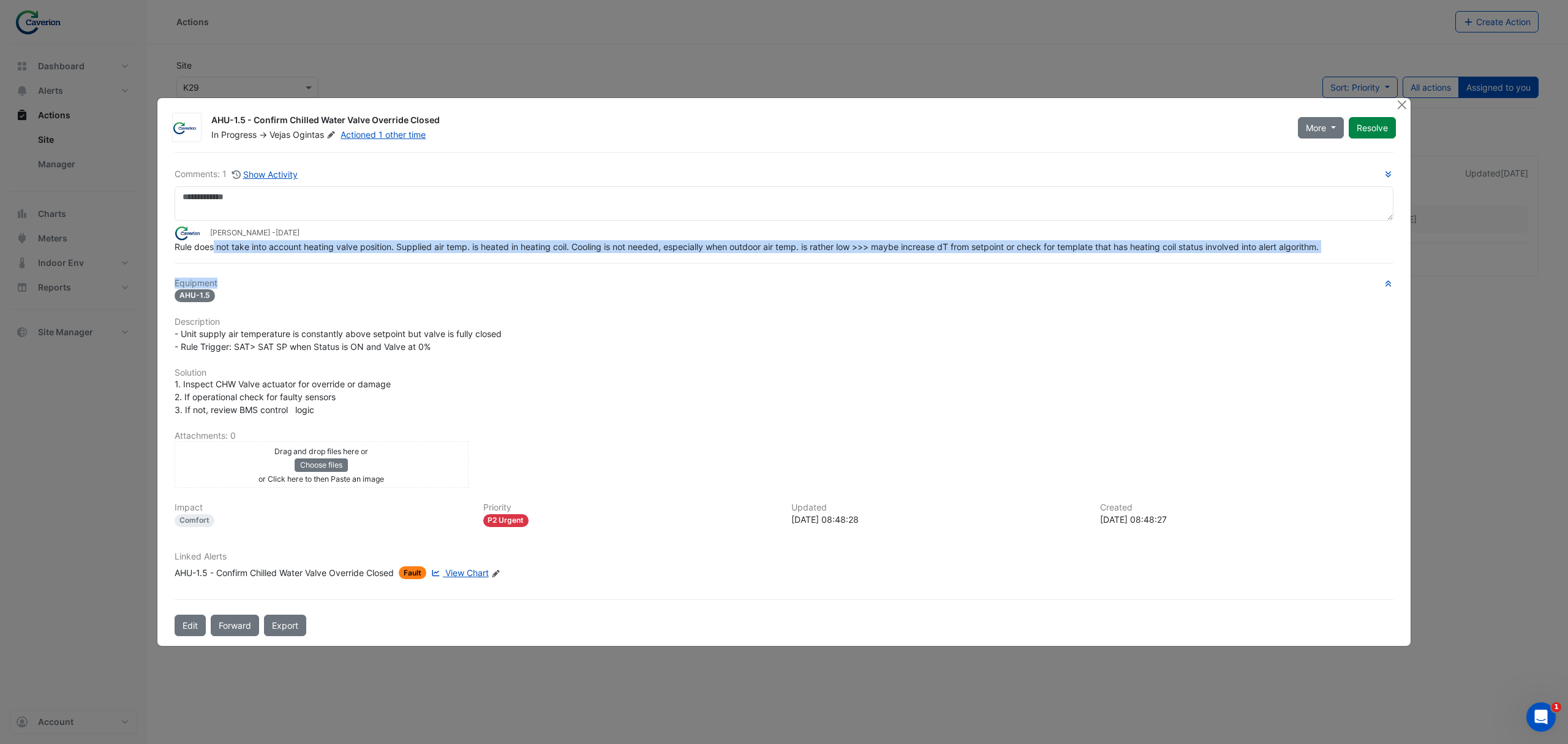
drag, startPoint x: 214, startPoint y: 246, endPoint x: 645, endPoint y: 286, distance: 432.9
click at [645, 286] on div "Comments: 1 Show Activity Tomas Jonkaitis - 2 weeks and 2 days ago Rule does no…" at bounding box center [784, 394] width 1234 height 485
click at [645, 286] on h6 "Equipment" at bounding box center [784, 283] width 1219 height 10
drag, startPoint x: 337, startPoint y: 257, endPoint x: 464, endPoint y: 246, distance: 127.5
click at [448, 250] on div "Comments: 1 Show Activity Tomas Jonkaitis - 2 weeks and 2 days ago Rule does no…" at bounding box center [784, 394] width 1234 height 485
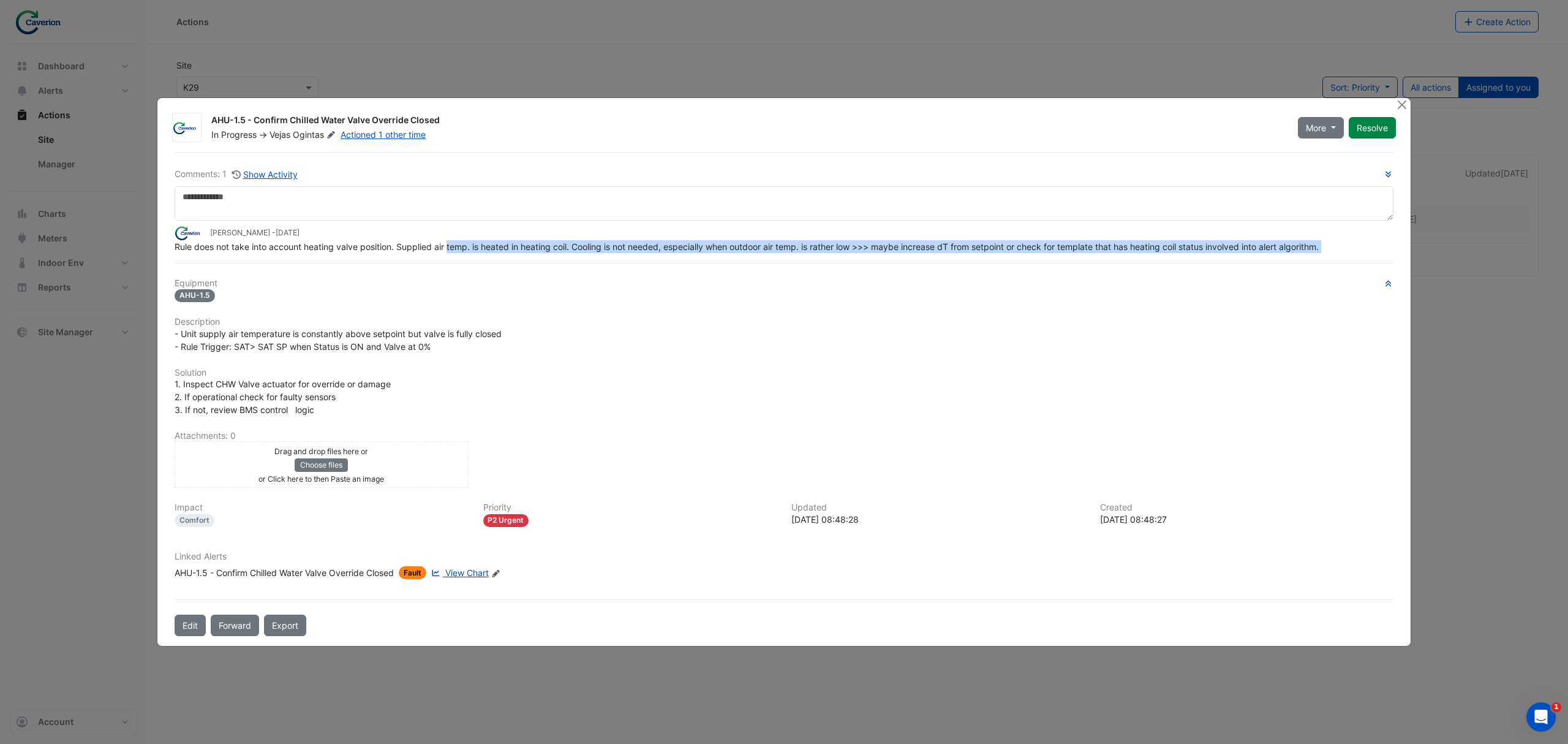
click at [471, 246] on span "Rule does not take into account heating valve position. Supplied air temp. is h…" at bounding box center [747, 246] width 1144 height 10
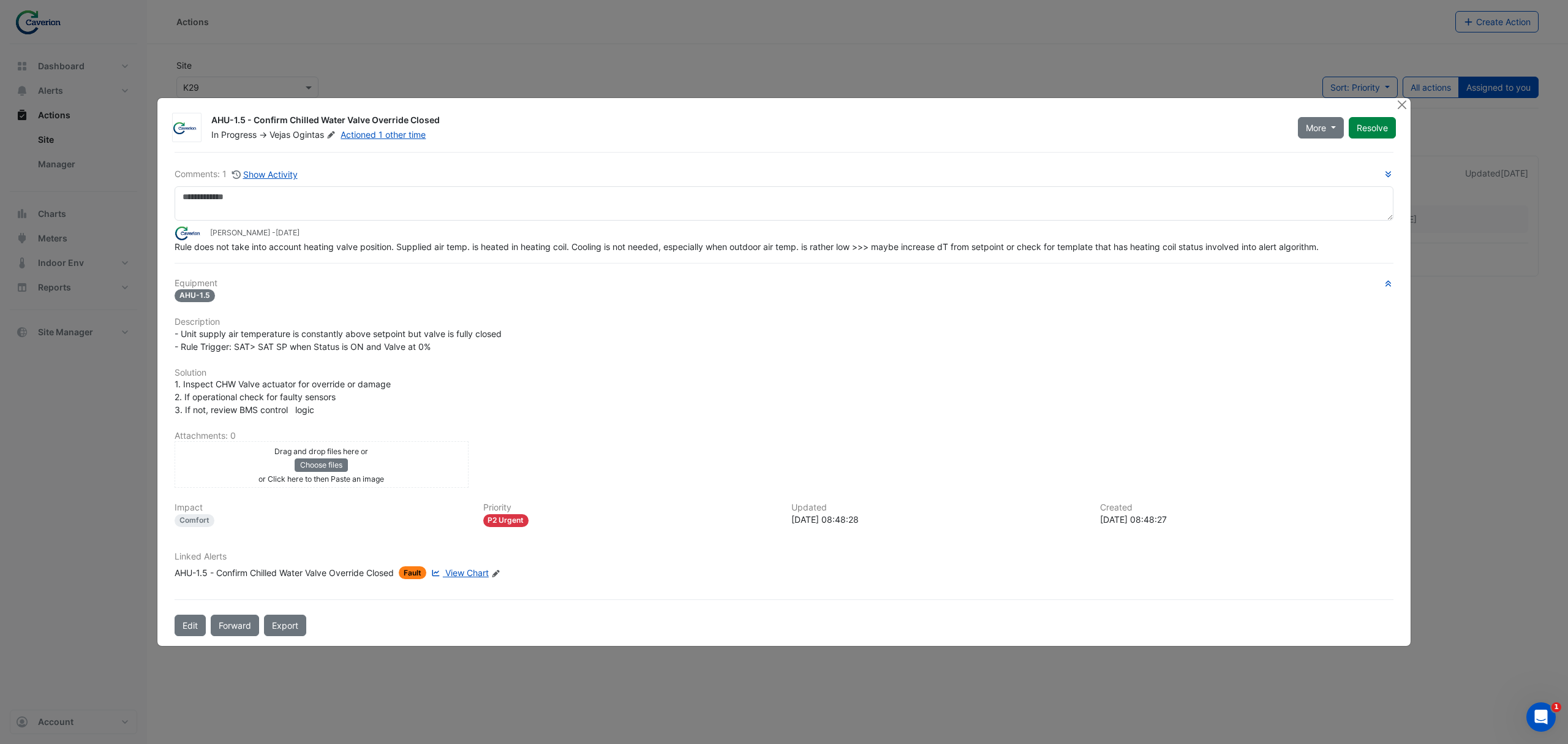
drag, startPoint x: 388, startPoint y: 249, endPoint x: 407, endPoint y: 249, distance: 19.0
click at [398, 249] on span "Rule does not take into account heating valve position. Supplied air temp. is h…" at bounding box center [747, 246] width 1144 height 10
click at [407, 251] on span "Rule does not take into account heating valve position. Supplied air temp. is h…" at bounding box center [747, 246] width 1144 height 10
click at [393, 261] on div "Comments: 1 Show Activity Tomas Jonkaitis - 2 weeks and 2 days ago Rule does no…" at bounding box center [784, 394] width 1234 height 485
drag, startPoint x: 224, startPoint y: 341, endPoint x: 490, endPoint y: 314, distance: 267.4
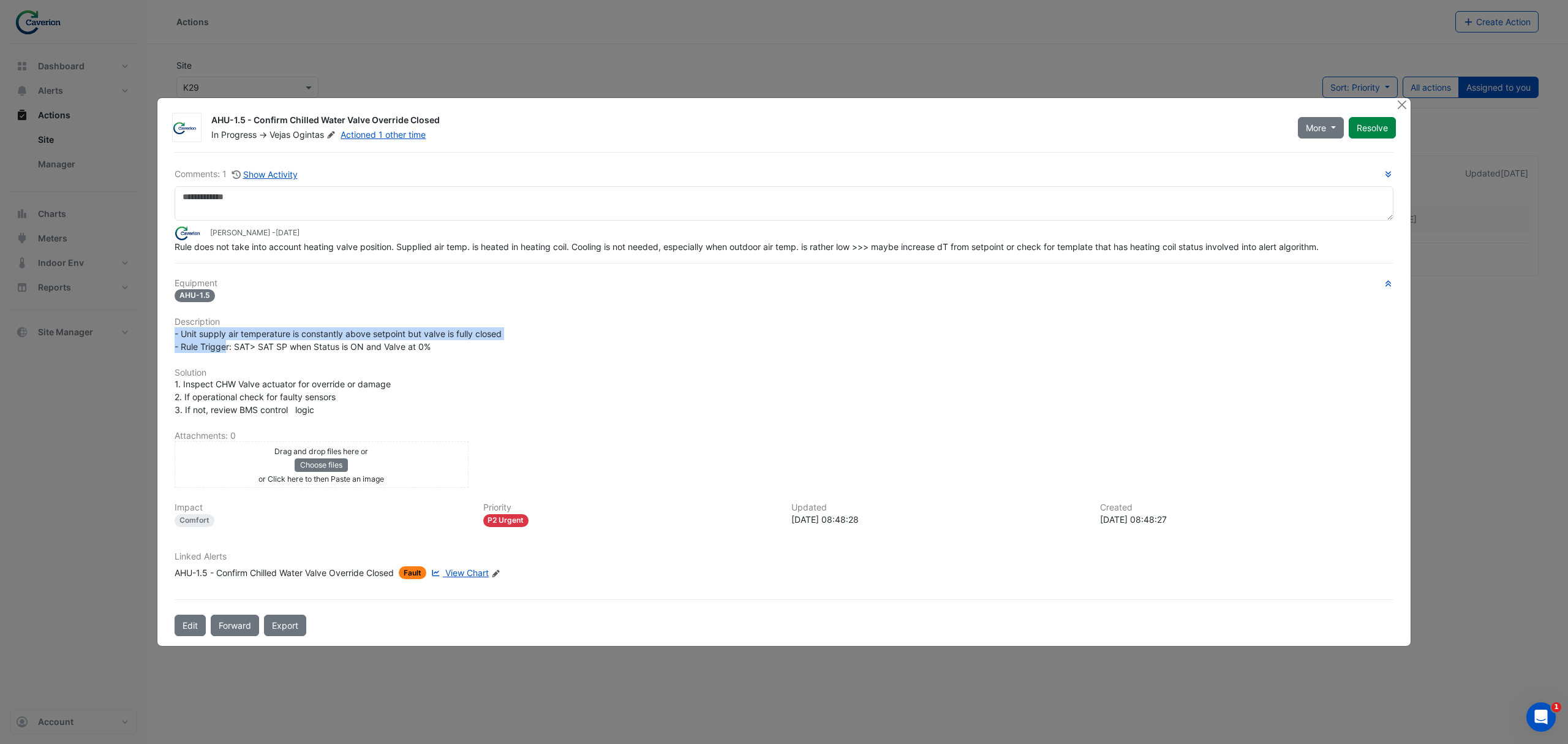
click at [490, 314] on div "Equipment AHU-1.5 Description - Unit supply air temperature is constantly above…" at bounding box center [784, 434] width 1219 height 312
click at [490, 315] on div "Equipment AHU-1.5 Description - Unit supply air temperature is constantly above…" at bounding box center [784, 434] width 1219 height 312
click at [327, 338] on span "- Unit supply air temperature is constantly above setpoint but valve is fully c…" at bounding box center [338, 340] width 327 height 23
click at [329, 339] on div "- Unit supply air temperature is constantly above setpoint but valve is fully c…" at bounding box center [784, 340] width 1219 height 26
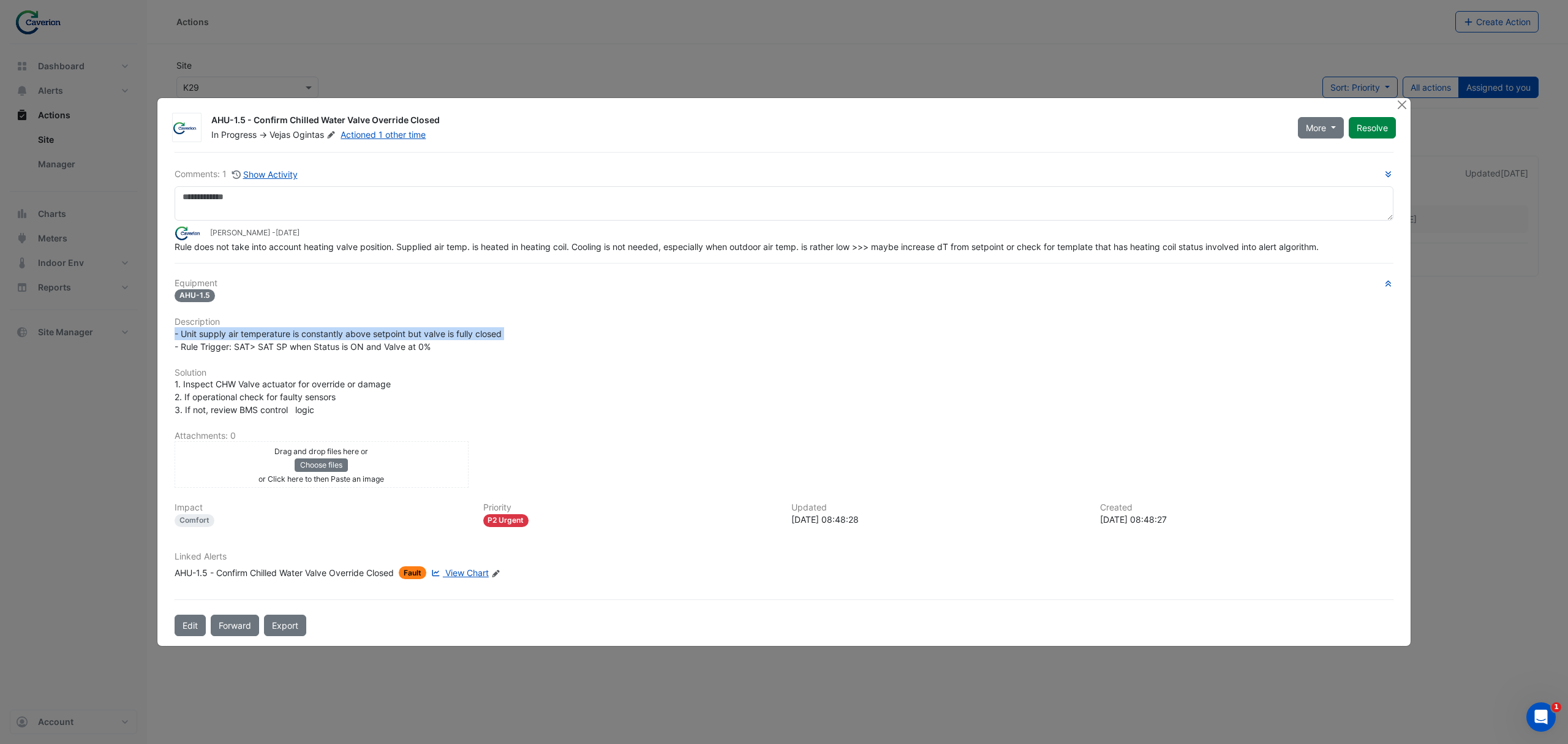
click at [320, 349] on span "- Unit supply air temperature is constantly above setpoint but valve is fully c…" at bounding box center [338, 340] width 327 height 23
click at [206, 336] on span "- Unit supply air temperature is constantly above setpoint but valve is fully c…" at bounding box center [338, 340] width 327 height 23
drag, startPoint x: 196, startPoint y: 344, endPoint x: 396, endPoint y: 342, distance: 200.0
click at [396, 342] on span "- Unit supply air temperature is constantly above setpoint but valve is fully c…" at bounding box center [338, 340] width 327 height 23
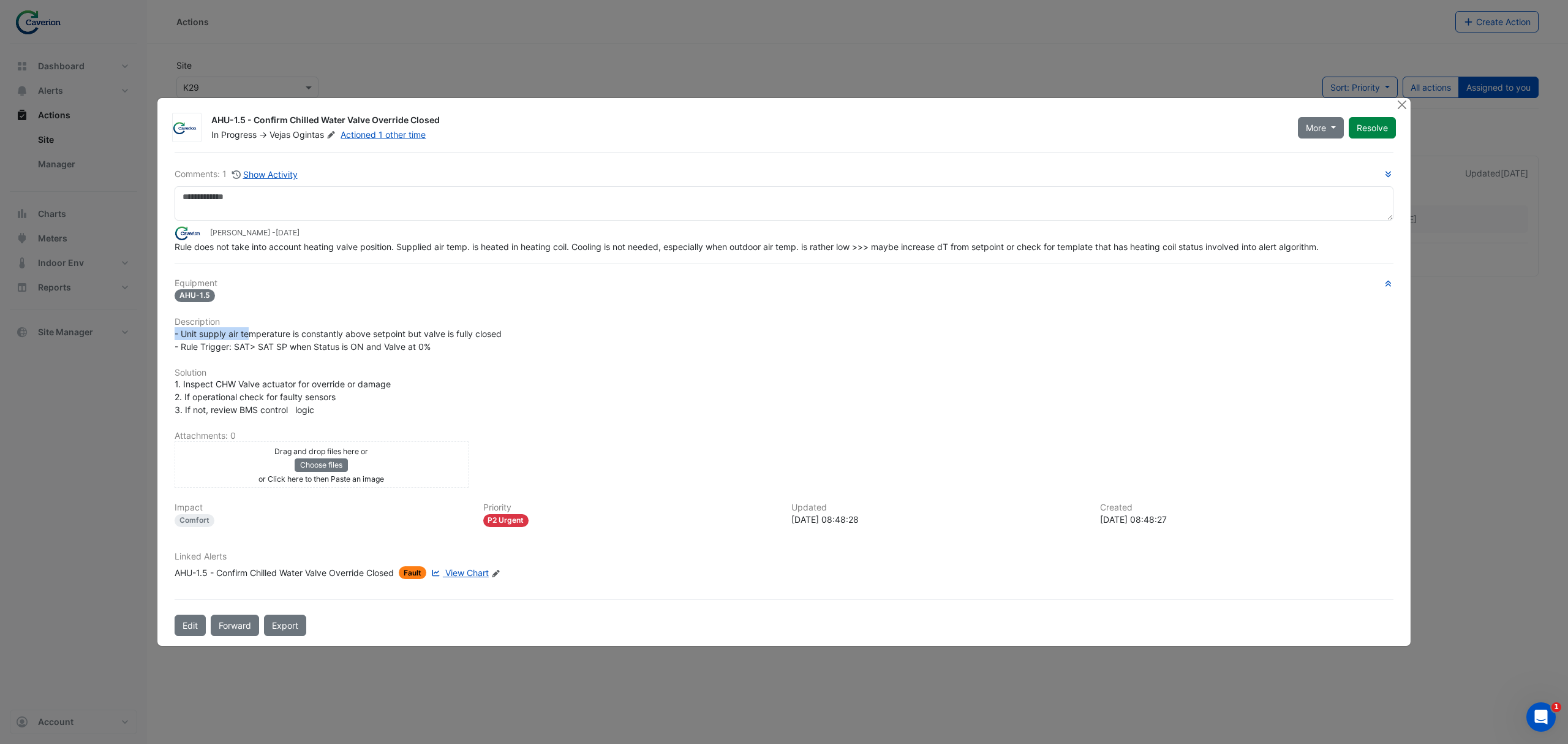
drag, startPoint x: 255, startPoint y: 330, endPoint x: 422, endPoint y: 319, distance: 167.4
click at [408, 319] on div "Equipment AHU-1.5 Description - Unit supply air temperature is constantly above…" at bounding box center [784, 434] width 1219 height 312
click at [424, 319] on h6 "Description" at bounding box center [784, 322] width 1219 height 10
drag, startPoint x: 388, startPoint y: 336, endPoint x: 486, endPoint y: 337, distance: 98.0
click at [479, 337] on span "- Unit supply air temperature is constantly above setpoint but valve is fully c…" at bounding box center [338, 340] width 327 height 23
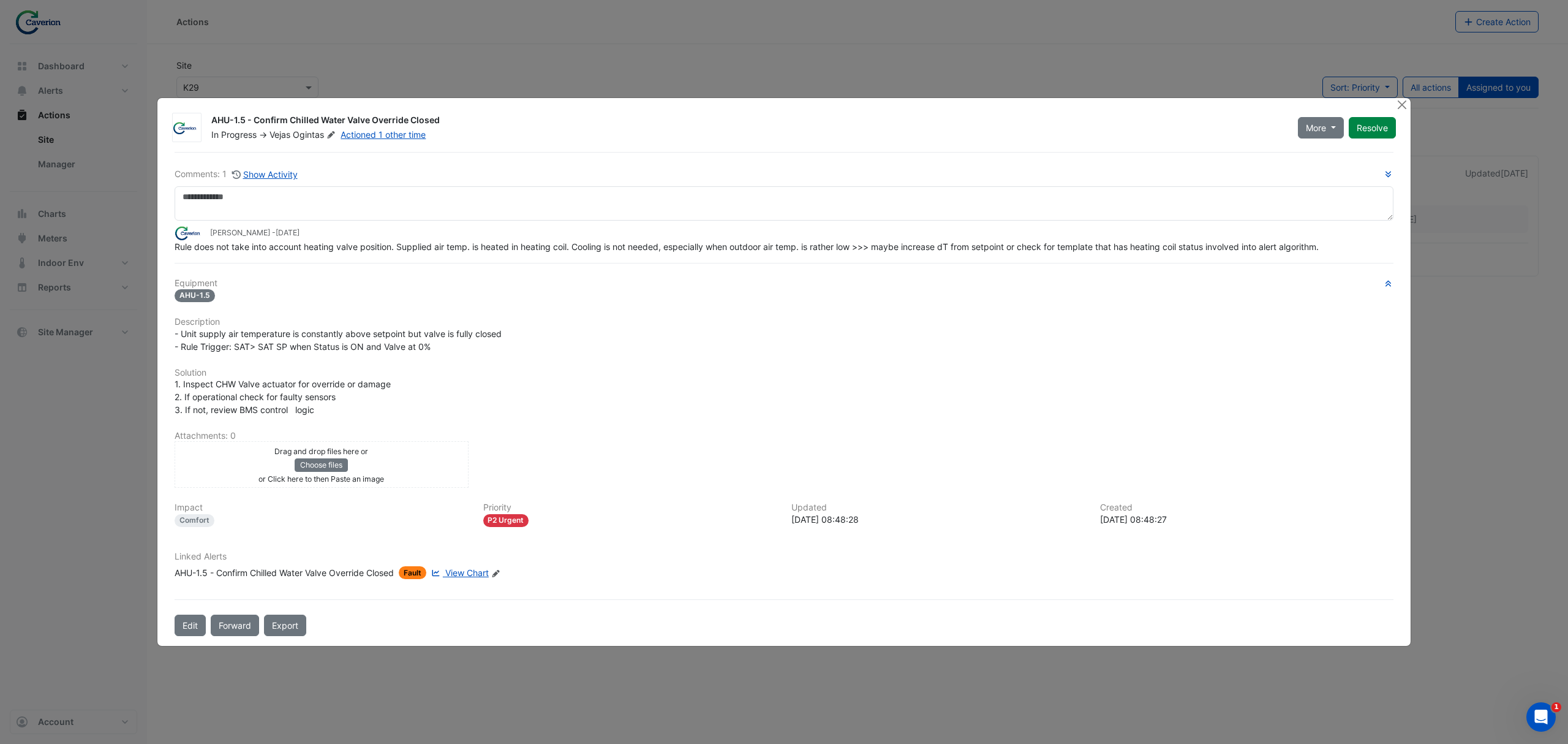
click at [487, 337] on span "- Unit supply air temperature is constantly above setpoint but valve is fully c…" at bounding box center [338, 340] width 327 height 23
drag, startPoint x: 203, startPoint y: 351, endPoint x: 319, endPoint y: 351, distance: 116.0
click at [314, 351] on span "- Unit supply air temperature is constantly above setpoint but valve is fully c…" at bounding box center [338, 340] width 327 height 23
click at [322, 352] on div "- Unit supply air temperature is constantly above setpoint but valve is fully c…" at bounding box center [784, 340] width 1219 height 26
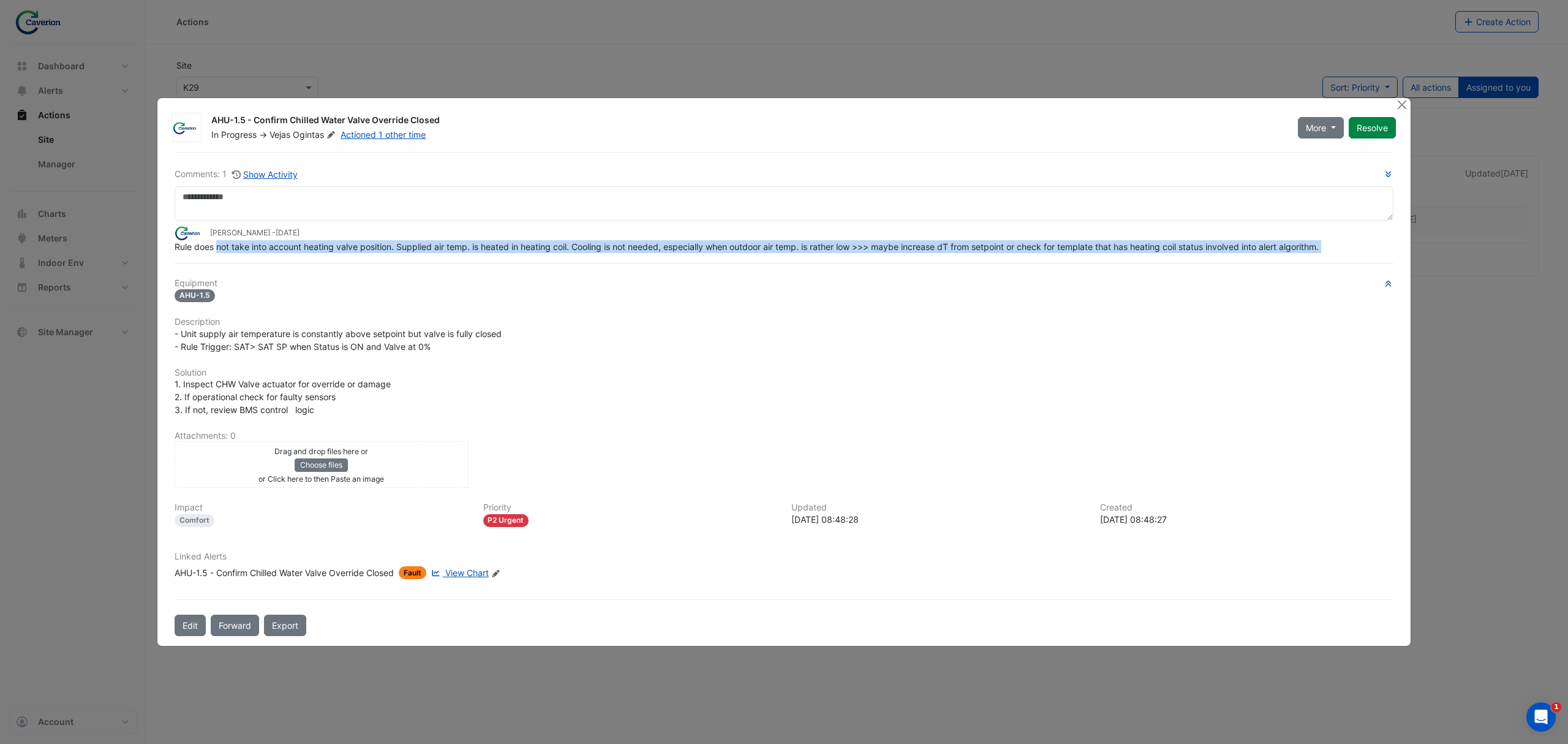
drag, startPoint x: 219, startPoint y: 246, endPoint x: 370, endPoint y: 255, distance: 151.3
click at [370, 255] on div "Comments: 1 Show Activity Tomas Jonkaitis - 2 weeks and 2 days ago Rule does no…" at bounding box center [784, 394] width 1234 height 485
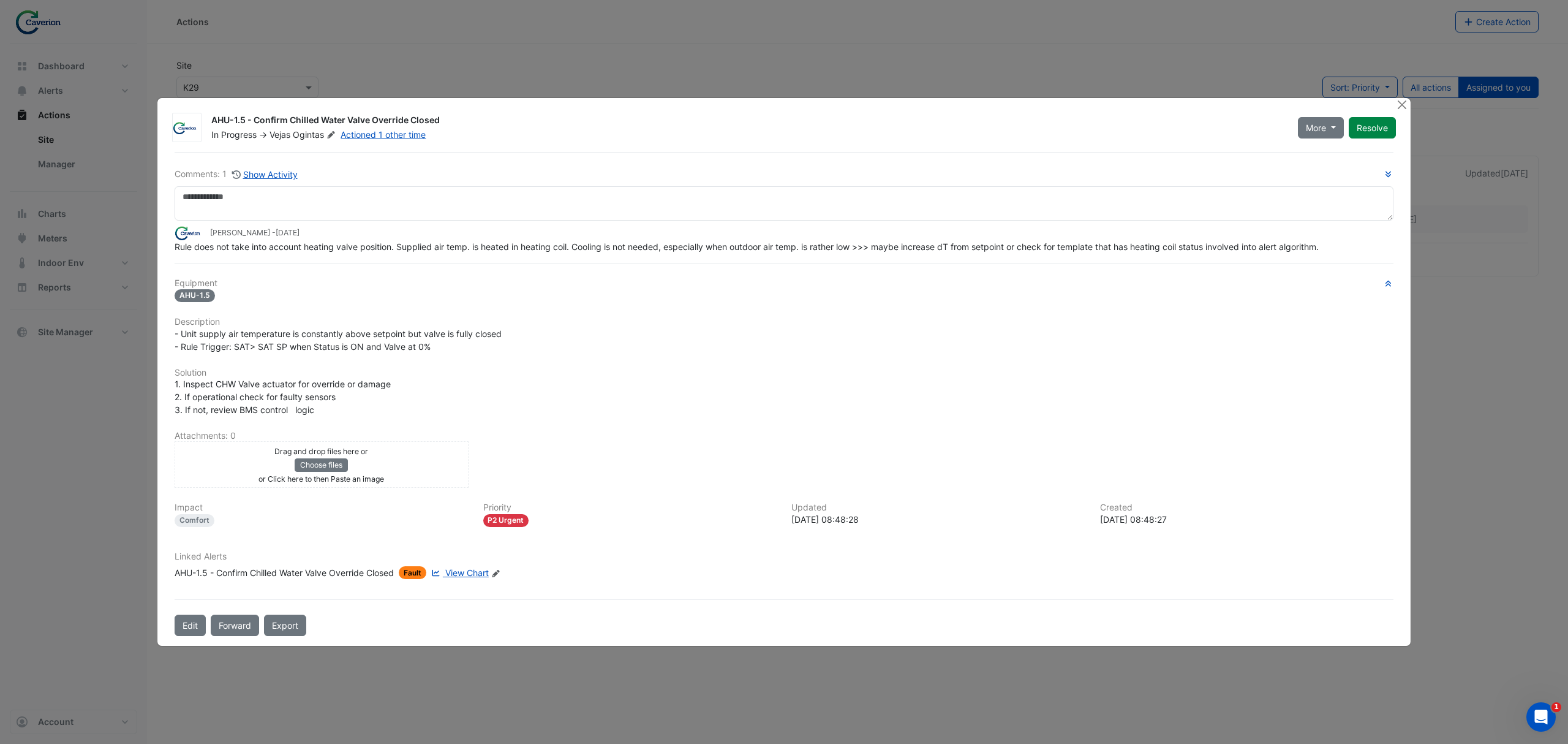
click at [370, 255] on div "Comments: 1 Show Activity Tomas Jonkaitis - 2 weeks and 2 days ago Rule does no…" at bounding box center [784, 394] width 1234 height 485
drag, startPoint x: 312, startPoint y: 253, endPoint x: 452, endPoint y: 249, distance: 140.1
click at [452, 249] on div "Rule does not take into account heating valve position. Supplied air temp. is h…" at bounding box center [784, 246] width 1219 height 13
click at [452, 249] on span "Rule does not take into account heating valve position. Supplied air temp. is h…" at bounding box center [747, 246] width 1144 height 10
drag, startPoint x: 360, startPoint y: 250, endPoint x: 638, endPoint y: 243, distance: 278.1
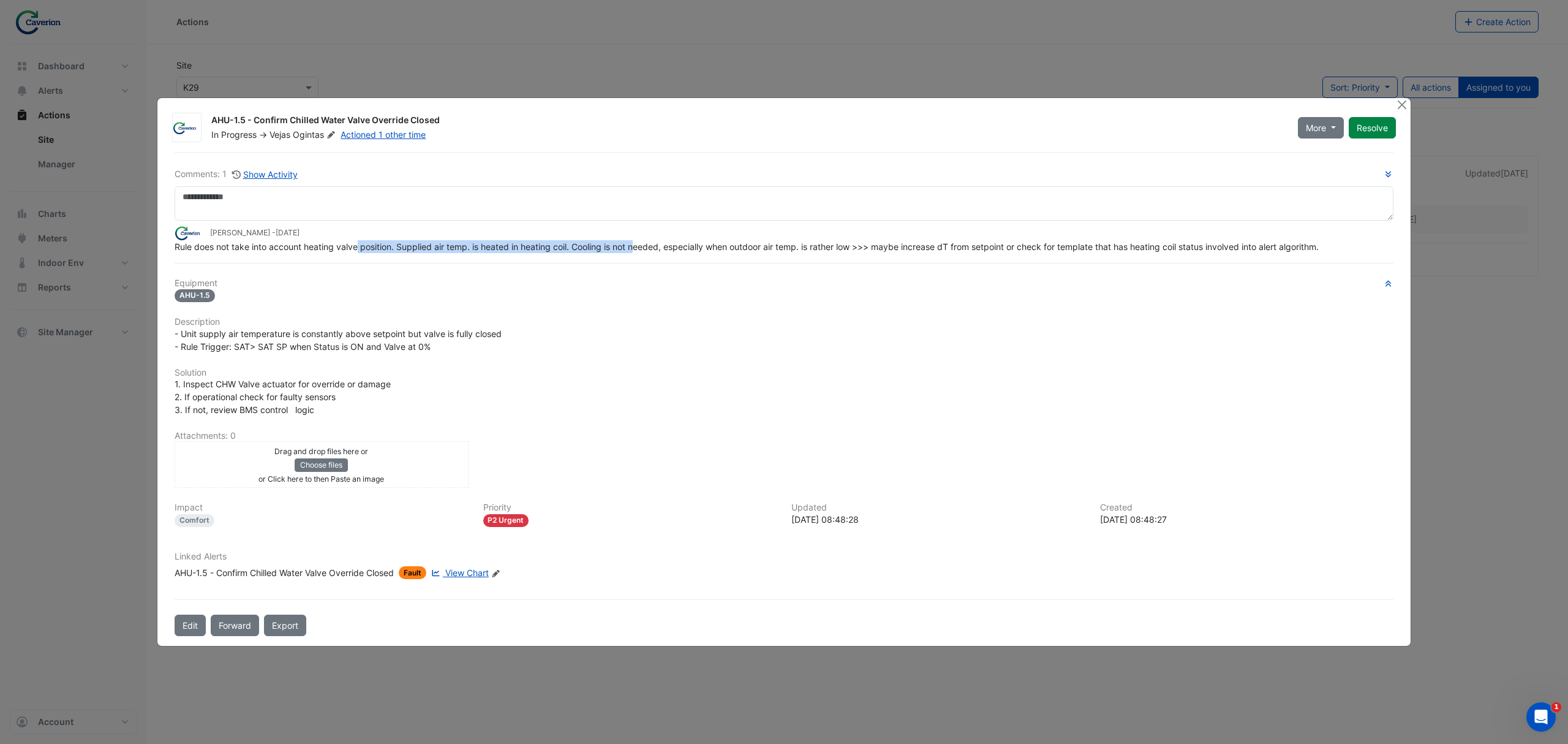
click at [638, 243] on span "Rule does not take into account heating valve position. Supplied air temp. is h…" at bounding box center [747, 246] width 1144 height 10
click at [670, 258] on div "Comments: 1 Show Activity Tomas Jonkaitis - 2 weeks and 2 days ago Rule does no…" at bounding box center [784, 394] width 1234 height 485
click at [674, 286] on h6 "Equipment" at bounding box center [784, 283] width 1219 height 10
drag, startPoint x: 814, startPoint y: 280, endPoint x: 946, endPoint y: 263, distance: 133.1
click at [932, 268] on div "Comments: 1 Show Activity Tomas Jonkaitis - 2 weeks and 2 days ago Rule does no…" at bounding box center [784, 394] width 1234 height 485
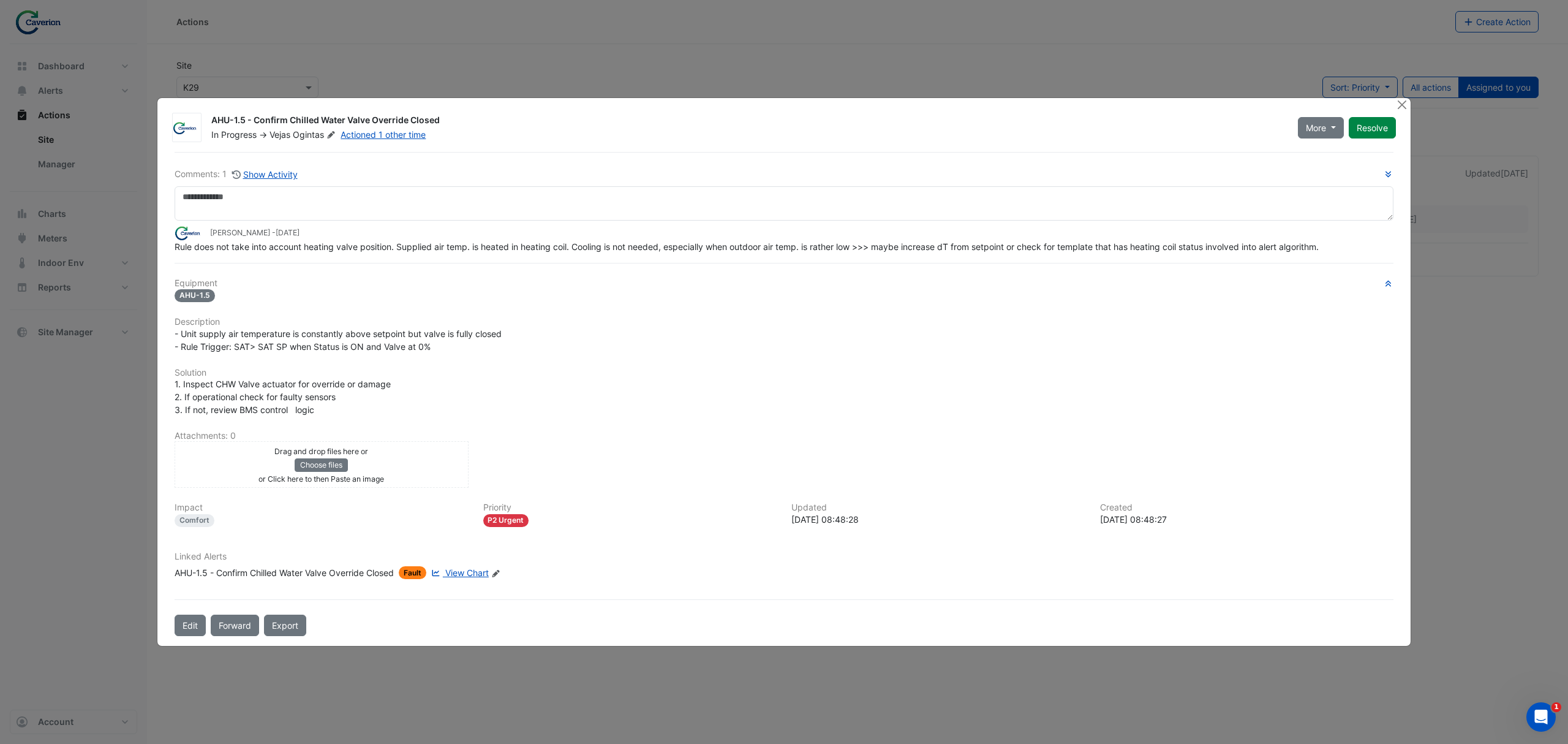
click at [948, 263] on hr at bounding box center [784, 263] width 1219 height 1
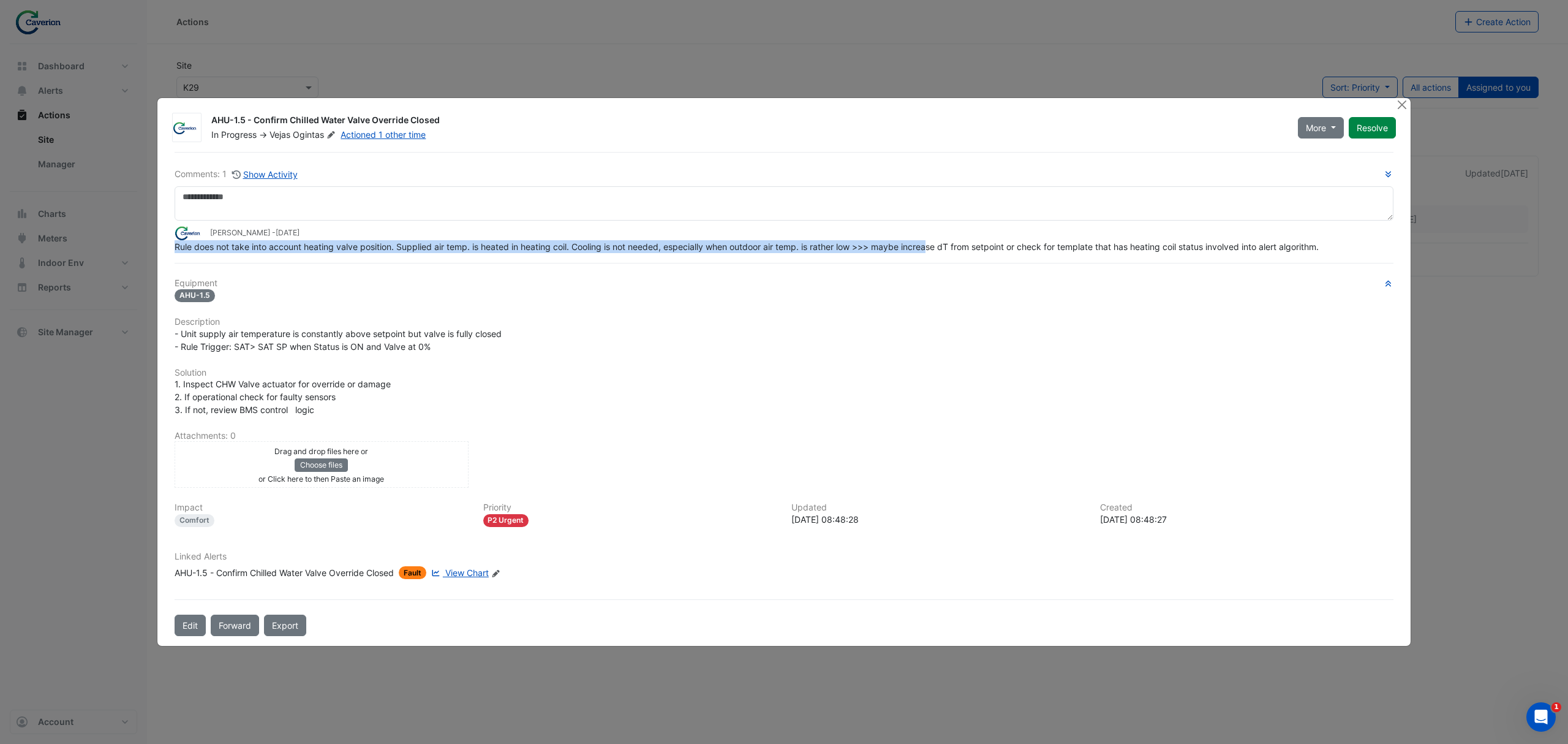
drag, startPoint x: 934, startPoint y: 246, endPoint x: 1019, endPoint y: 234, distance: 85.8
click at [1018, 234] on app-ticket-comment "Tomas Jonkaitis - 2 weeks and 2 days ago Rule does not take into account heatin…" at bounding box center [784, 239] width 1219 height 27
click at [1021, 234] on div "Tomas Jonkaitis - 2 weeks and 2 days ago" at bounding box center [784, 233] width 1219 height 14
drag, startPoint x: 976, startPoint y: 238, endPoint x: 1185, endPoint y: 243, distance: 209.1
click at [1184, 243] on app-ticket-comment "Tomas Jonkaitis - 2 weeks and 2 days ago Rule does not take into account heatin…" at bounding box center [784, 239] width 1219 height 27
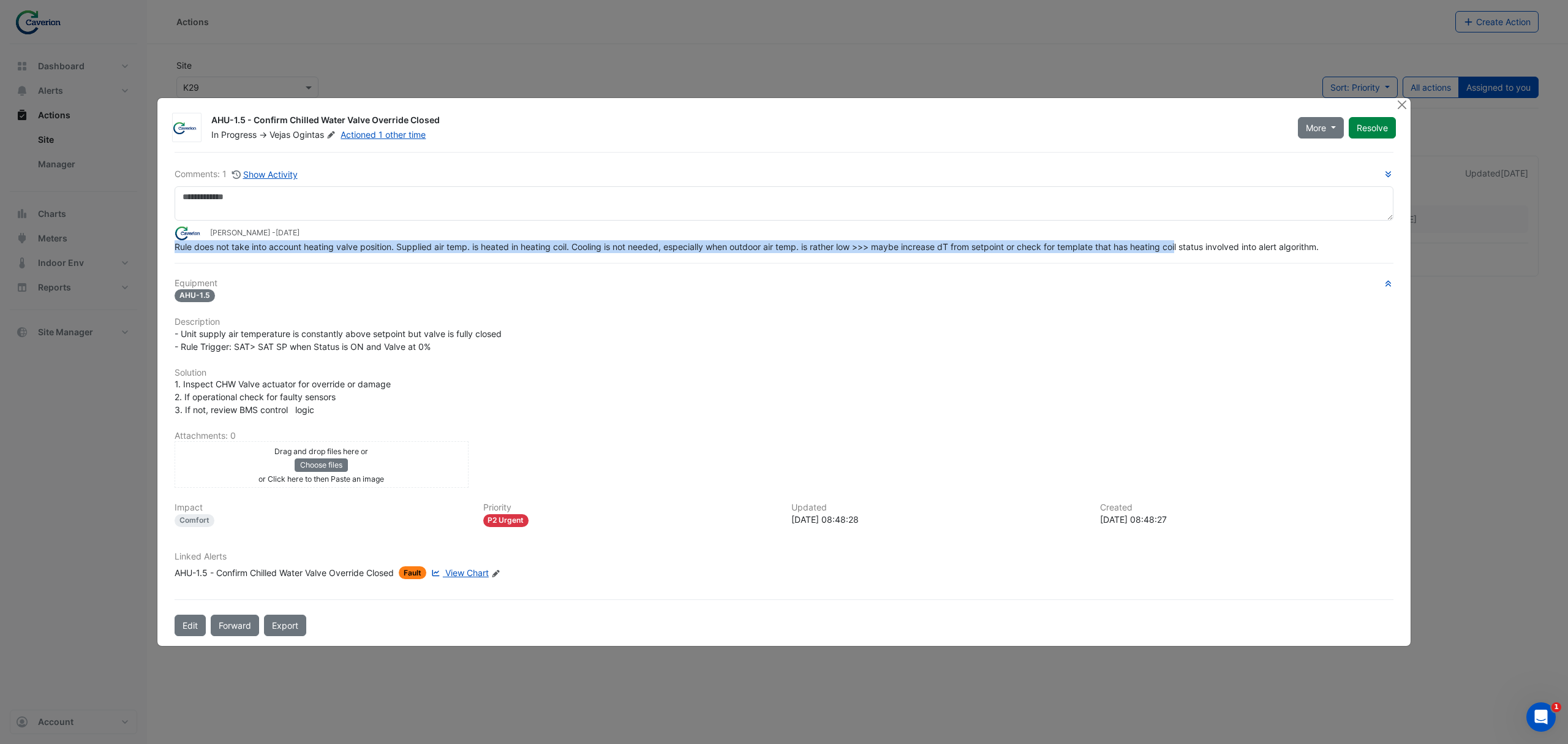
click at [1185, 243] on span "Rule does not take into account heating valve position. Supplied air temp. is h…" at bounding box center [747, 246] width 1144 height 10
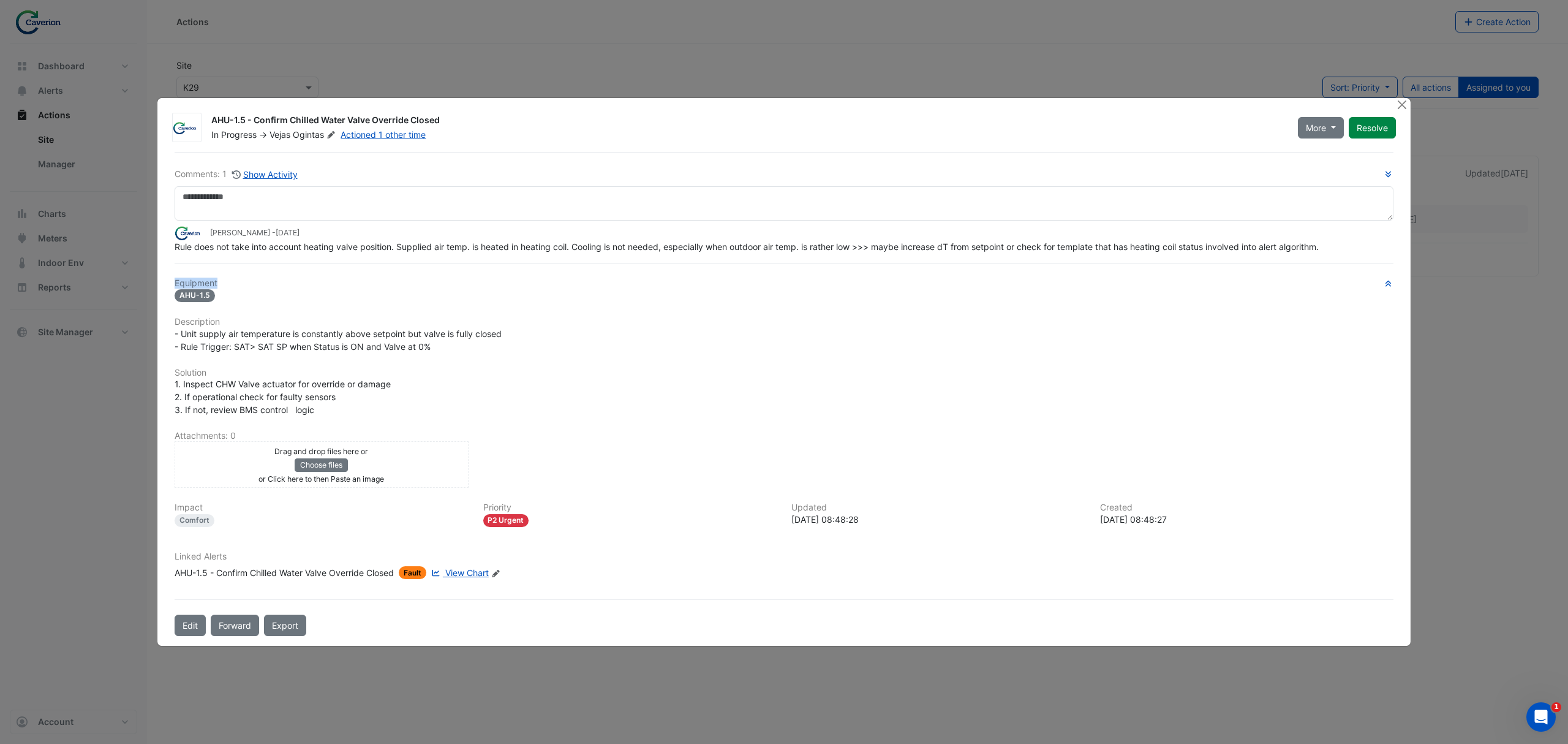
drag, startPoint x: 352, startPoint y: 253, endPoint x: 765, endPoint y: 272, distance: 413.4
click at [758, 272] on div "Comments: 1 Show Activity Tomas Jonkaitis - 2 weeks and 2 days ago Rule does no…" at bounding box center [784, 394] width 1234 height 485
click at [765, 273] on div "Comments: 1 Show Activity Tomas Jonkaitis - 2 weeks and 2 days ago Rule does no…" at bounding box center [784, 394] width 1234 height 485
click at [459, 570] on span "View Chart" at bounding box center [467, 573] width 44 height 10
drag, startPoint x: 269, startPoint y: 252, endPoint x: 543, endPoint y: 244, distance: 274.1
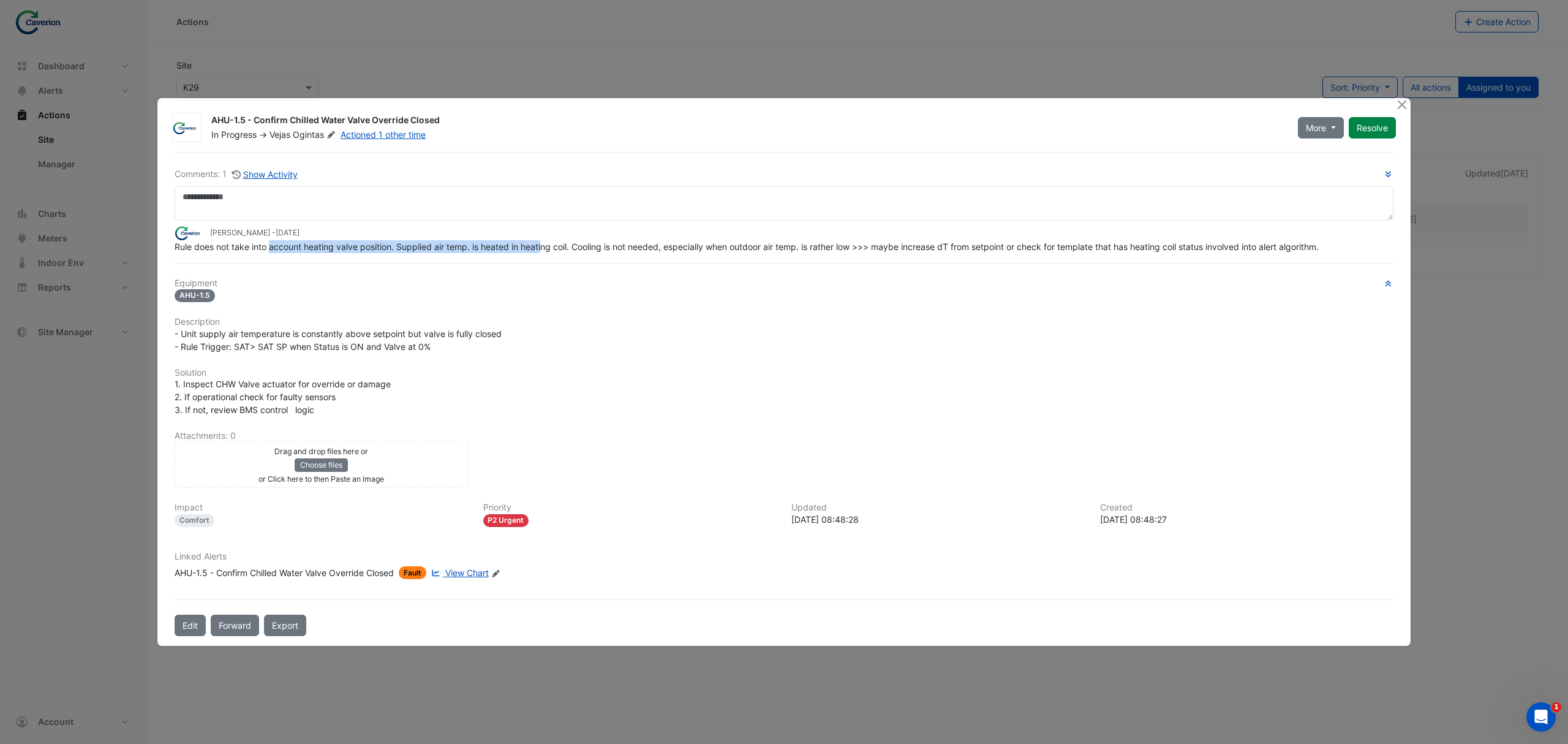
click at [543, 244] on span "Rule does not take into account heating valve position. Supplied air temp. is h…" at bounding box center [747, 246] width 1144 height 10
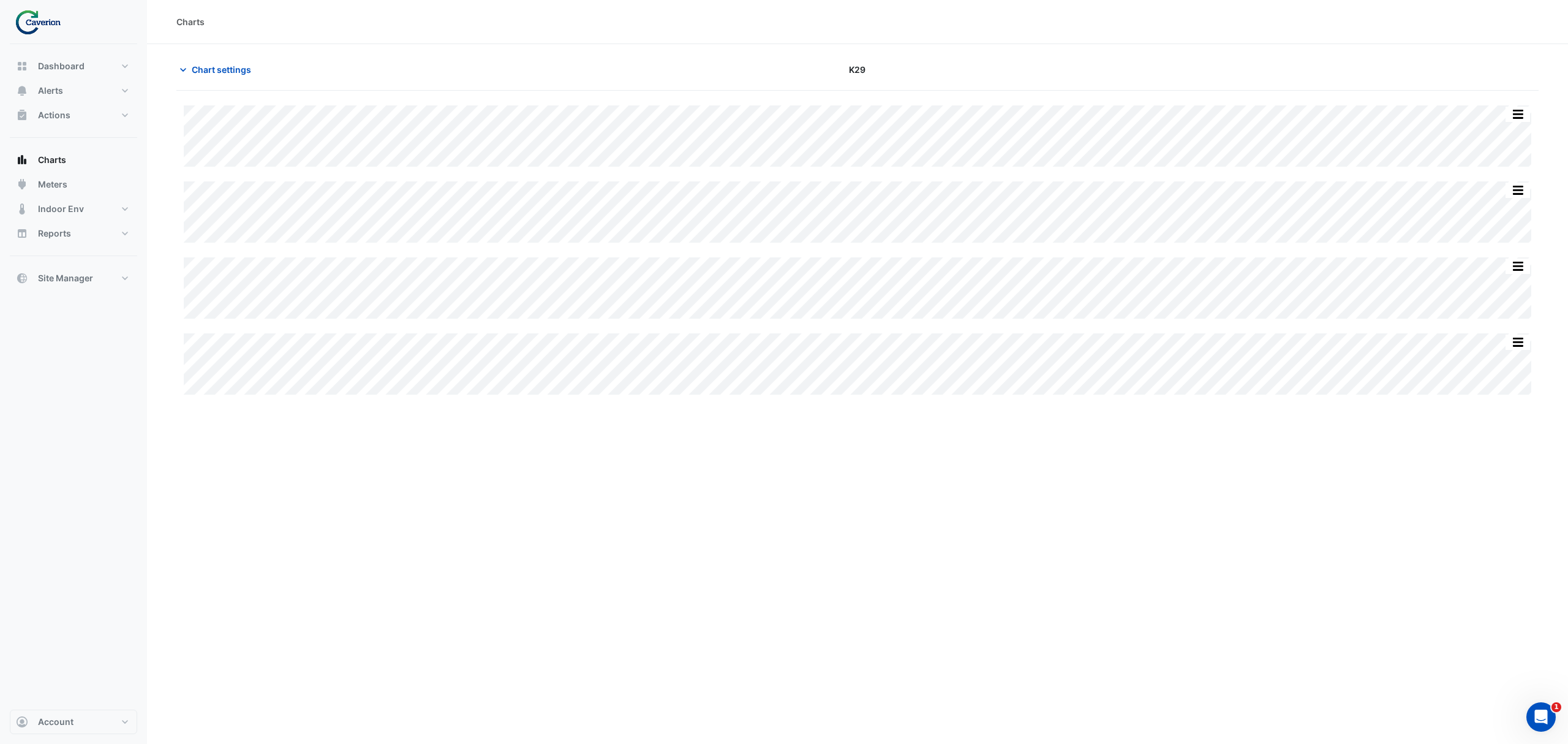
type input "**********"
click at [195, 76] on button "Chart settings" at bounding box center [218, 70] width 83 height 22
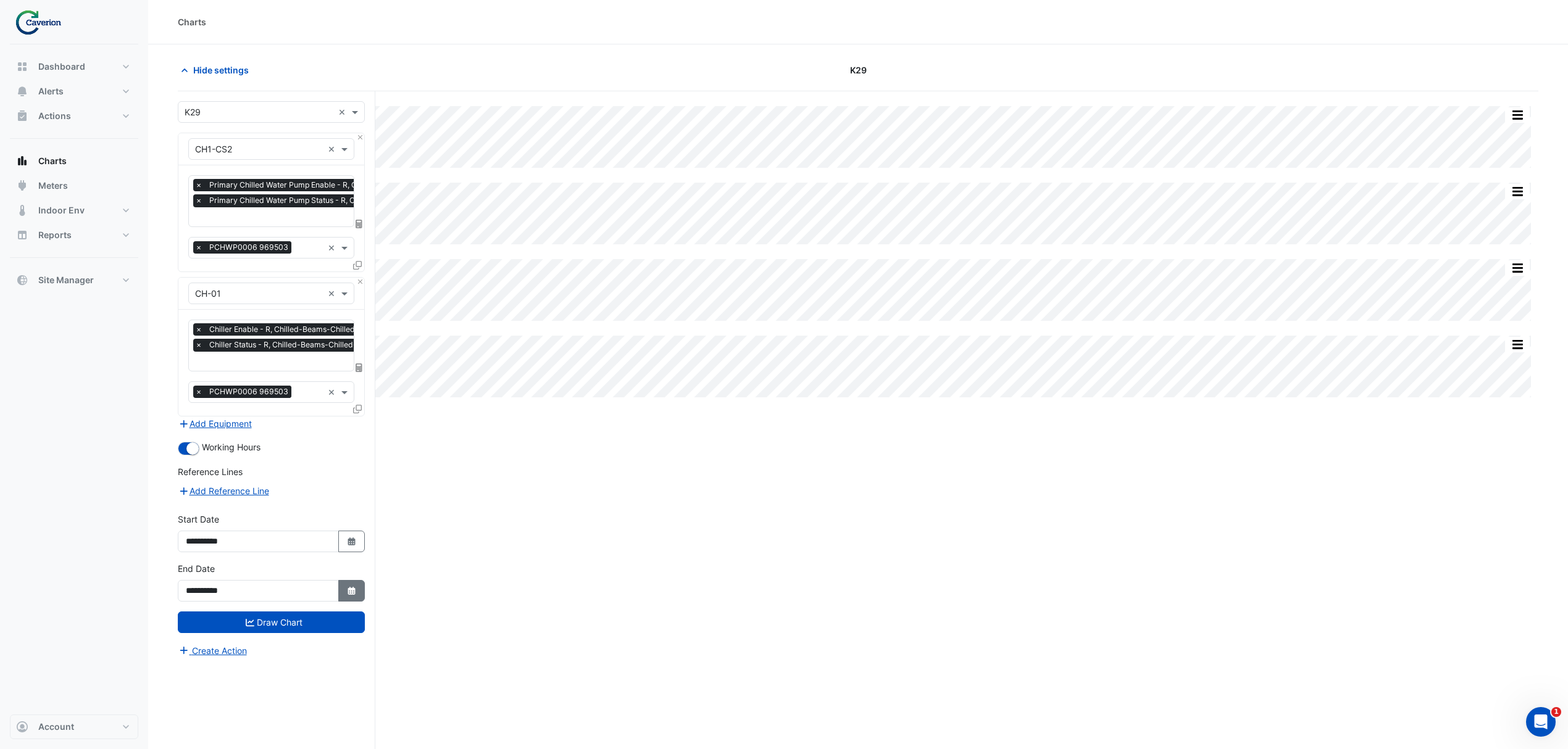
click at [346, 587] on icon "Select Date" at bounding box center [351, 591] width 11 height 9
click at [279, 540] on div "31" at bounding box center [277, 547] width 20 height 20
type input "**********"
click at [355, 539] on icon "button" at bounding box center [351, 541] width 7 height 8
select select "**"
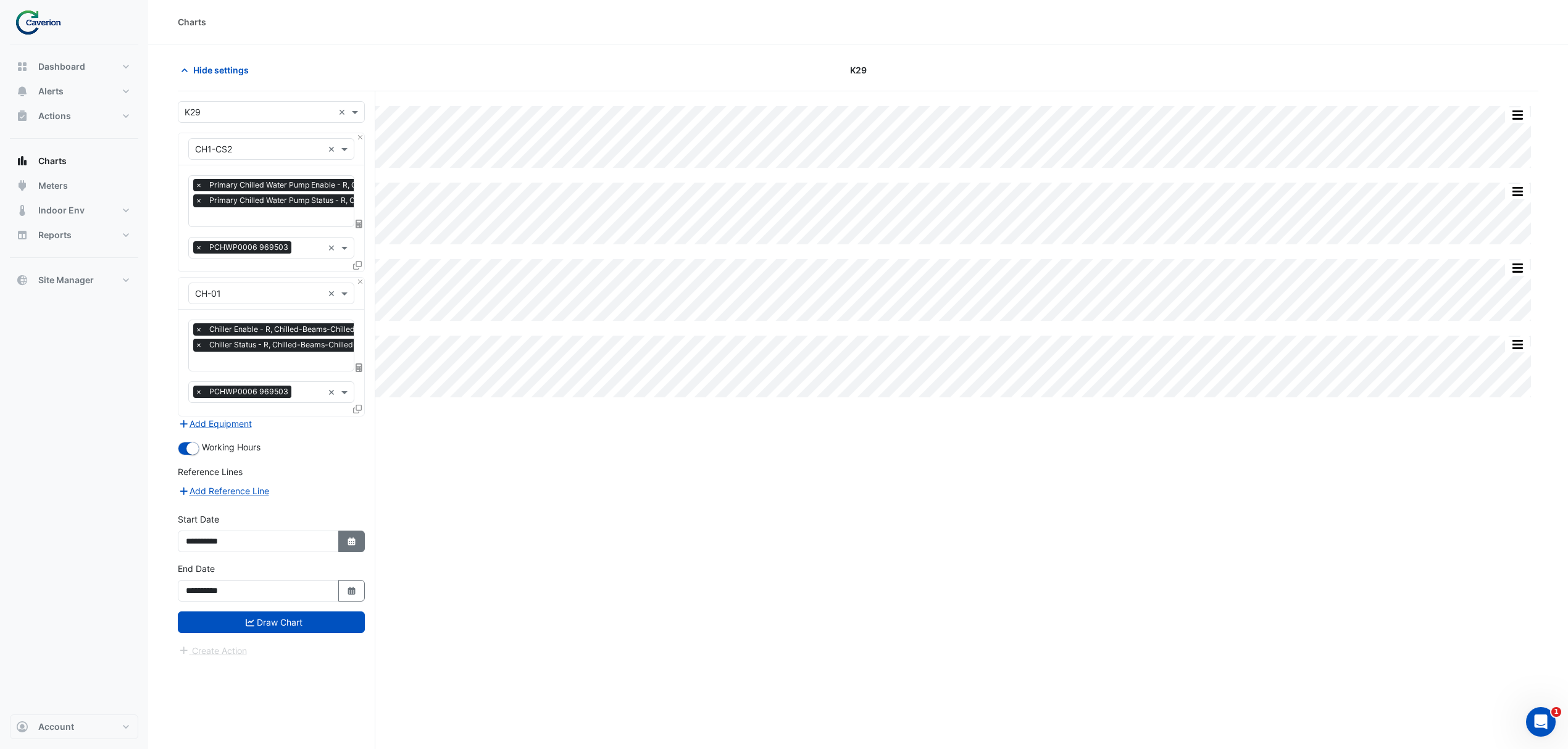
select select "****"
click at [202, 378] on span "Previous month" at bounding box center [198, 378] width 9 height 9
select select "*"
click at [270, 413] on div "1" at bounding box center [277, 417] width 20 height 20
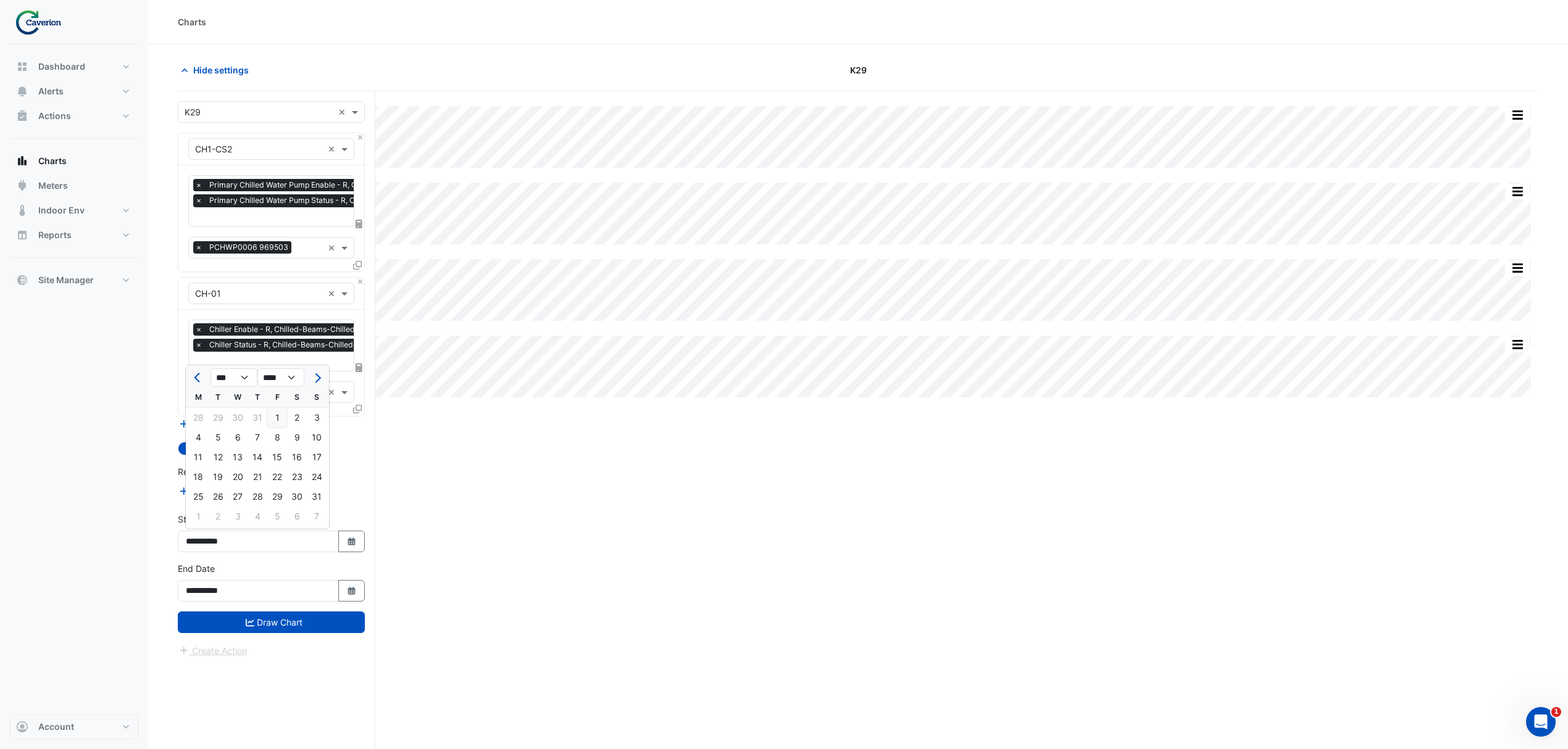
type input "**********"
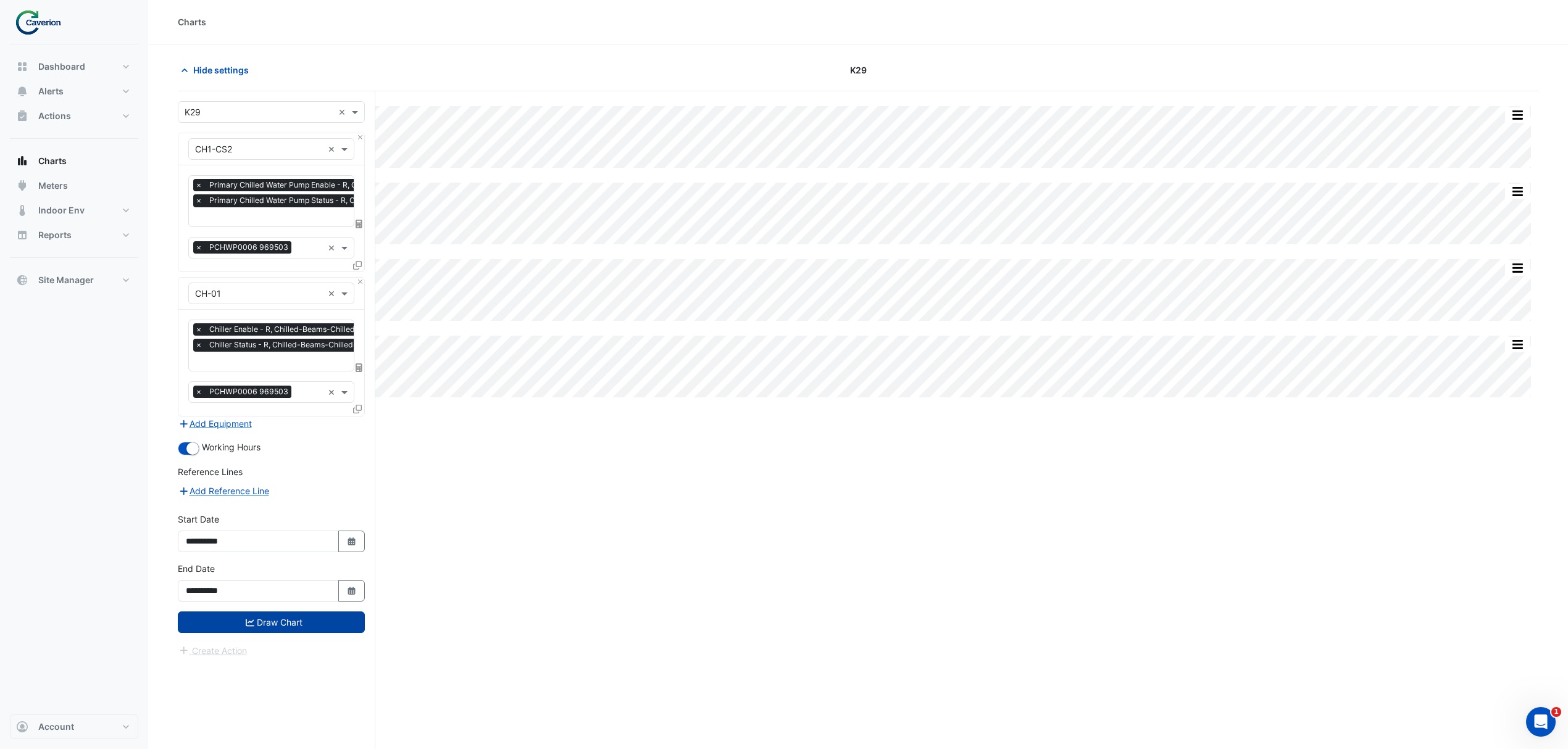
click at [290, 625] on button "Draw Chart" at bounding box center [271, 623] width 187 height 22
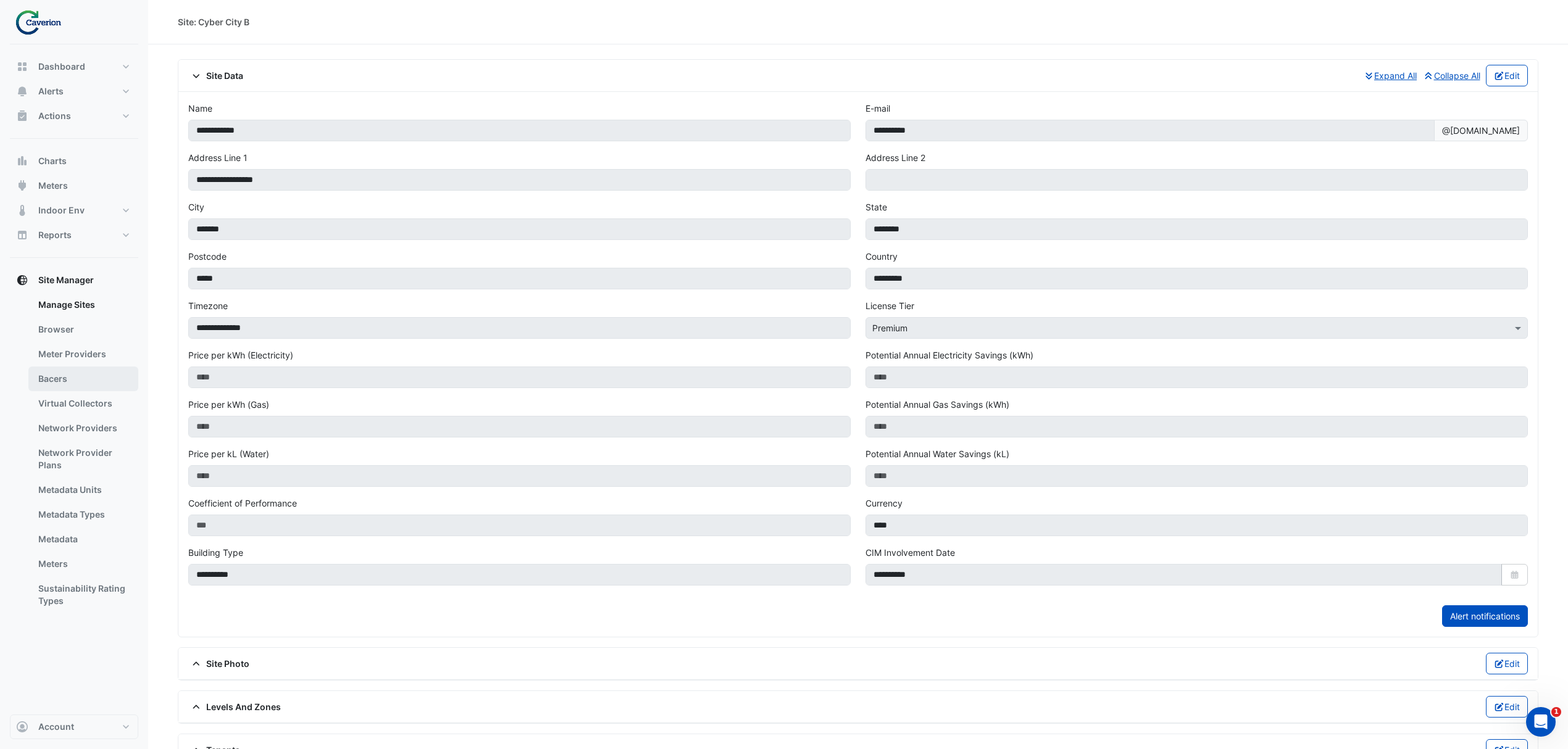
click at [93, 387] on link "Bacers" at bounding box center [83, 378] width 110 height 24
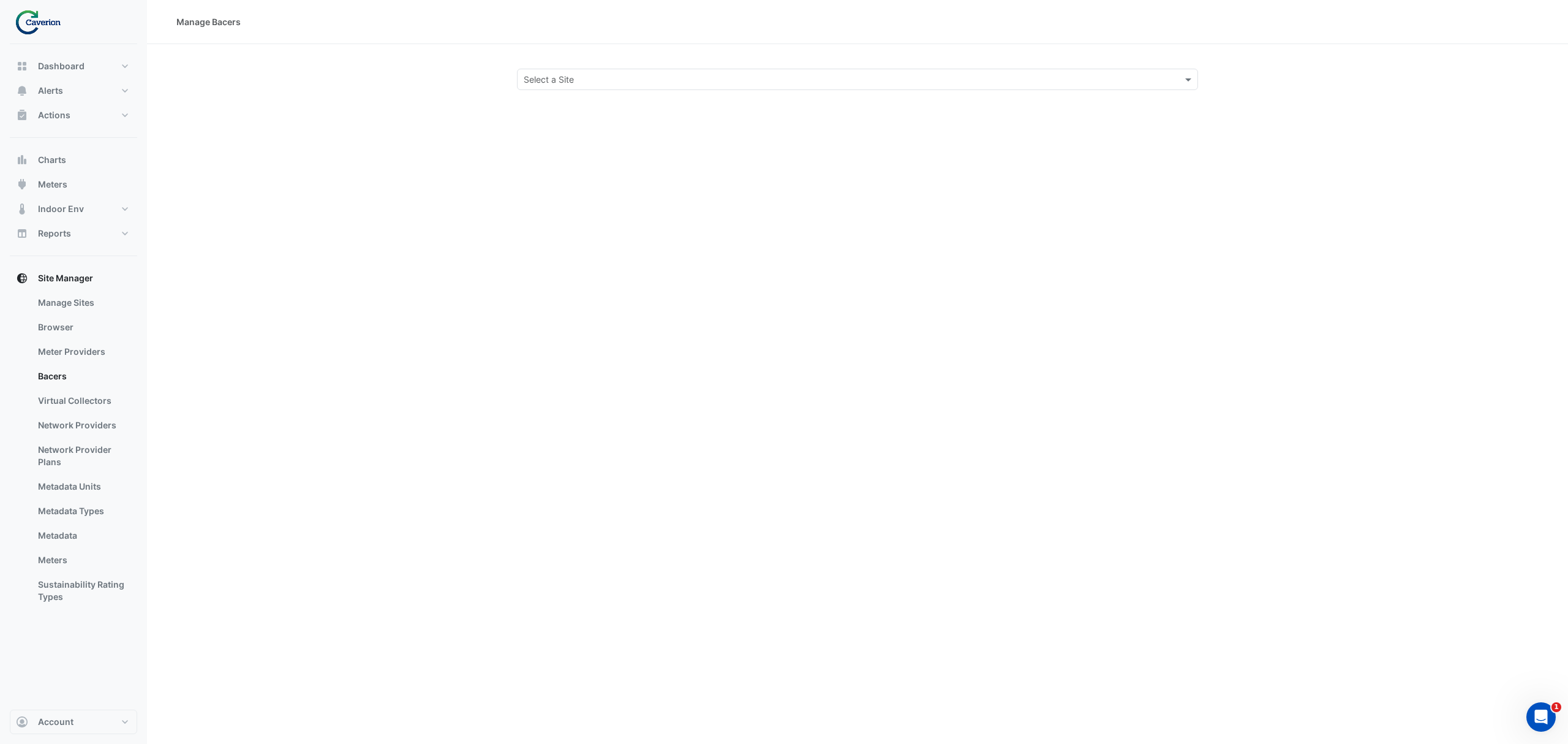
click at [622, 79] on input "text" at bounding box center [846, 79] width 643 height 13
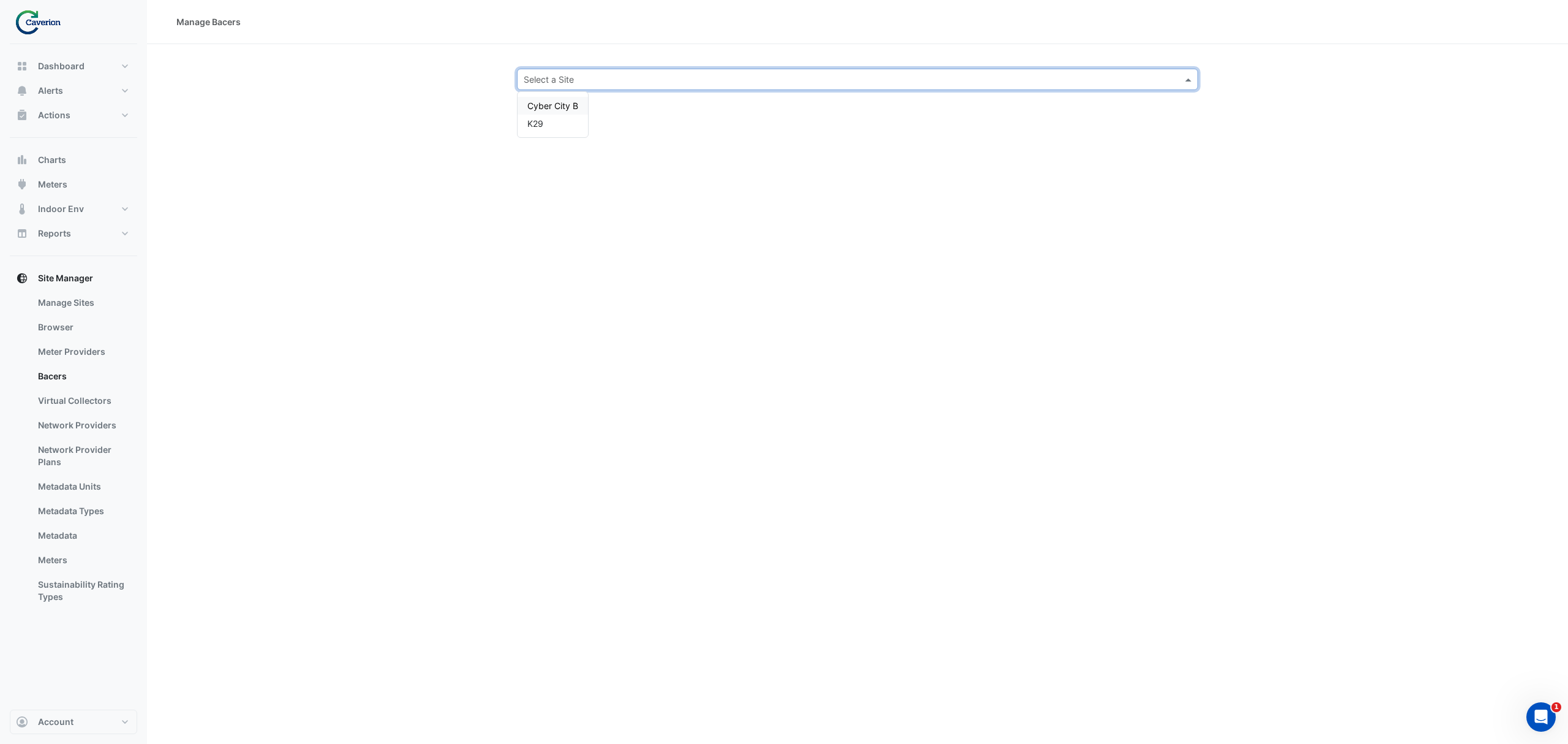
click at [562, 111] on div "Cyber City B" at bounding box center [553, 105] width 70 height 18
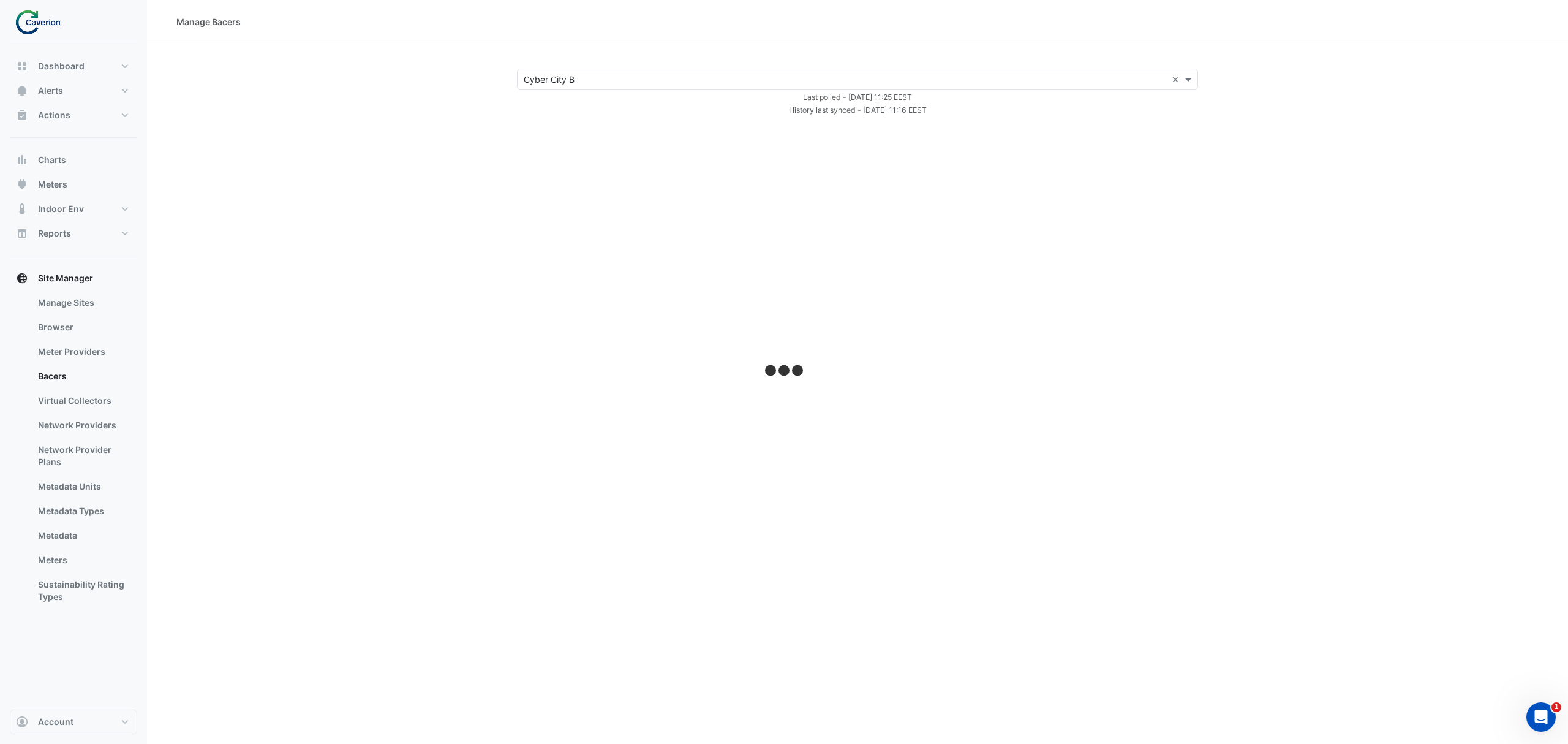
select select "***"
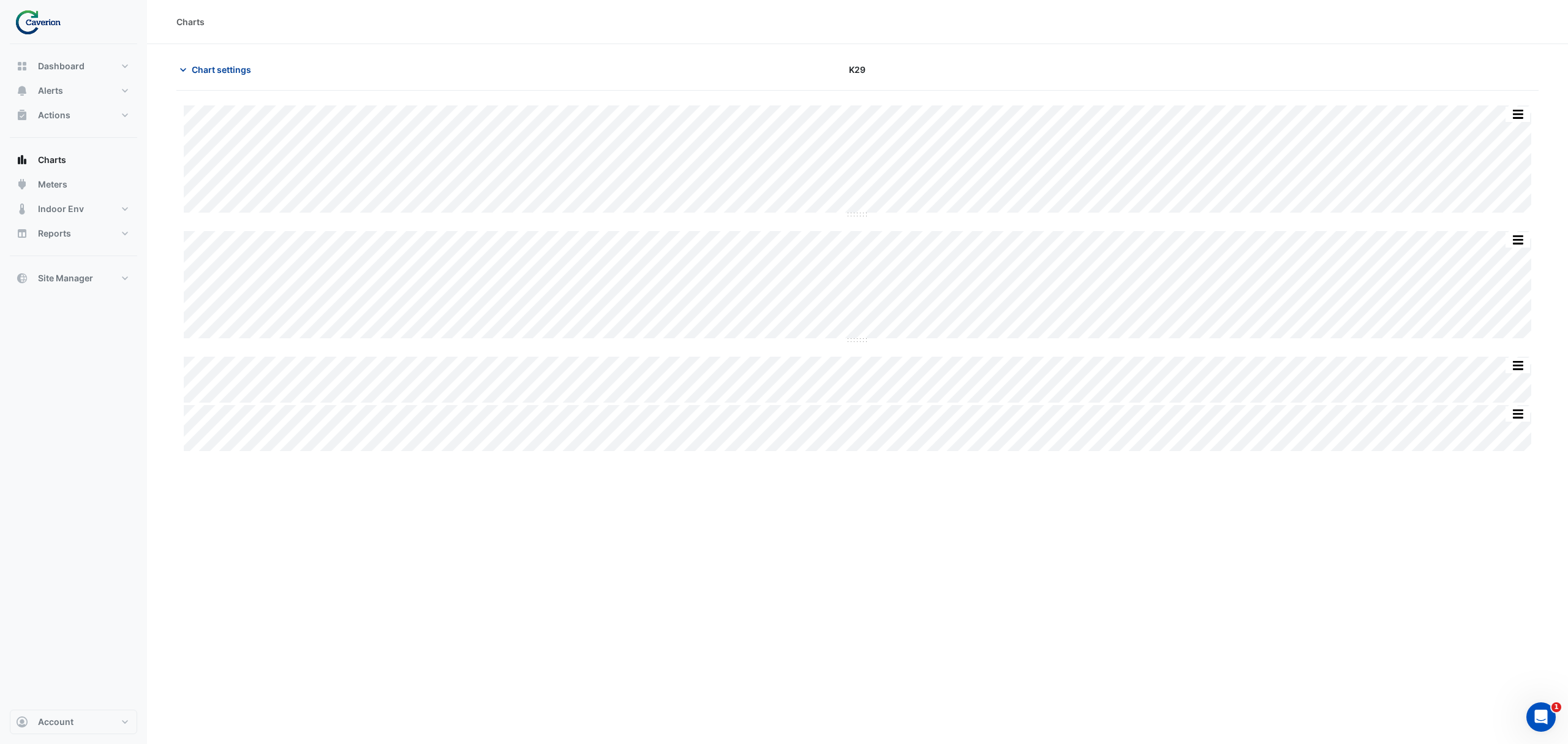
click at [197, 60] on button "Chart settings" at bounding box center [218, 70] width 83 height 22
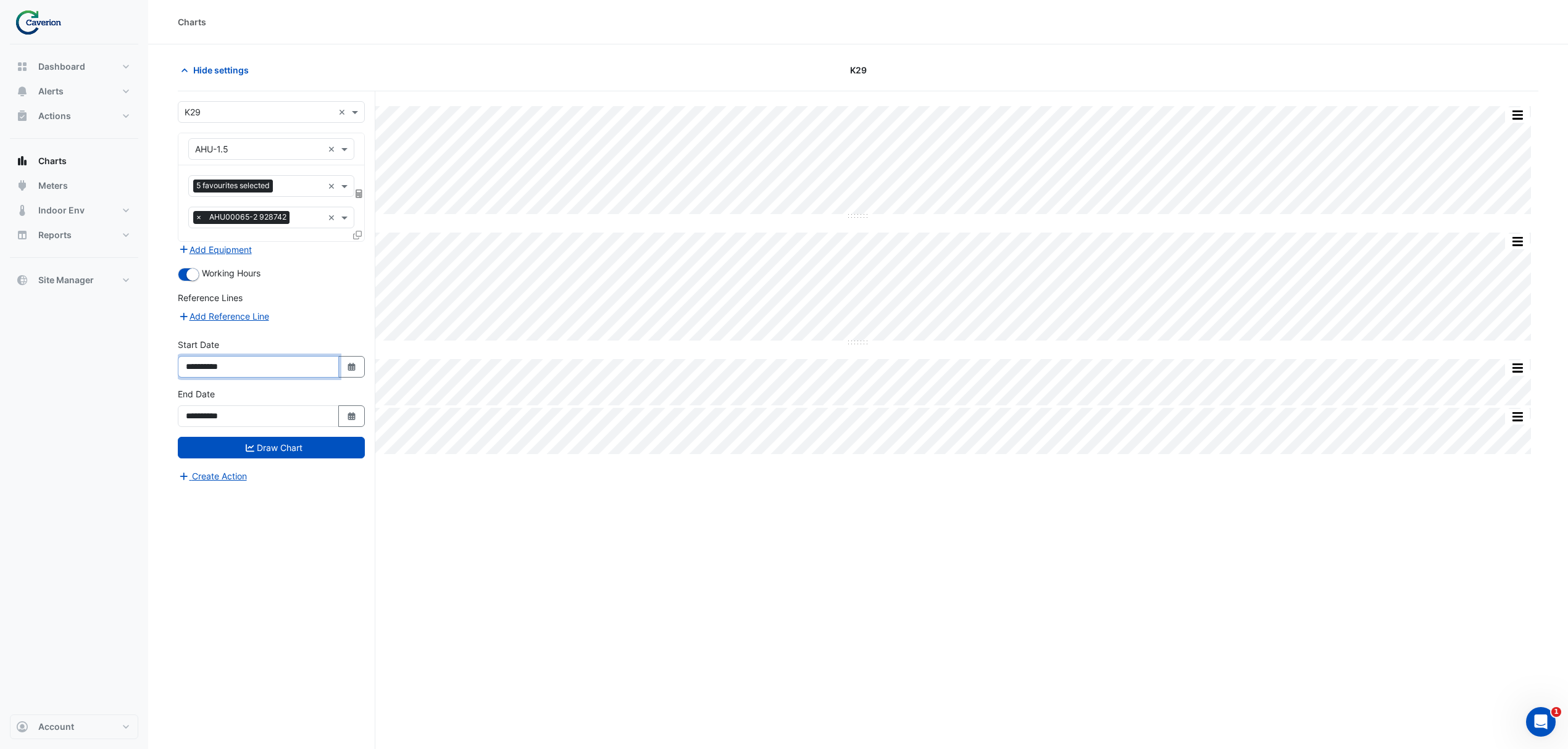
click at [297, 369] on input "**********" at bounding box center [258, 367] width 161 height 22
click at [379, 355] on div "Split All Split None Print Save as JPEG Save as PNG Pivot Data Table Export CSV…" at bounding box center [858, 280] width 1360 height 348
click at [361, 363] on button "Select Date" at bounding box center [351, 367] width 27 height 22
select select "*"
select select "****"
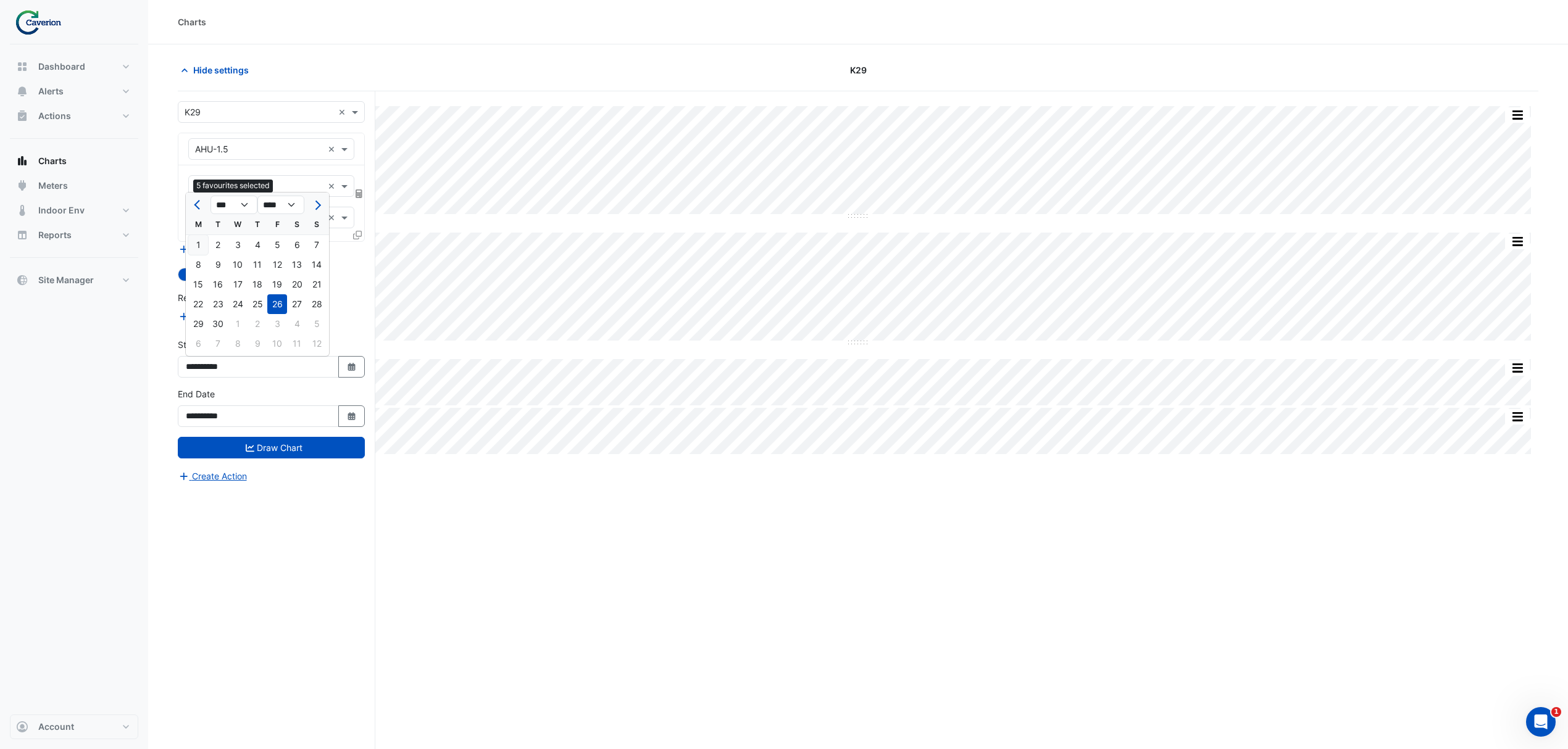
click at [202, 241] on div "1" at bounding box center [198, 245] width 20 height 20
type input "**********"
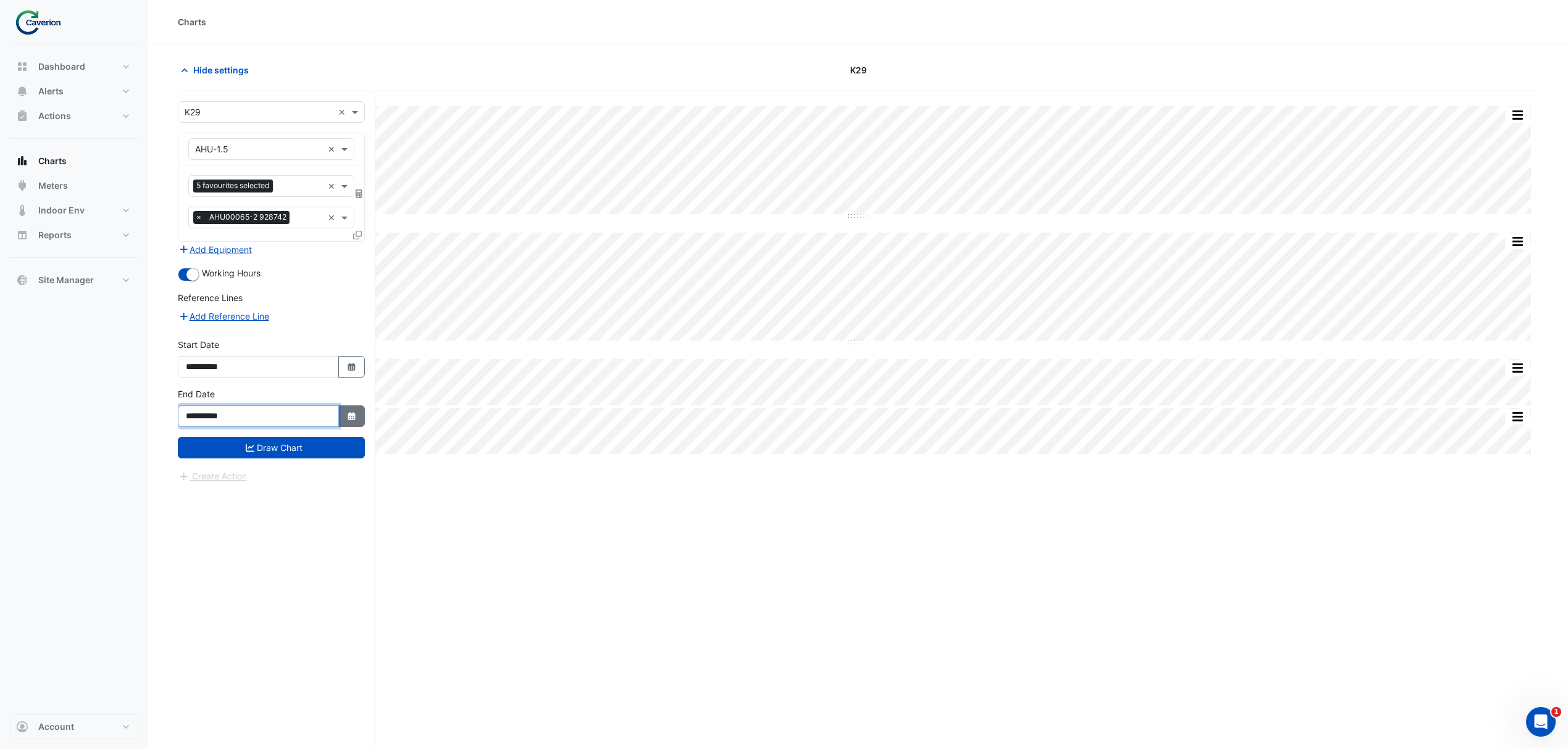
click at [334, 420] on input "**********" at bounding box center [258, 416] width 161 height 22
click at [349, 416] on icon "button" at bounding box center [351, 416] width 7 height 8
select select "**"
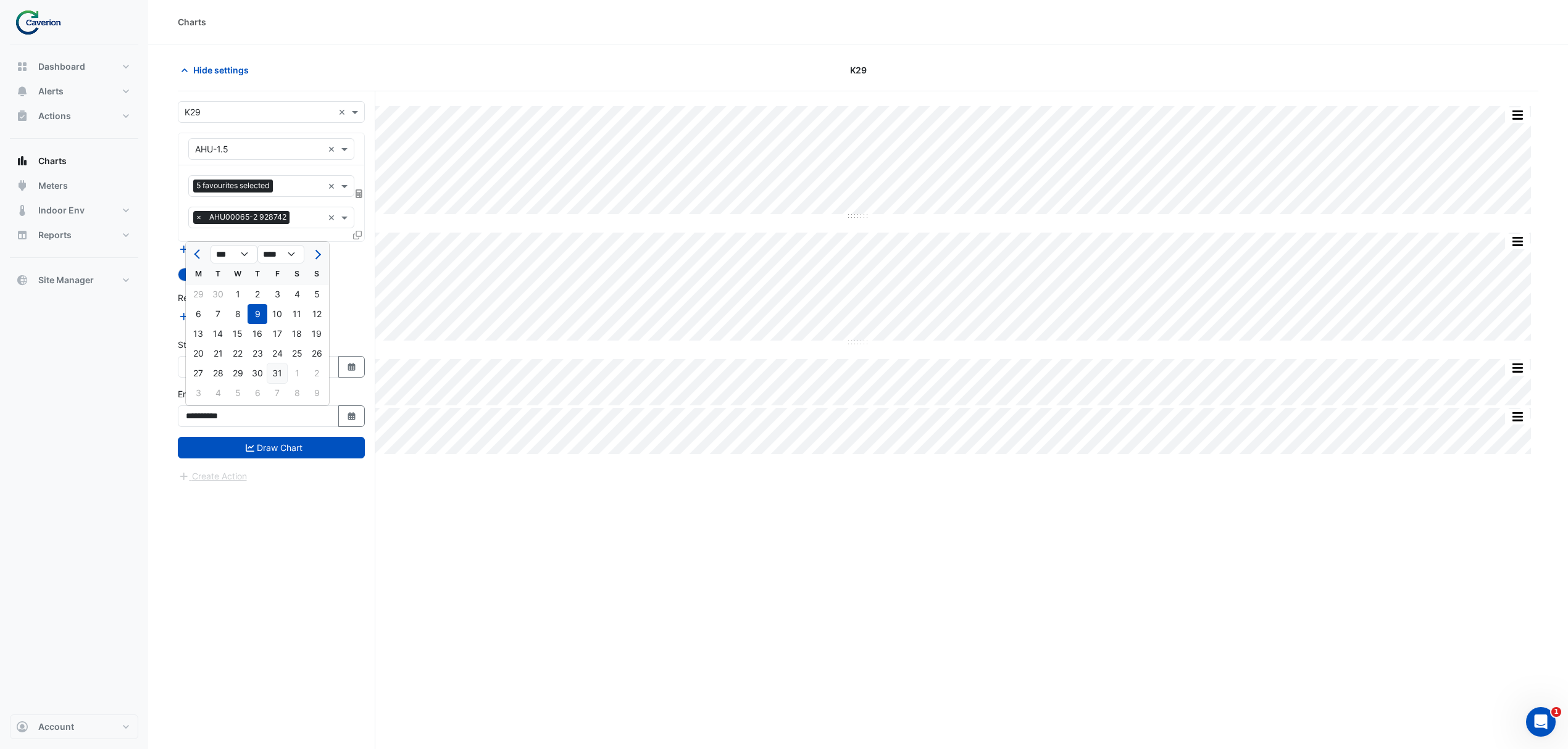
click at [277, 365] on div "31" at bounding box center [277, 373] width 20 height 20
type input "**********"
click at [282, 450] on button "Draw Chart" at bounding box center [271, 448] width 187 height 22
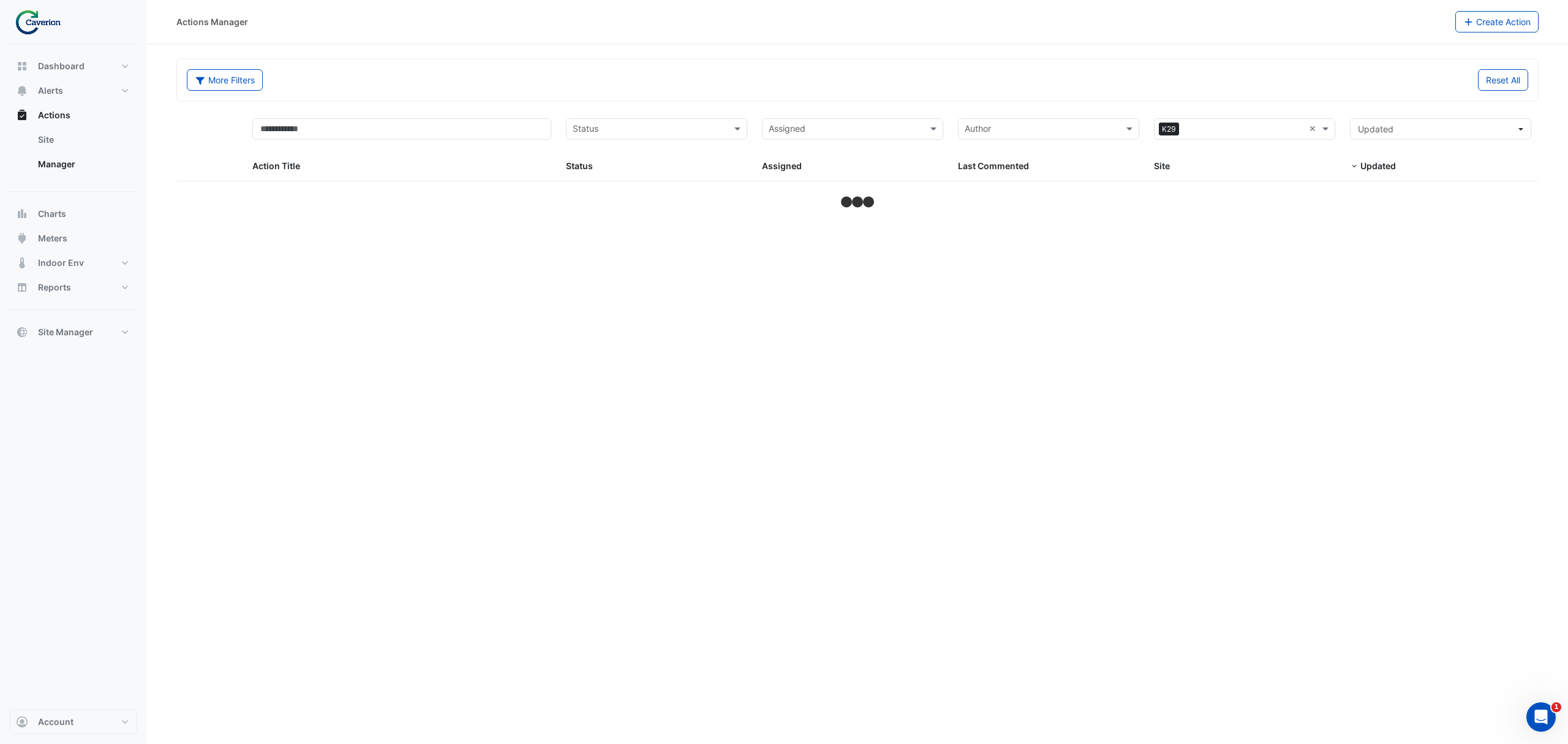
select select "***"
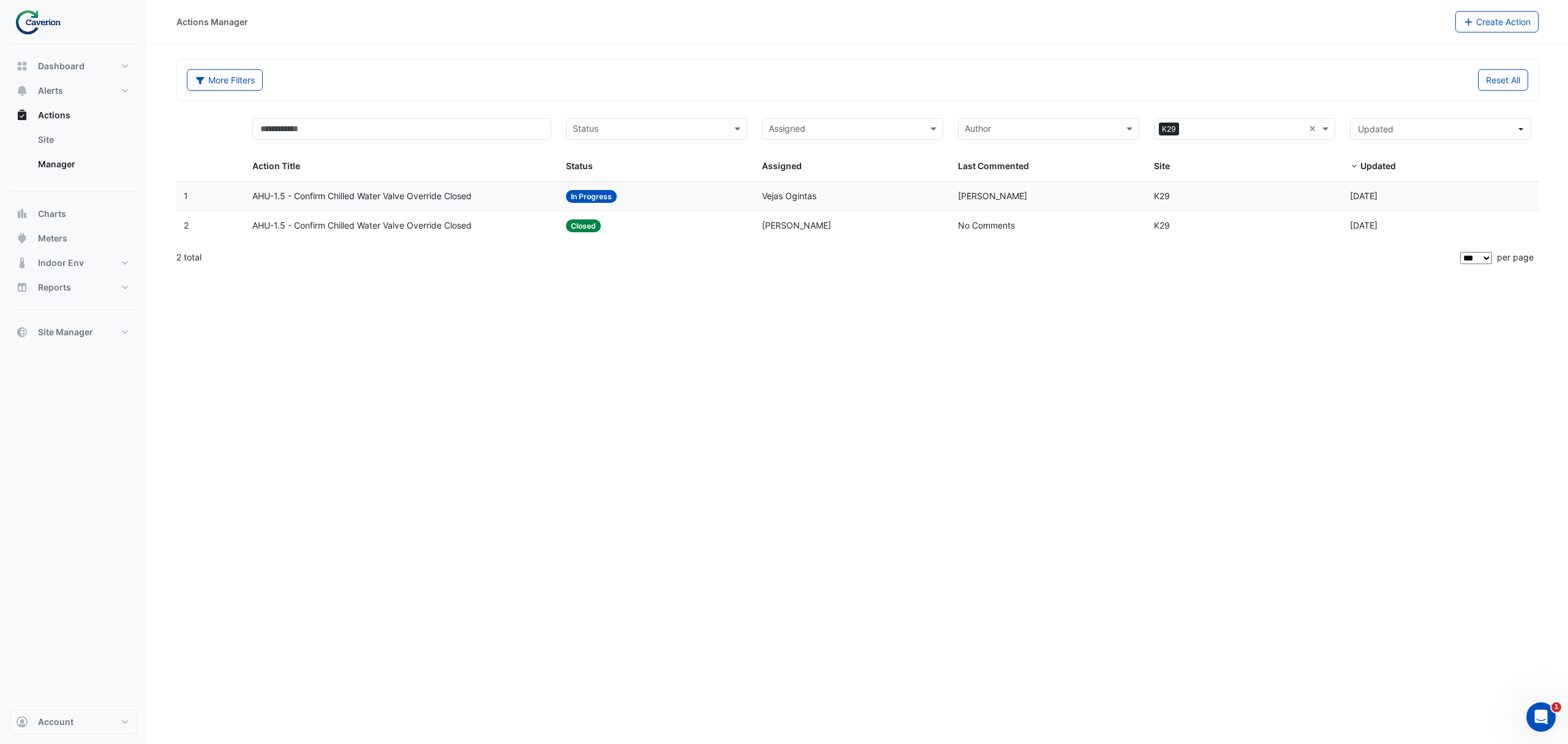
click at [438, 228] on span "AHU-1.5 - Confirm Chilled Water Valve Override Closed" at bounding box center [362, 226] width 220 height 14
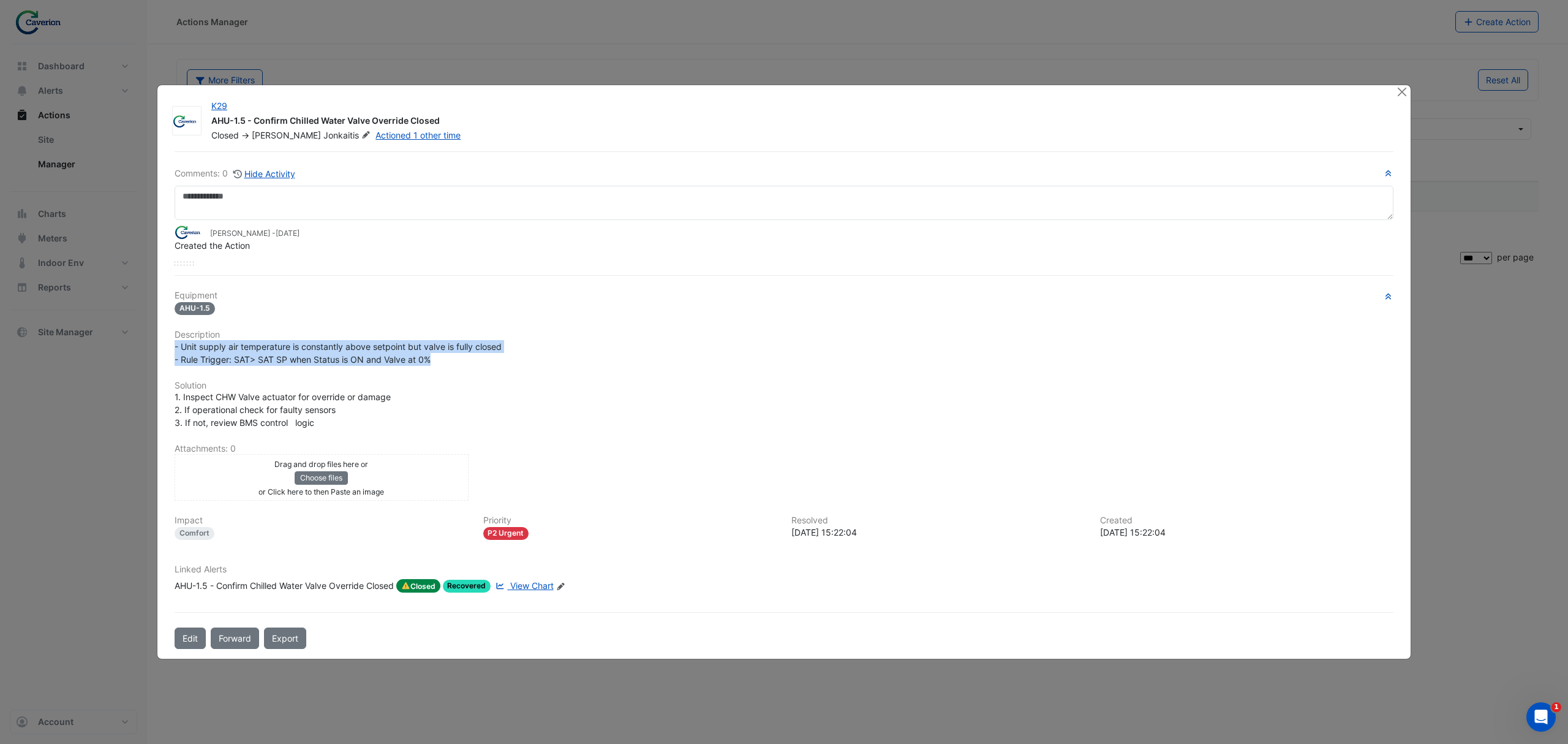
drag, startPoint x: 173, startPoint y: 364, endPoint x: 486, endPoint y: 363, distance: 313.0
click at [486, 363] on div "- Unit supply air temperature is constantly above setpoint but valve is fully c…" at bounding box center [784, 353] width 1234 height 26
click at [486, 363] on div "- Unit supply air temperature is constantly above setpoint but valve is fully c…" at bounding box center [784, 353] width 1219 height 26
click at [535, 585] on span "View Chart" at bounding box center [532, 585] width 44 height 10
click at [1397, 97] on button "Close" at bounding box center [1401, 91] width 13 height 13
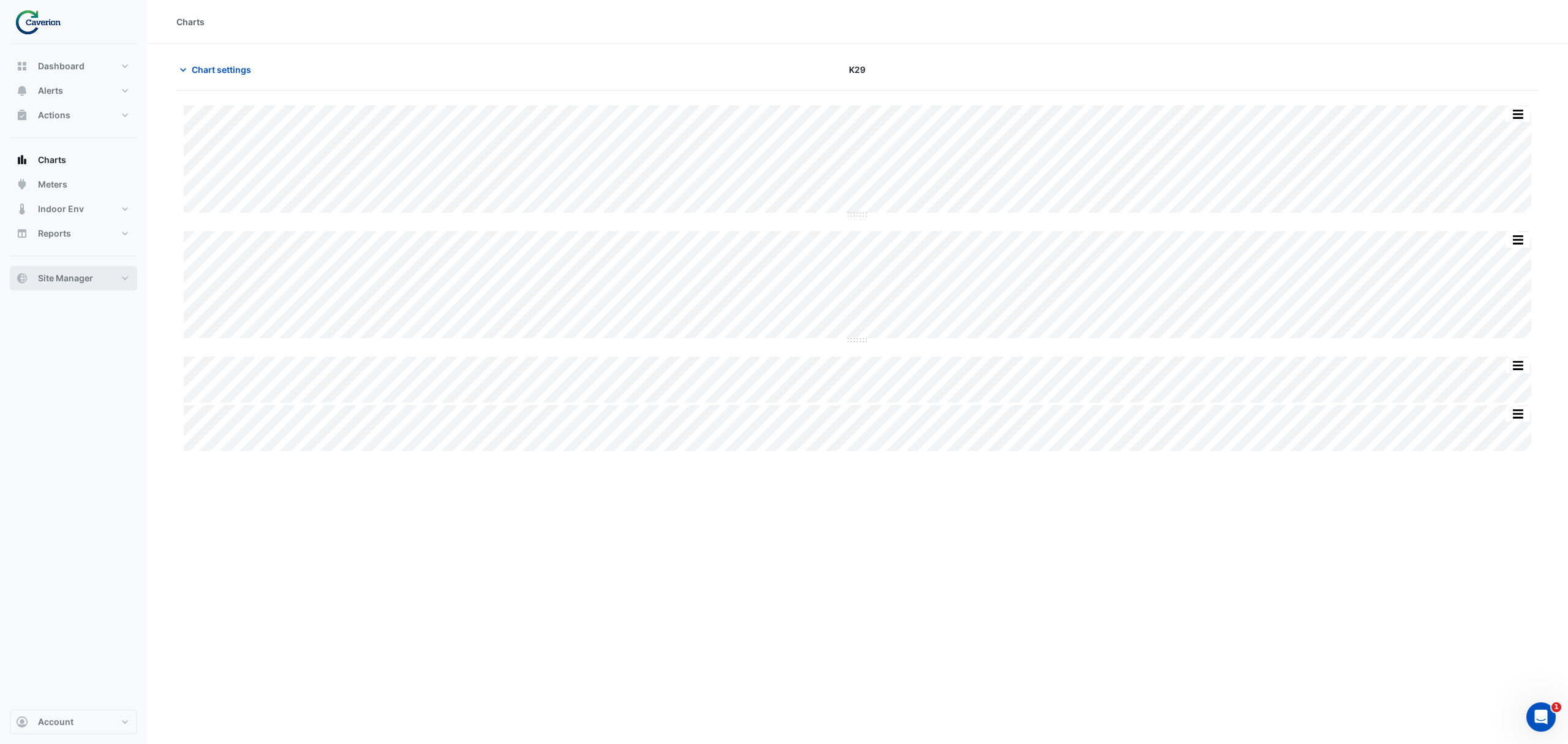
click at [111, 275] on button "Site Manager" at bounding box center [74, 277] width 128 height 24
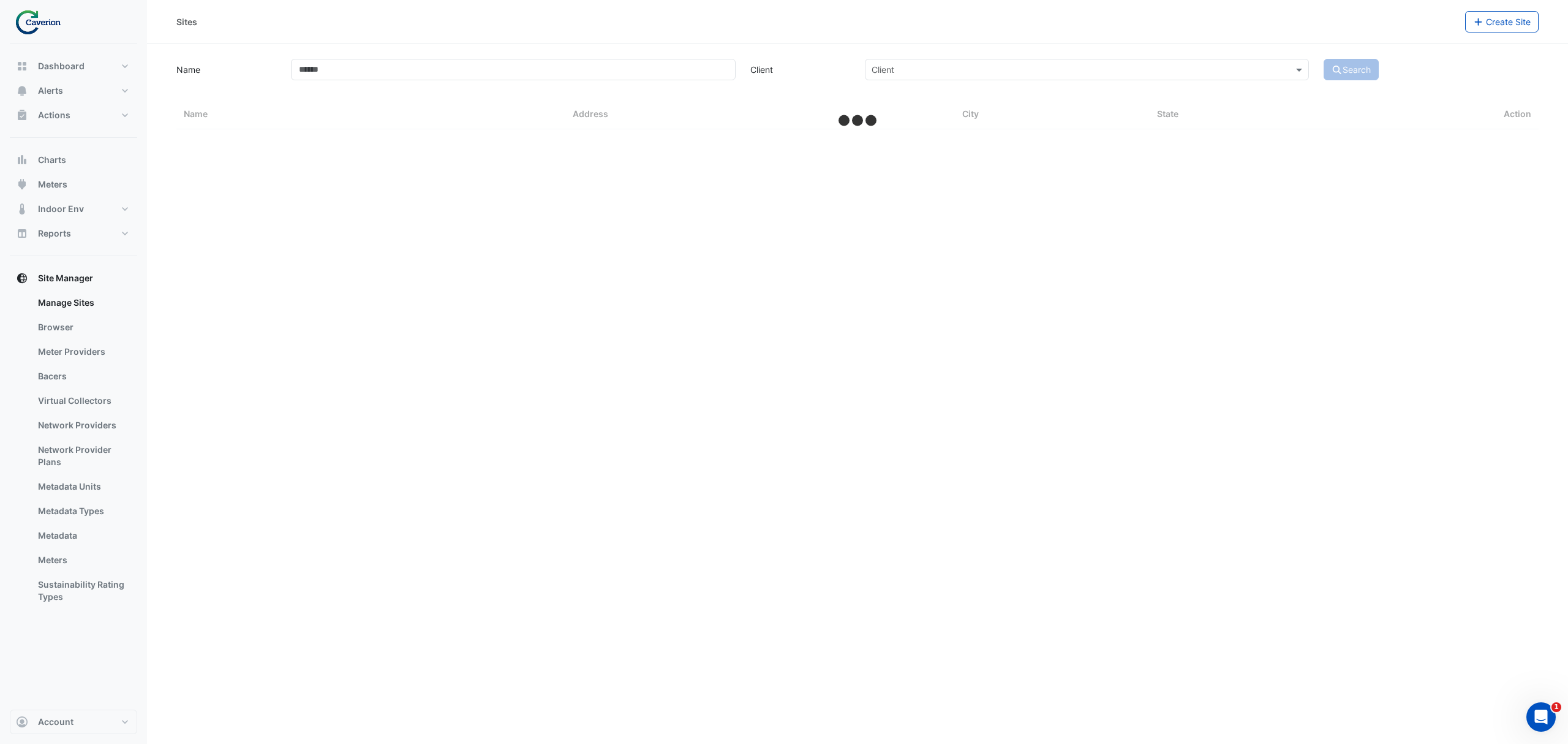
select select "***"
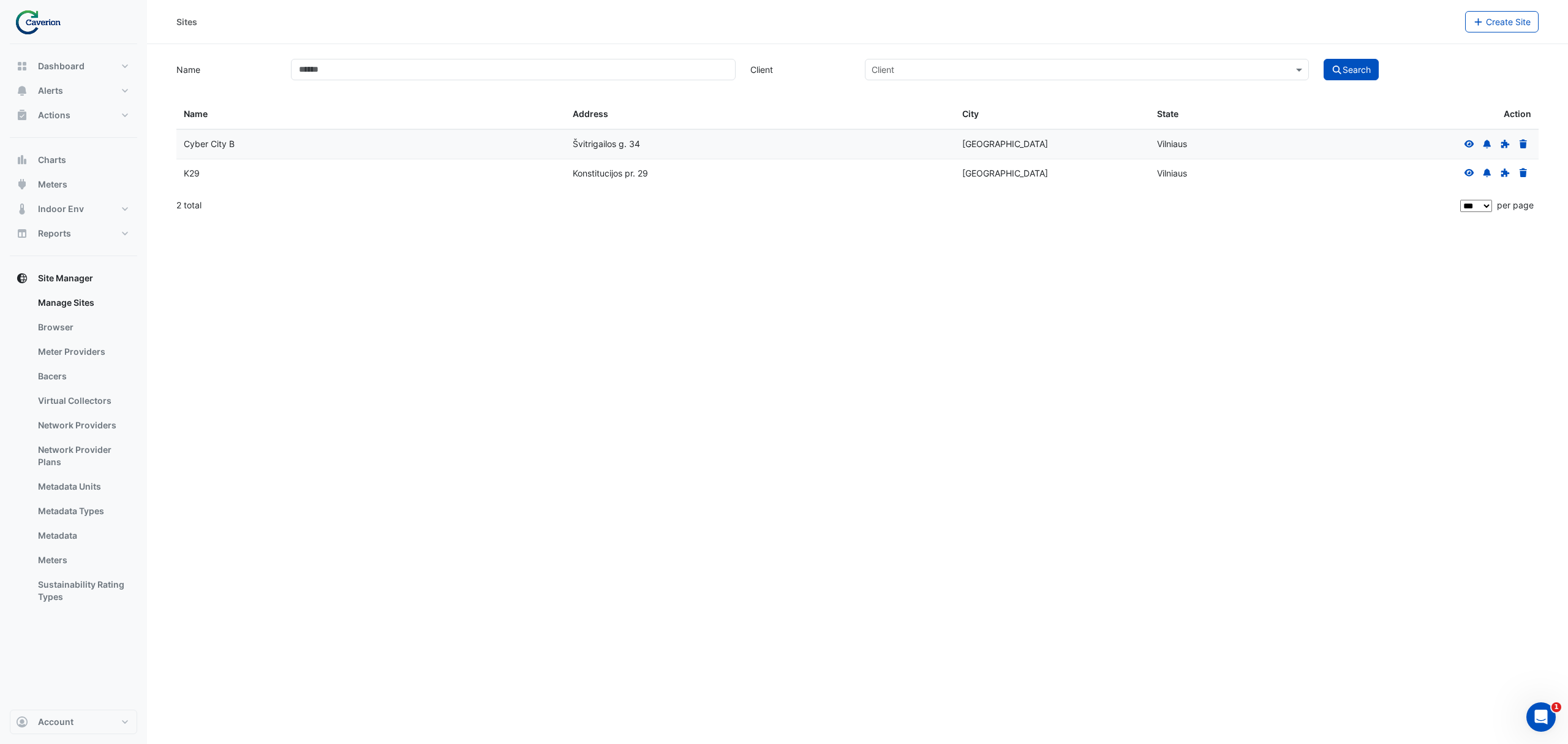
click at [194, 175] on div "K29" at bounding box center [371, 174] width 374 height 14
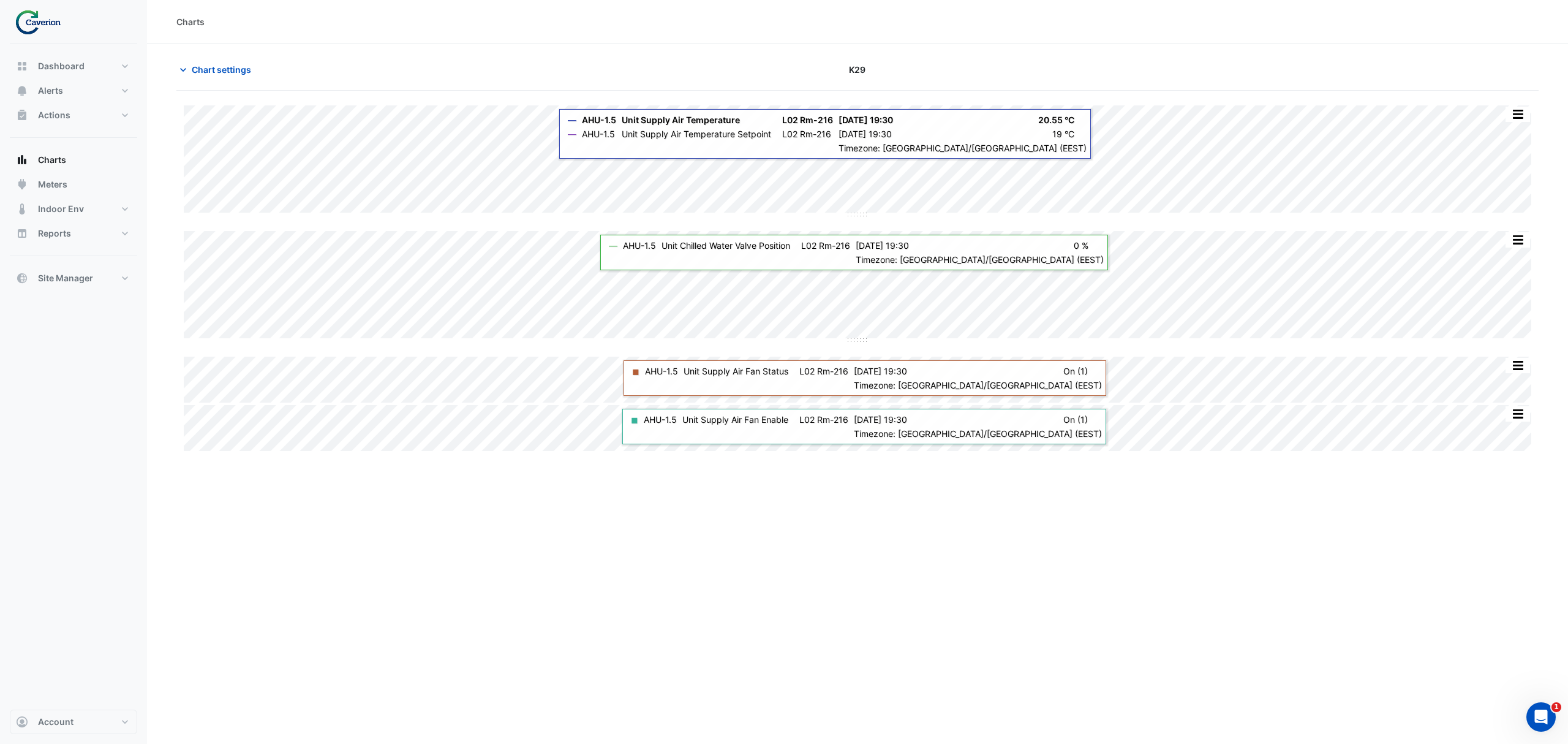
type input "**********"
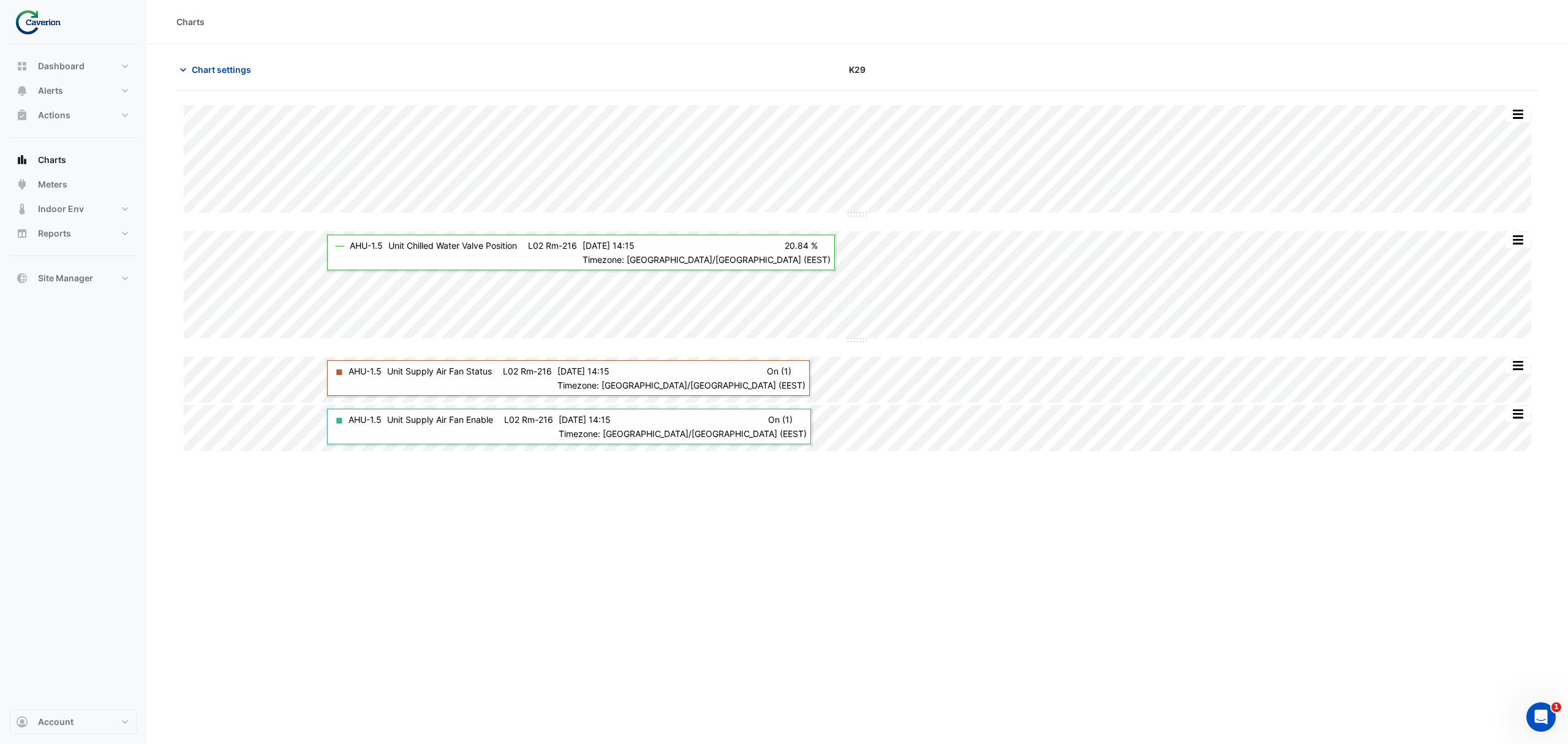
click at [206, 68] on span "Chart settings" at bounding box center [221, 69] width 59 height 13
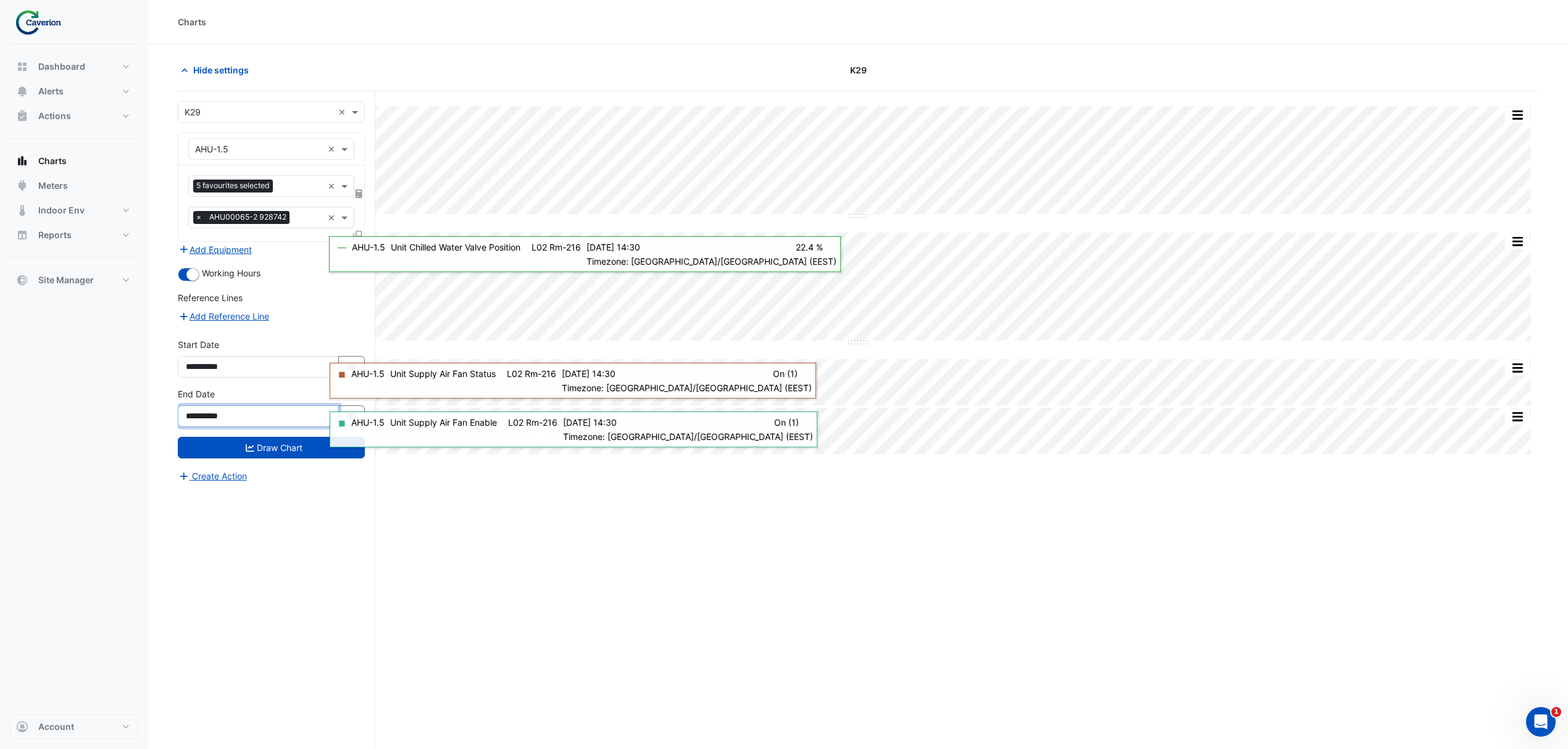
click at [260, 420] on input "**********" at bounding box center [258, 416] width 161 height 22
click at [358, 409] on button "Select Date" at bounding box center [351, 416] width 27 height 22
click at [317, 252] on span "Next month" at bounding box center [316, 255] width 9 height 9
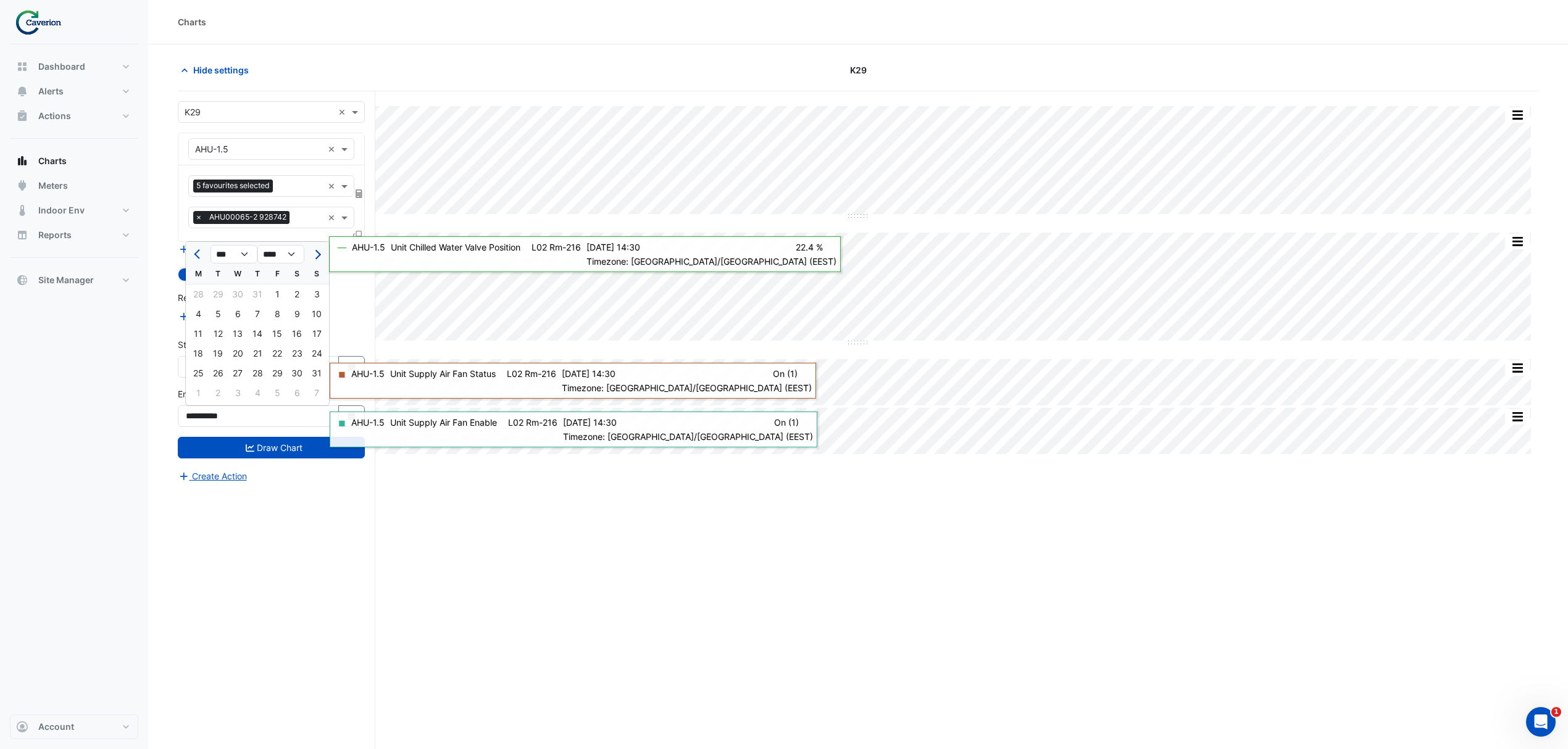
select select "*"
click at [213, 374] on div "30" at bounding box center [217, 373] width 20 height 20
type input "**********"
click at [262, 453] on button "Draw Chart" at bounding box center [271, 448] width 187 height 22
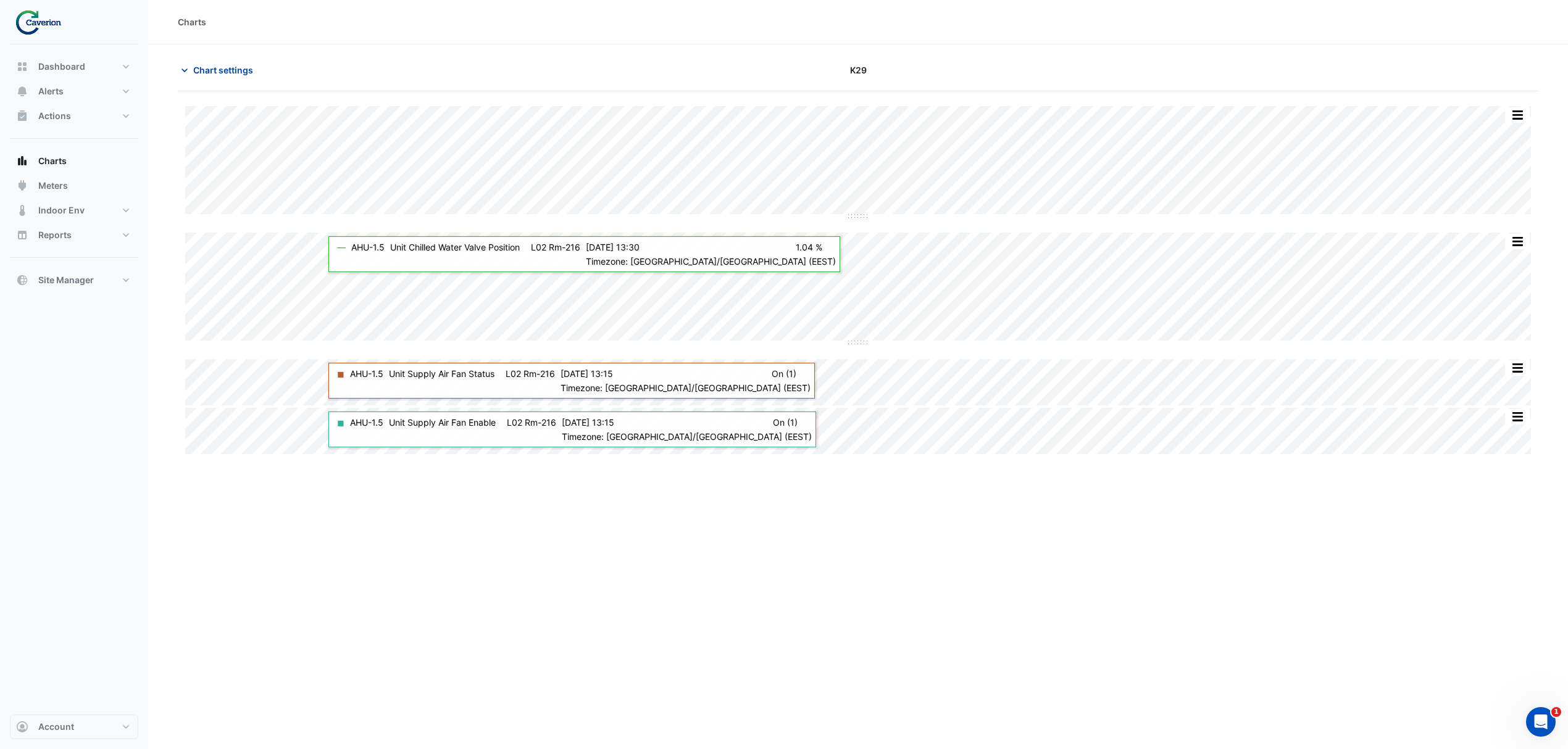
click at [240, 64] on span "Chart settings" at bounding box center [223, 70] width 60 height 13
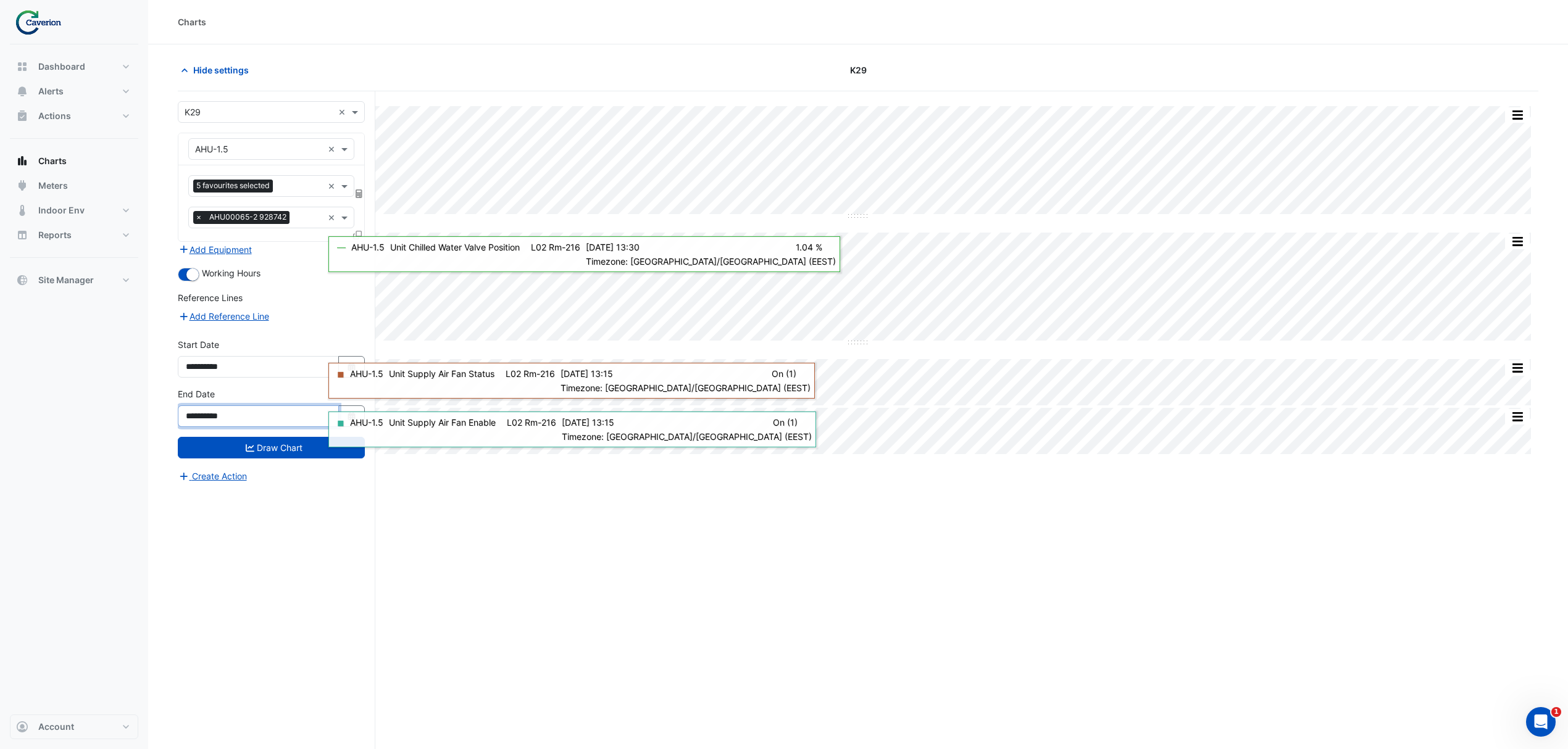
click at [280, 426] on input "**********" at bounding box center [258, 416] width 161 height 22
click at [356, 411] on button "Select Date" at bounding box center [351, 416] width 27 height 22
click at [321, 245] on button "Next month" at bounding box center [316, 254] width 15 height 20
select select "**"
click at [277, 368] on div "31" at bounding box center [277, 373] width 20 height 20
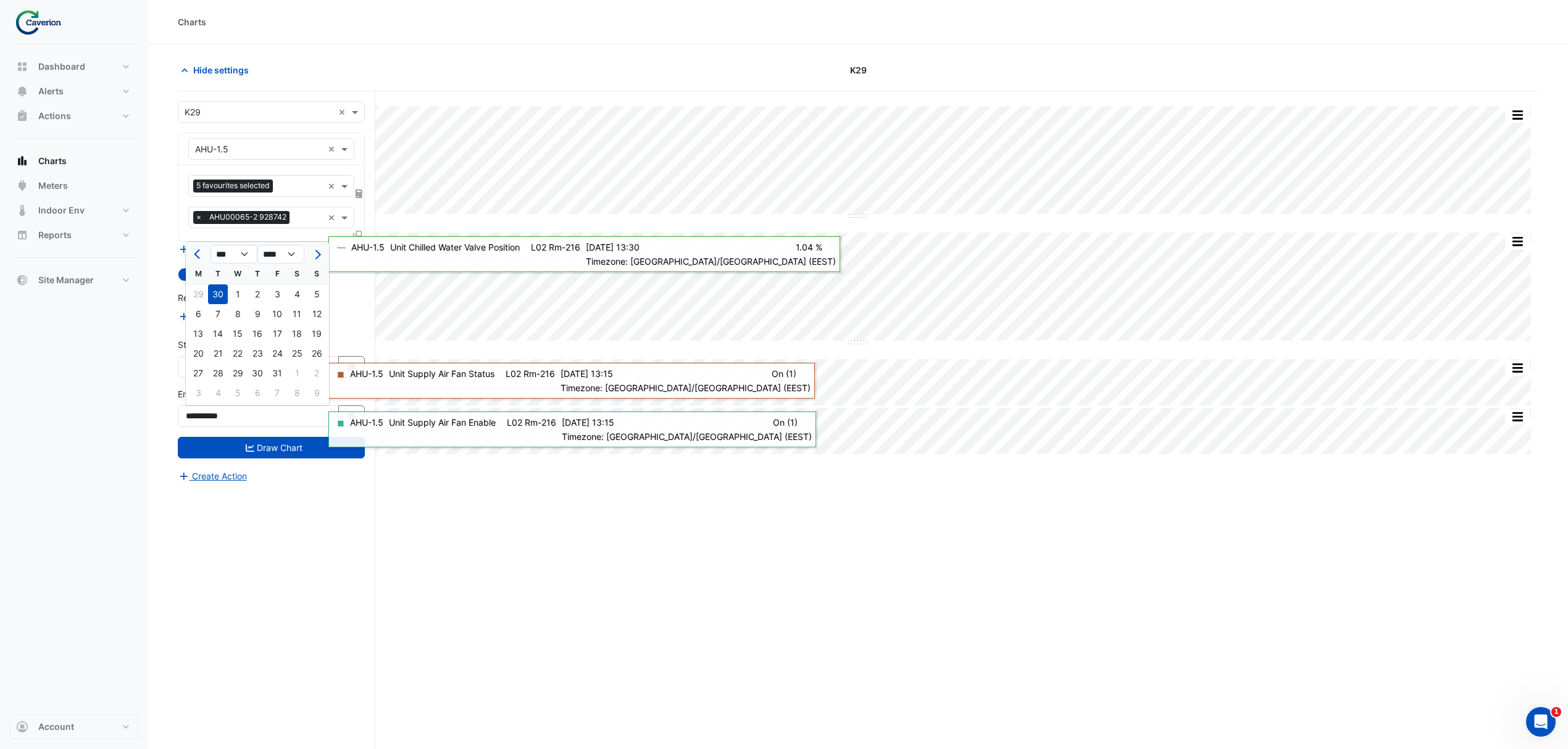
type input "**********"
click at [265, 454] on button "Draw Chart" at bounding box center [271, 448] width 187 height 22
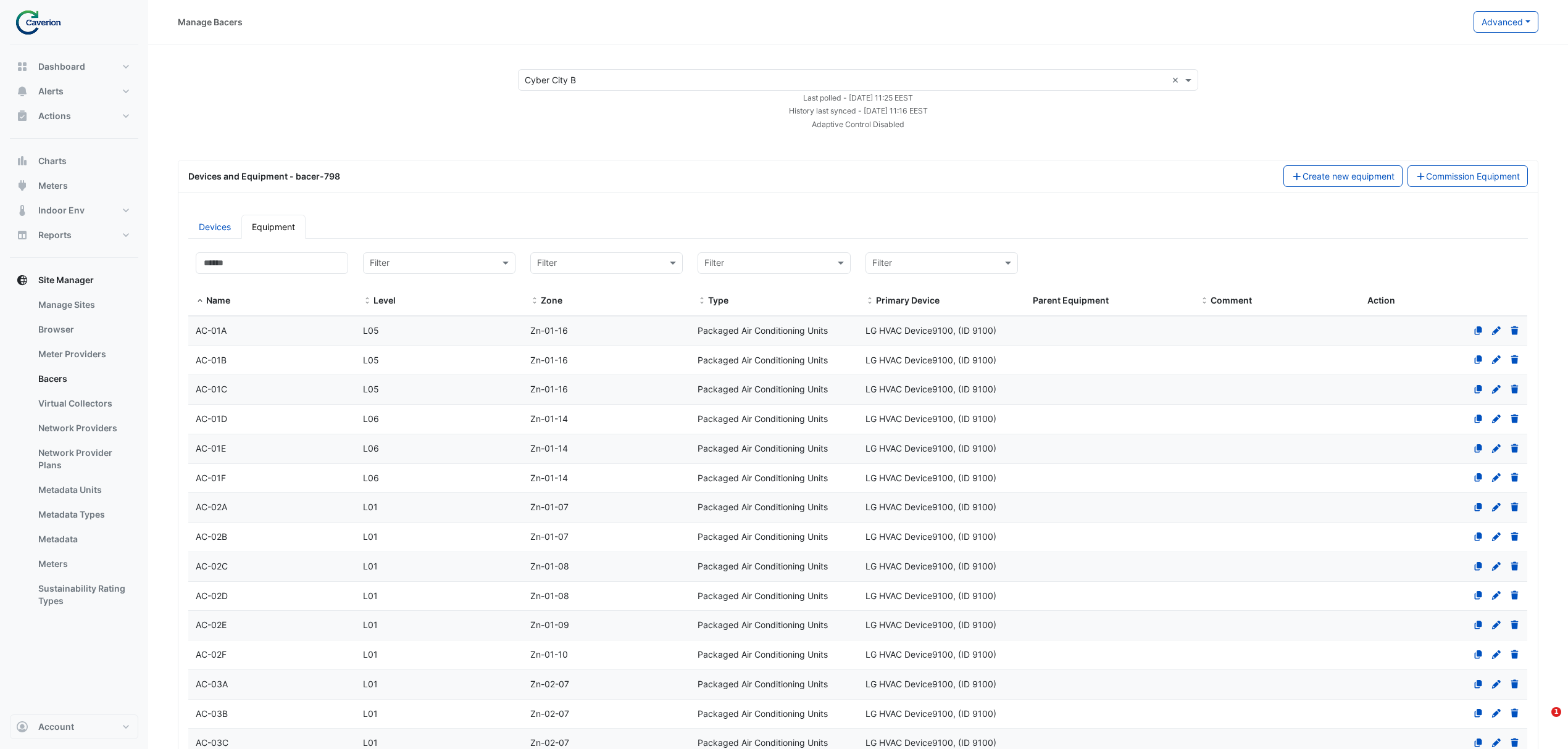
select select "***"
